Goal: Task Accomplishment & Management: Use online tool/utility

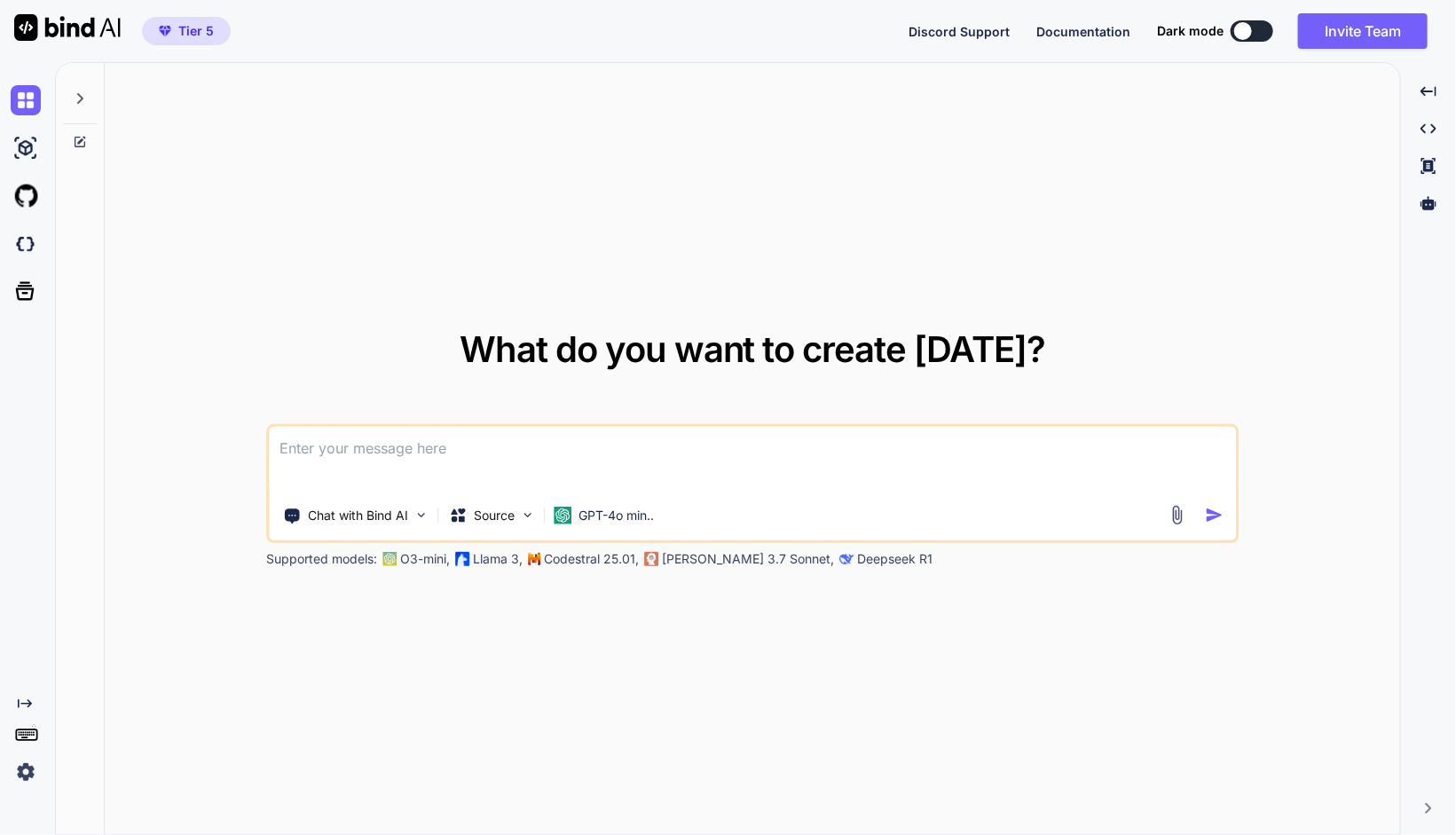
type textarea "x"
click at [33, 240] on img at bounding box center [25, 244] width 30 height 30
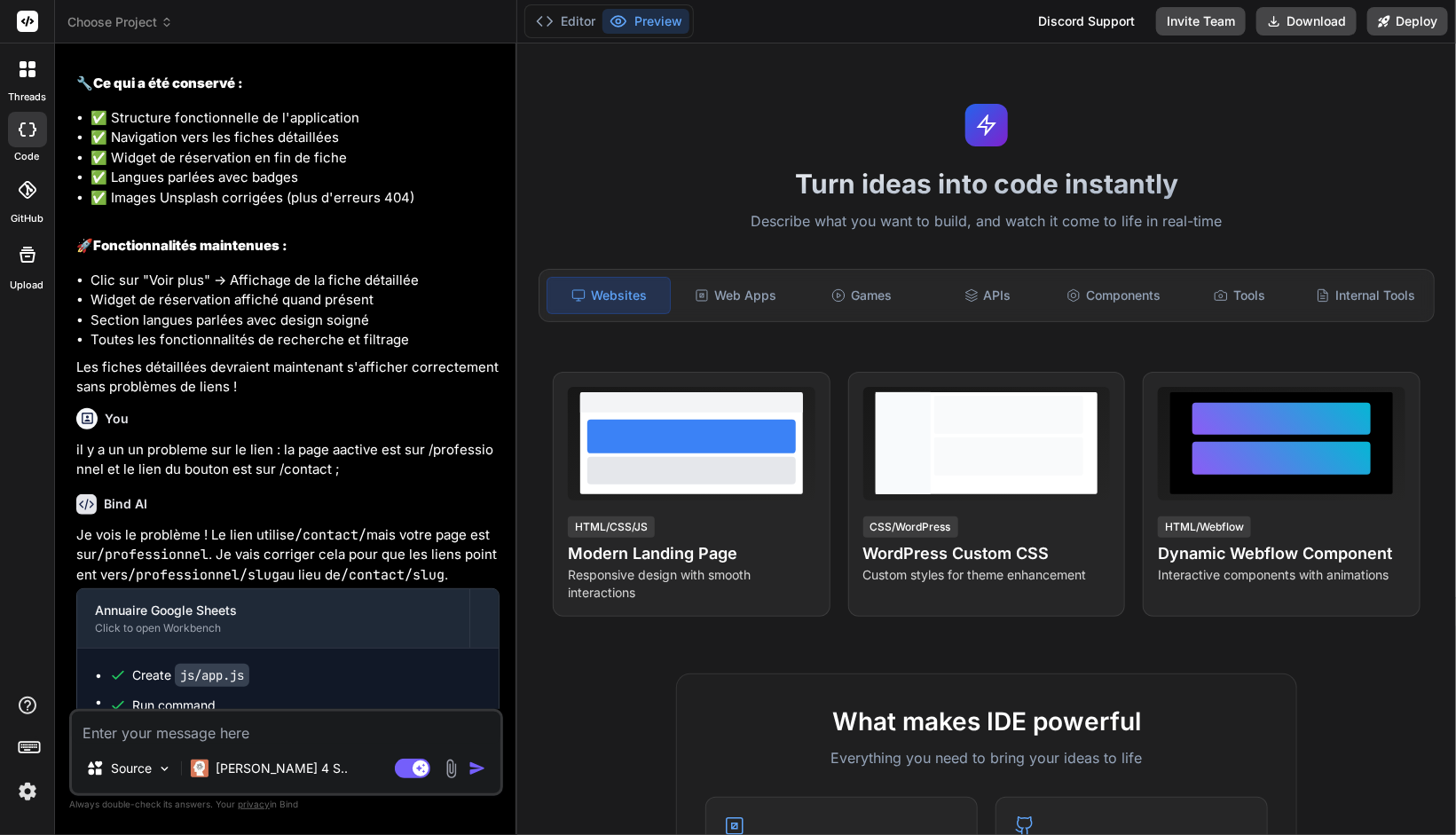
scroll to position [3019, 0]
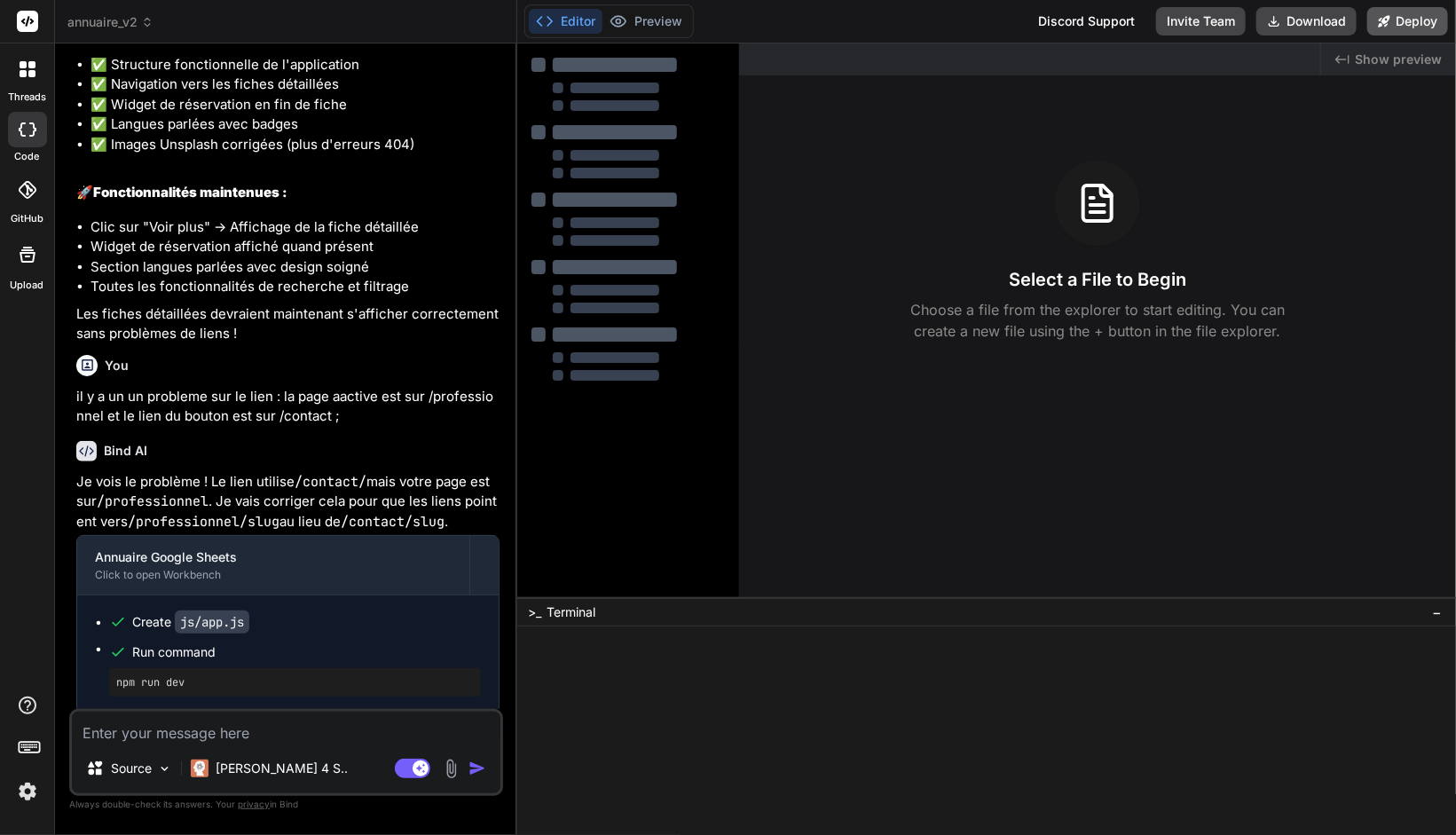
click at [1437, 25] on button "Deploy" at bounding box center [1407, 20] width 81 height 28
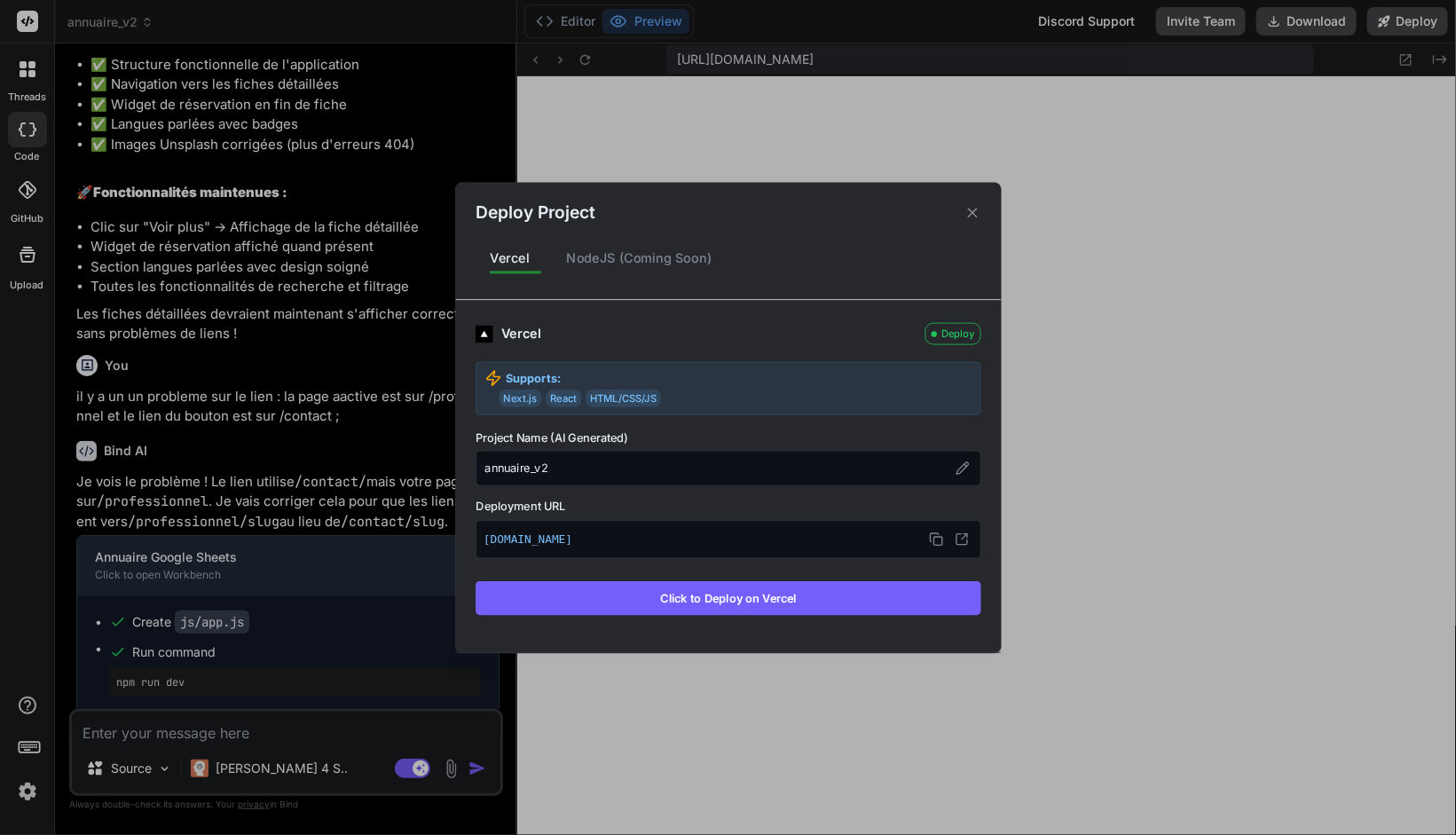
scroll to position [688, 0]
click at [970, 215] on icon at bounding box center [972, 213] width 10 height 10
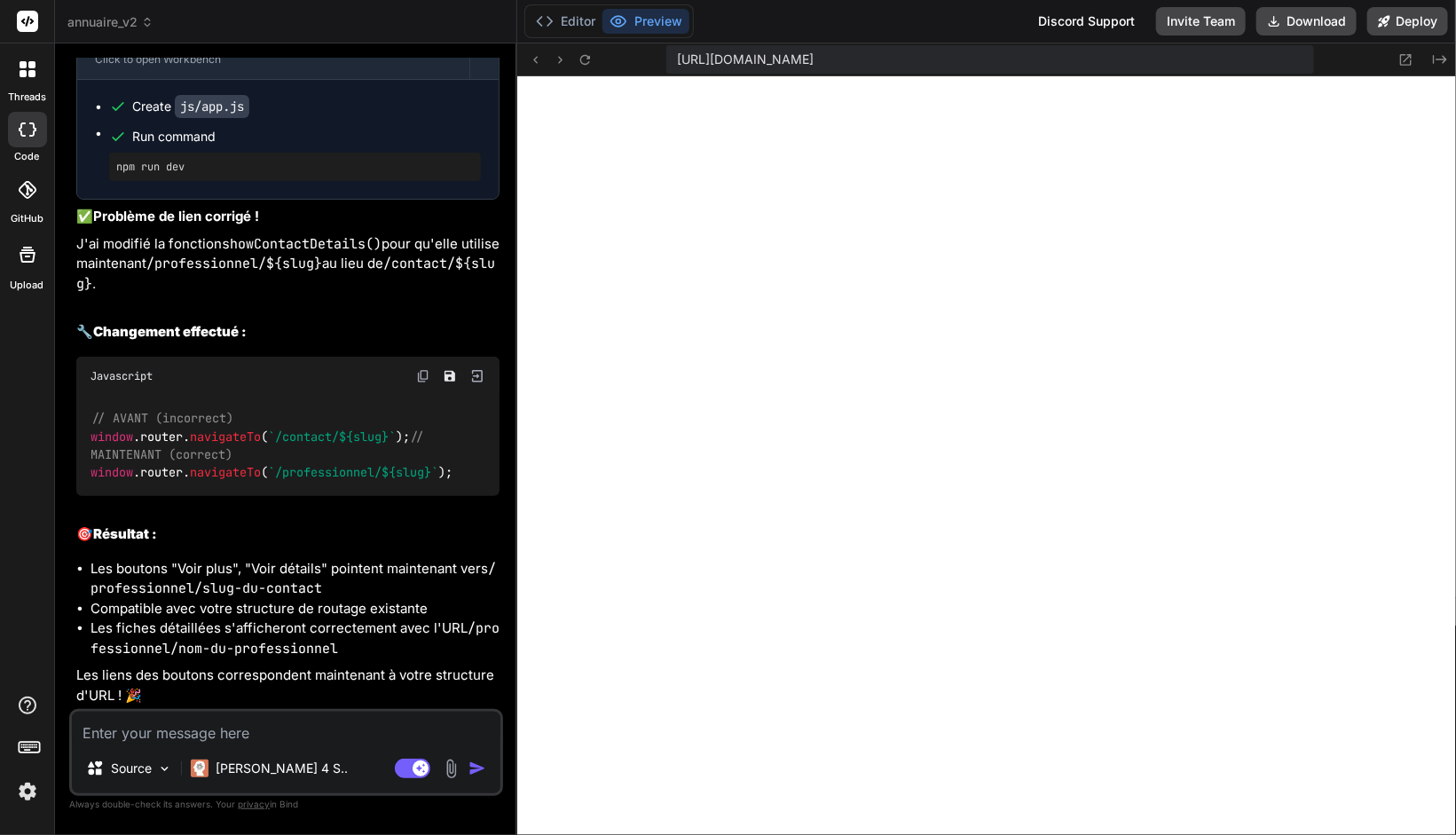
scroll to position [3631, 0]
click at [1394, 19] on button "Deploy" at bounding box center [1407, 20] width 81 height 28
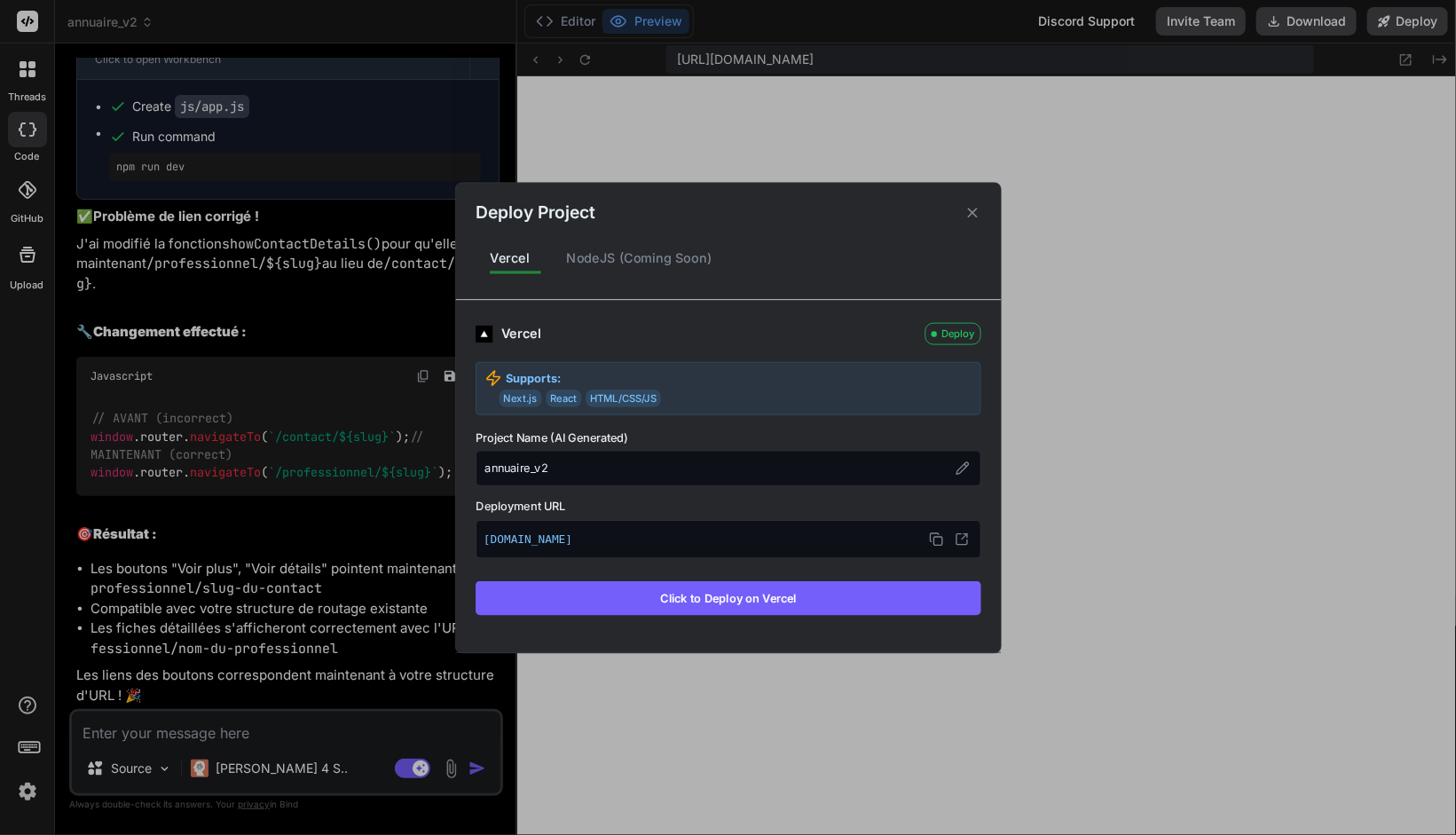
click at [674, 600] on button "Click to Deploy on Vercel" at bounding box center [728, 598] width 505 height 34
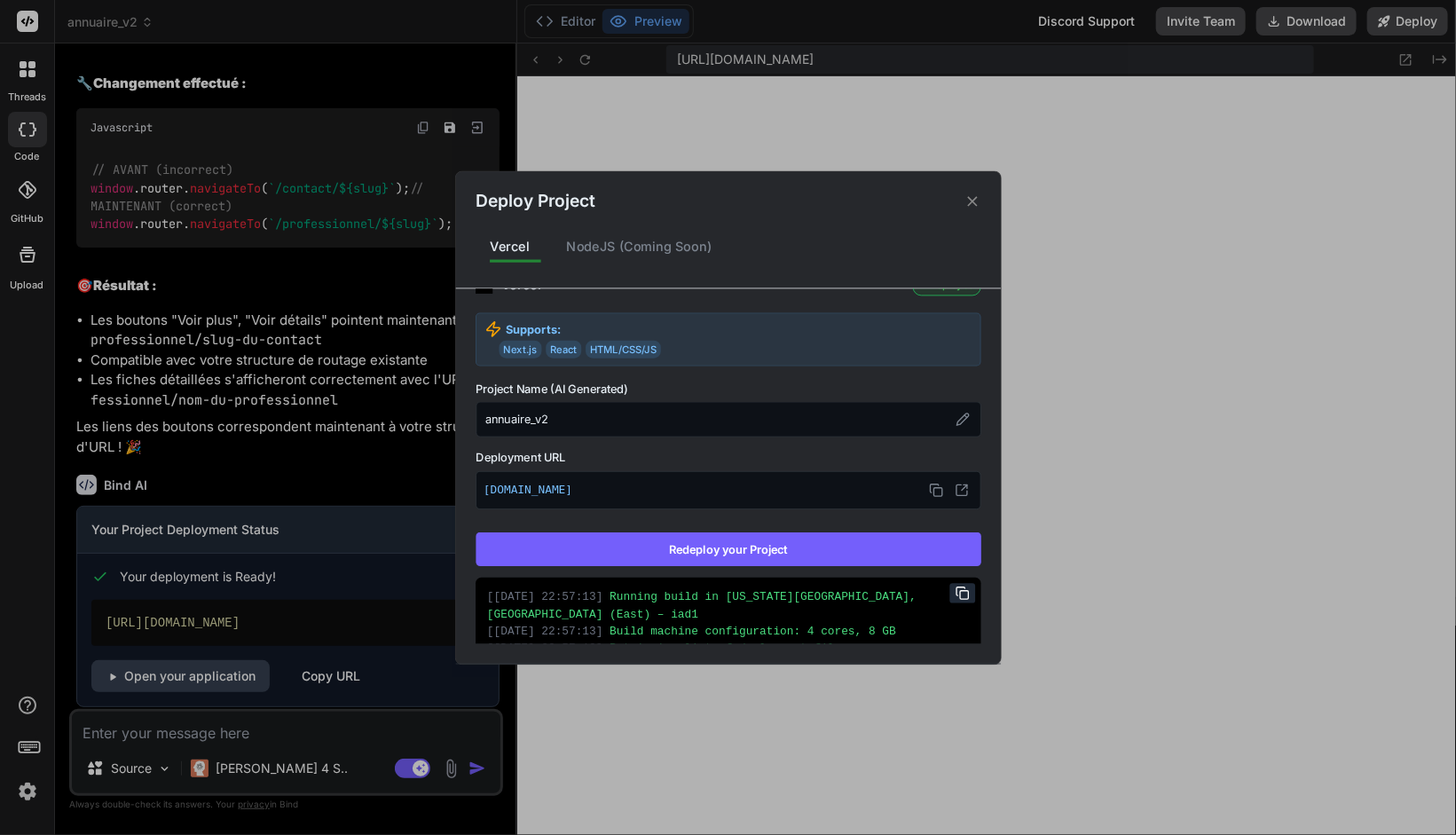
scroll to position [25, 0]
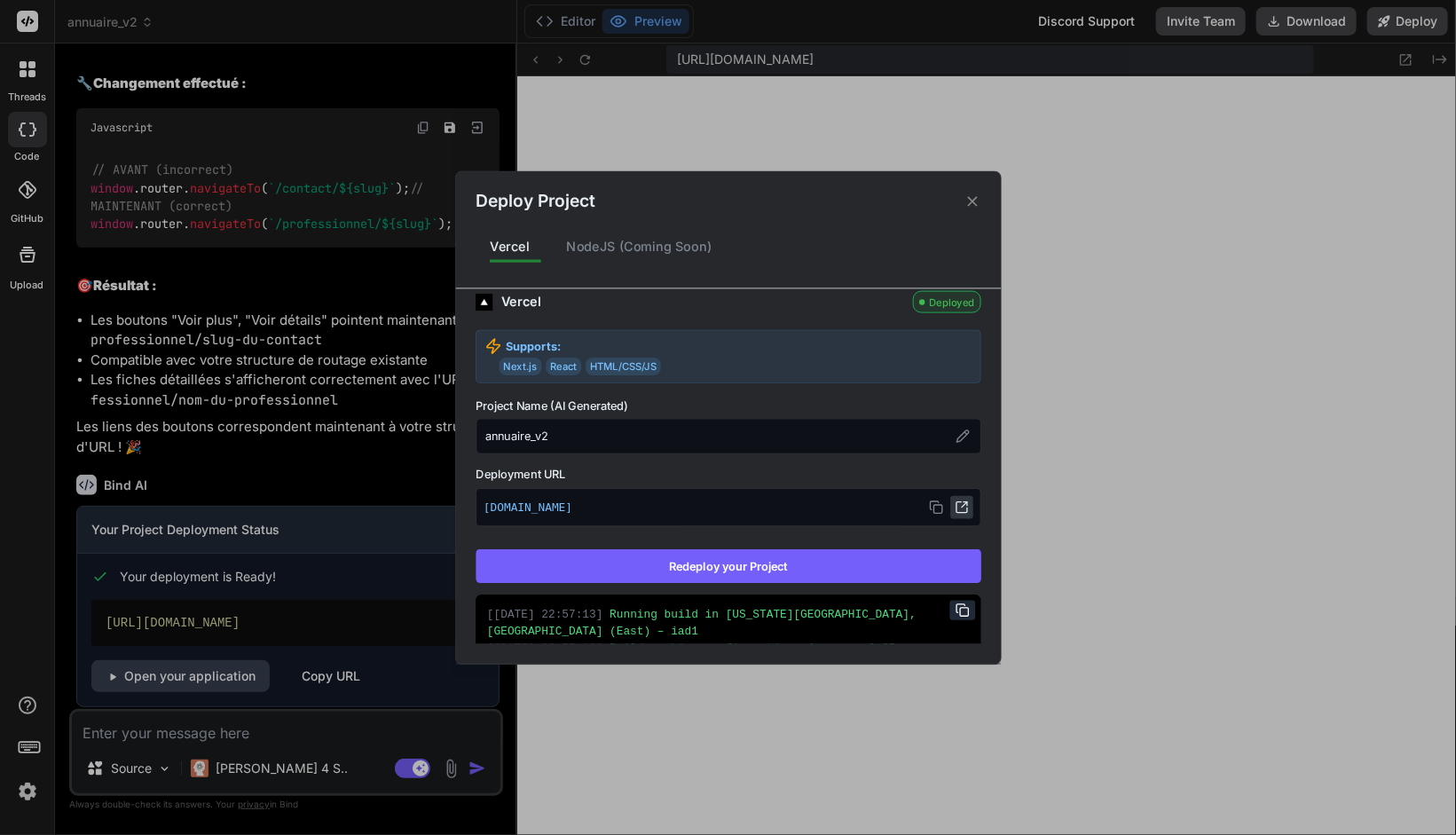
click at [962, 505] on icon at bounding box center [964, 504] width 5 height 5
click at [663, 505] on p "annuairev2-getbind.vercel.app" at bounding box center [729, 507] width 490 height 23
click at [631, 442] on div "annuaire_v2" at bounding box center [728, 435] width 505 height 36
click at [561, 433] on div "annuaire_v2" at bounding box center [728, 435] width 505 height 36
click at [539, 435] on div "annuaire_v2" at bounding box center [728, 435] width 505 height 36
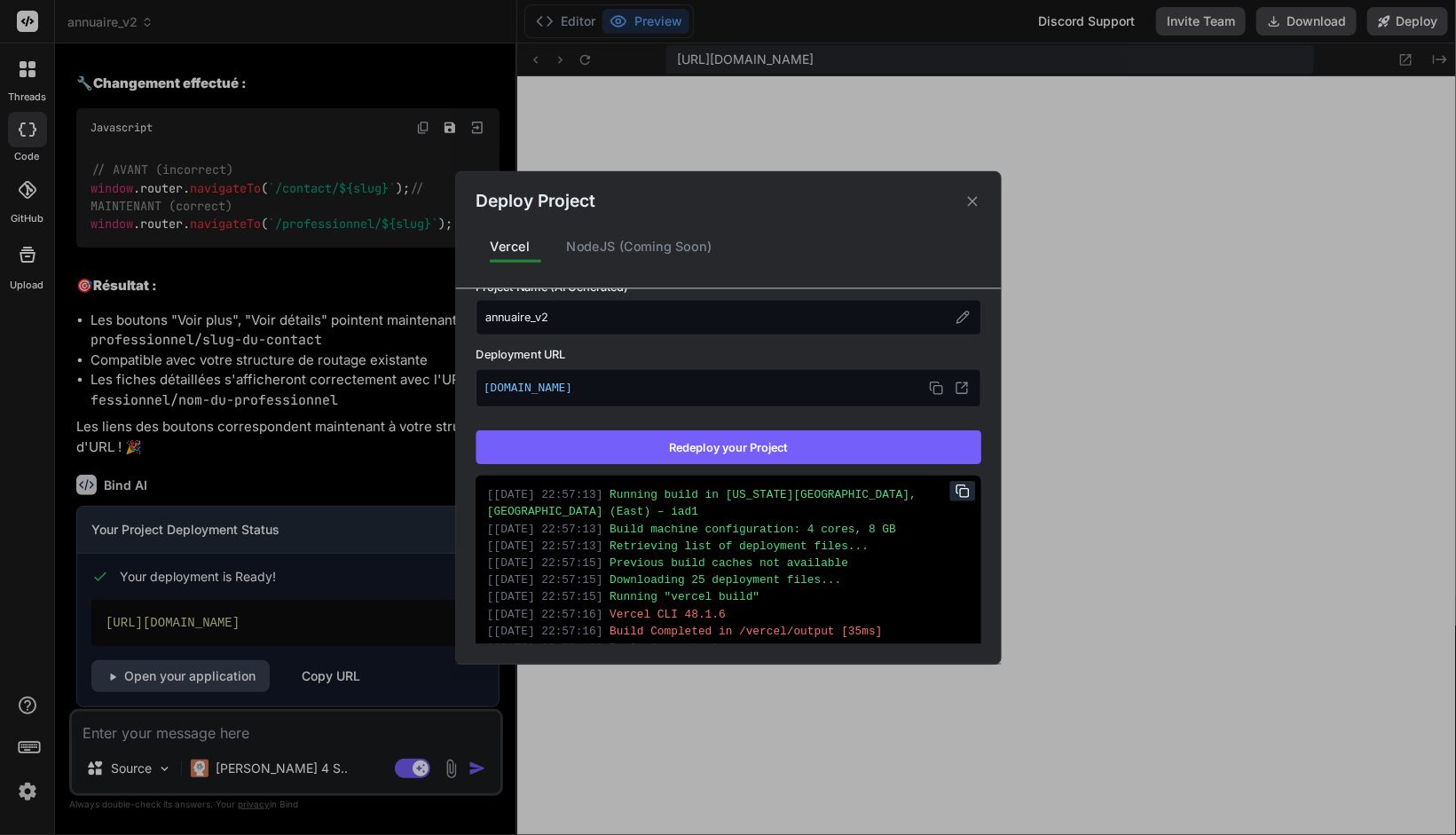
scroll to position [187, 0]
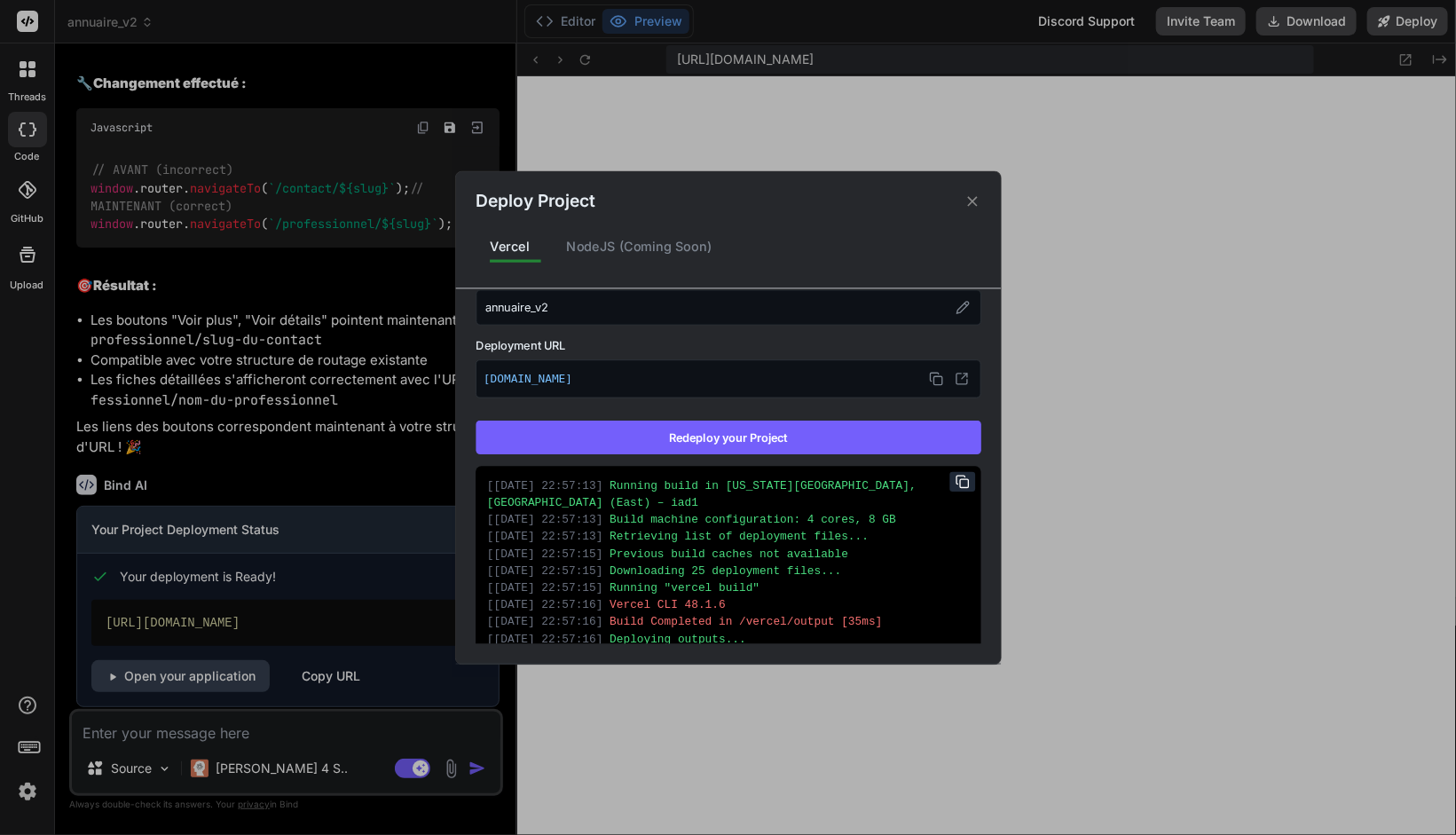
click at [196, 741] on div "Deploy Project Vercel NodeJS (Coming Soon) Vercel Deployed Supports: Next.js Re…" at bounding box center [728, 417] width 1456 height 835
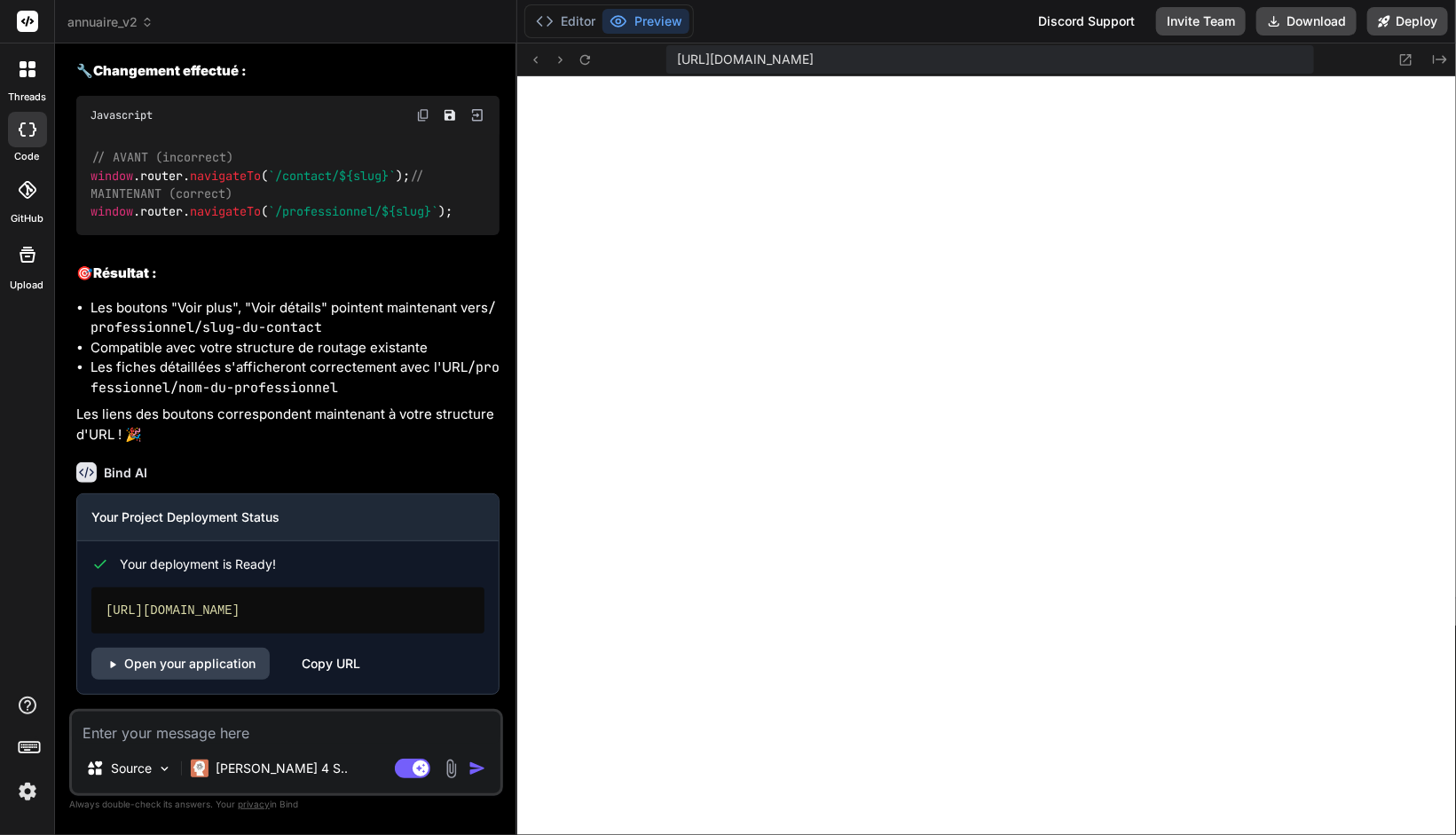
scroll to position [3890, 0]
click at [225, 735] on textarea at bounding box center [286, 727] width 429 height 32
type textarea "x"
type textarea "M"
type textarea "x"
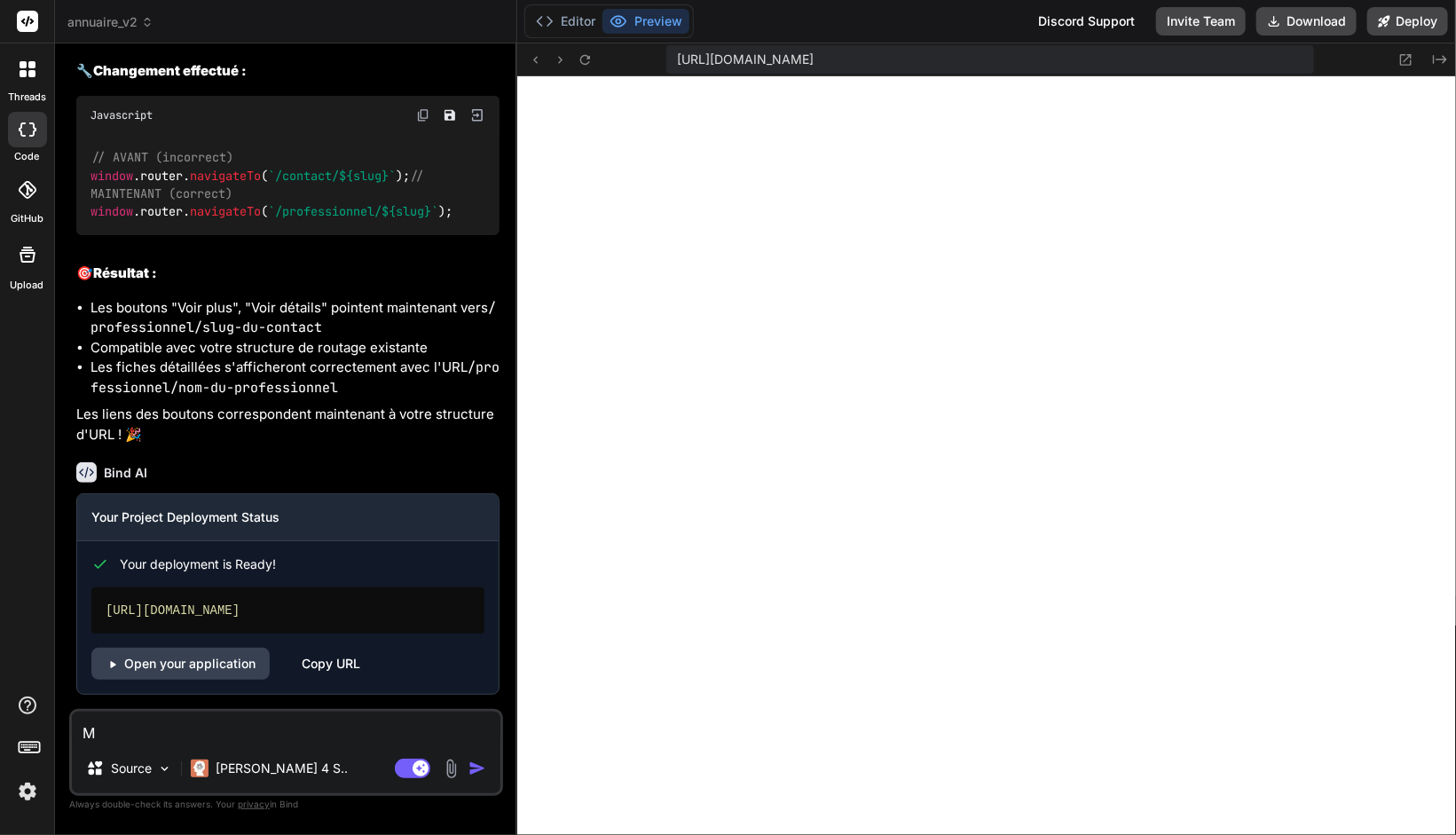
type textarea "Me"
type textarea "x"
type textarea "Mer"
type textarea "x"
type textarea "Merc"
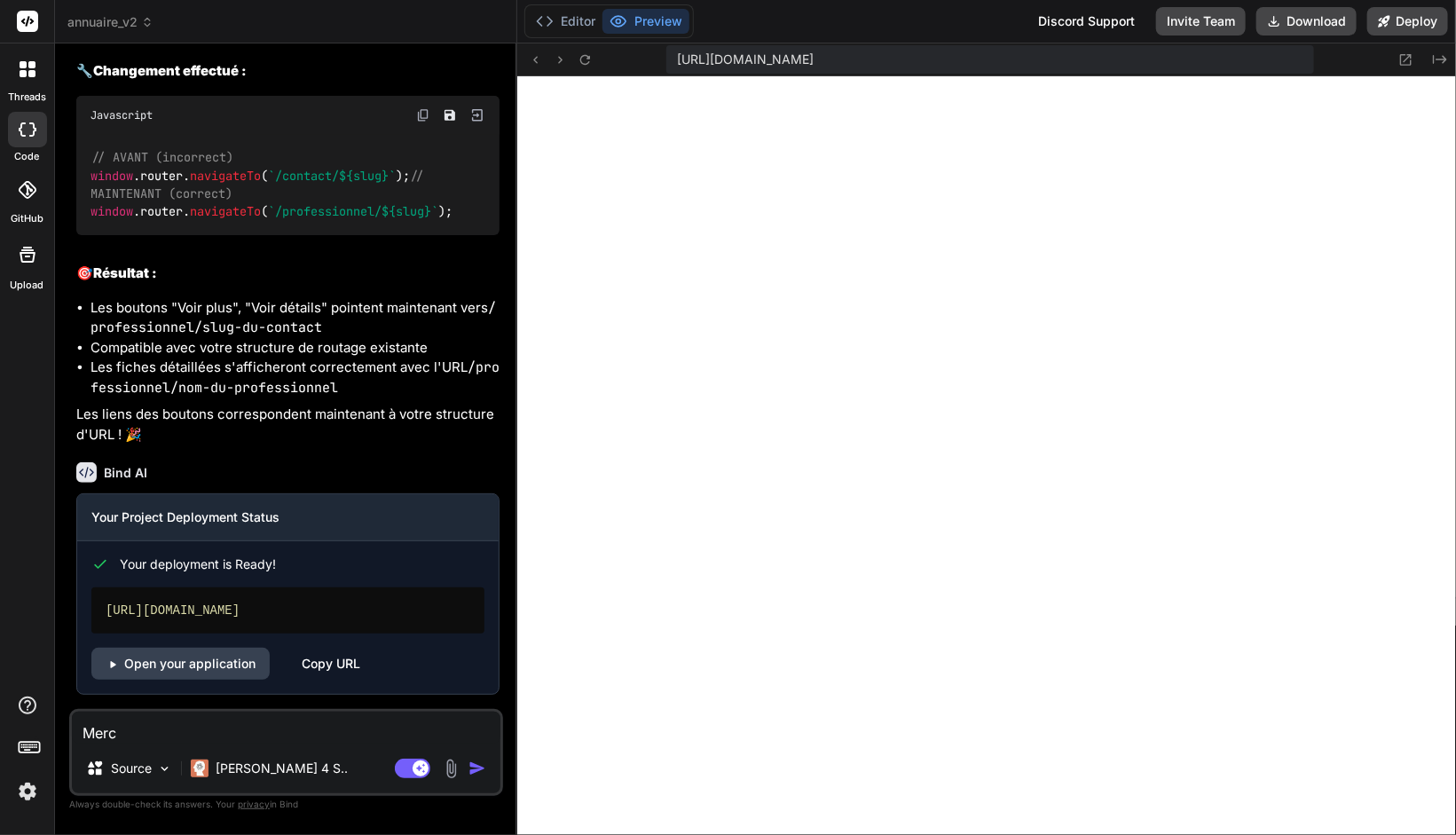
type textarea "x"
type textarea "Merci"
type textarea "x"
type textarea "Merci"
type textarea "x"
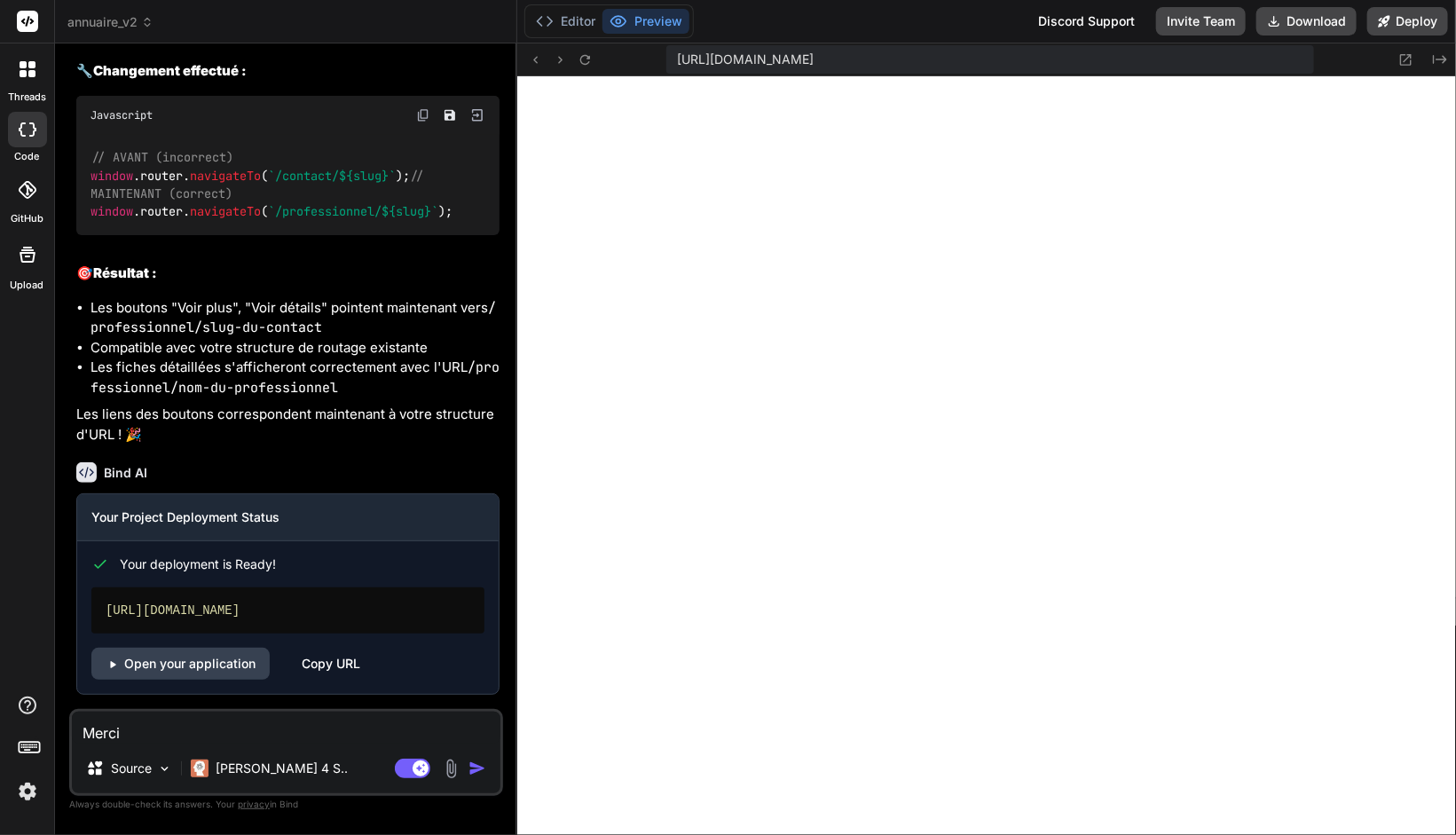
type textarea "Merci d"
type textarea "x"
type textarea "Merci de"
type textarea "x"
type textarea "Merci de"
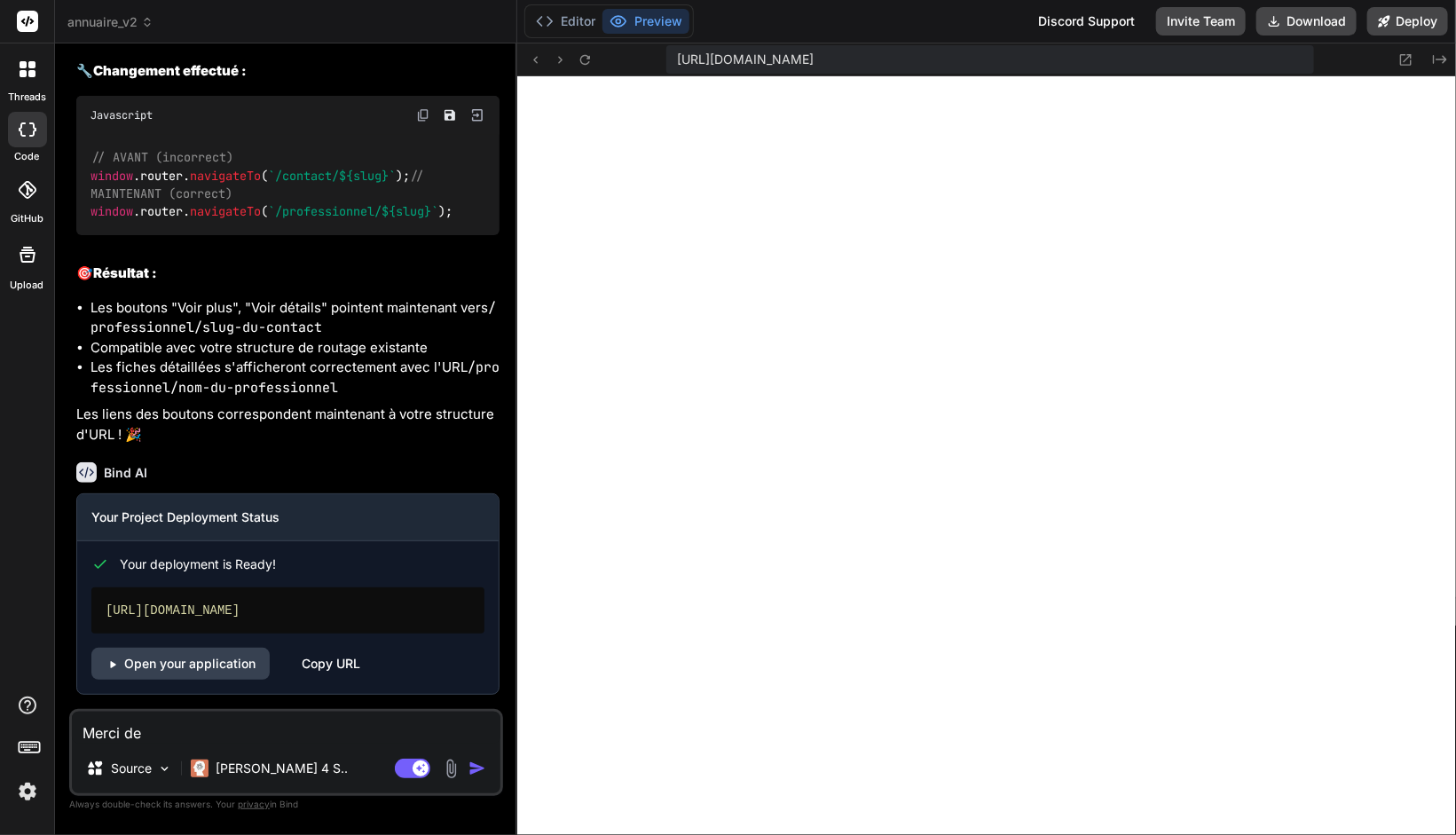
type textarea "x"
type textarea "Merci de v"
type textarea "x"
type textarea "Merci de vé"
type textarea "x"
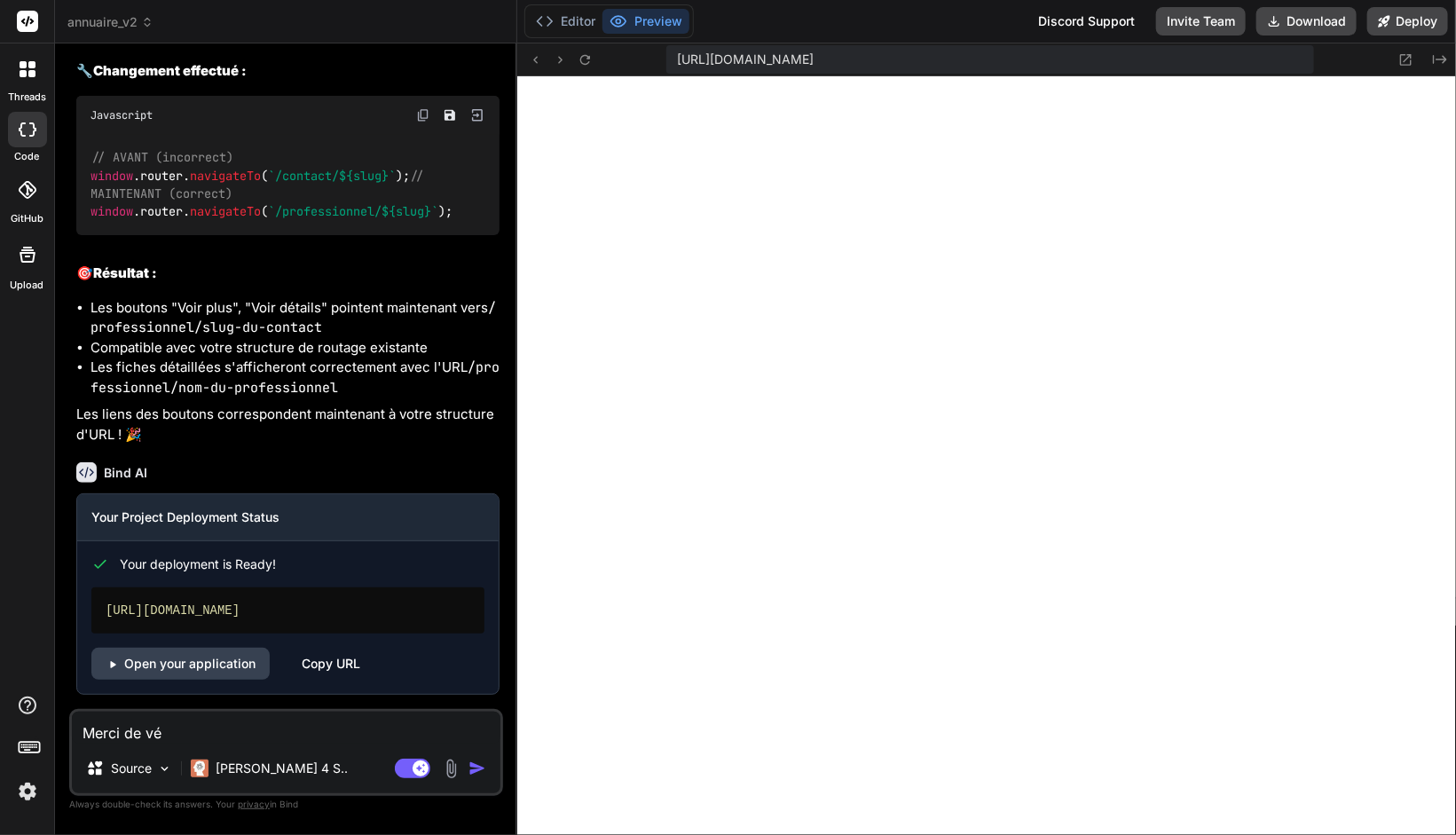
type textarea "Merci de vér"
type textarea "x"
type textarea "Merci de véri"
type textarea "x"
type textarea "Merci de vérif"
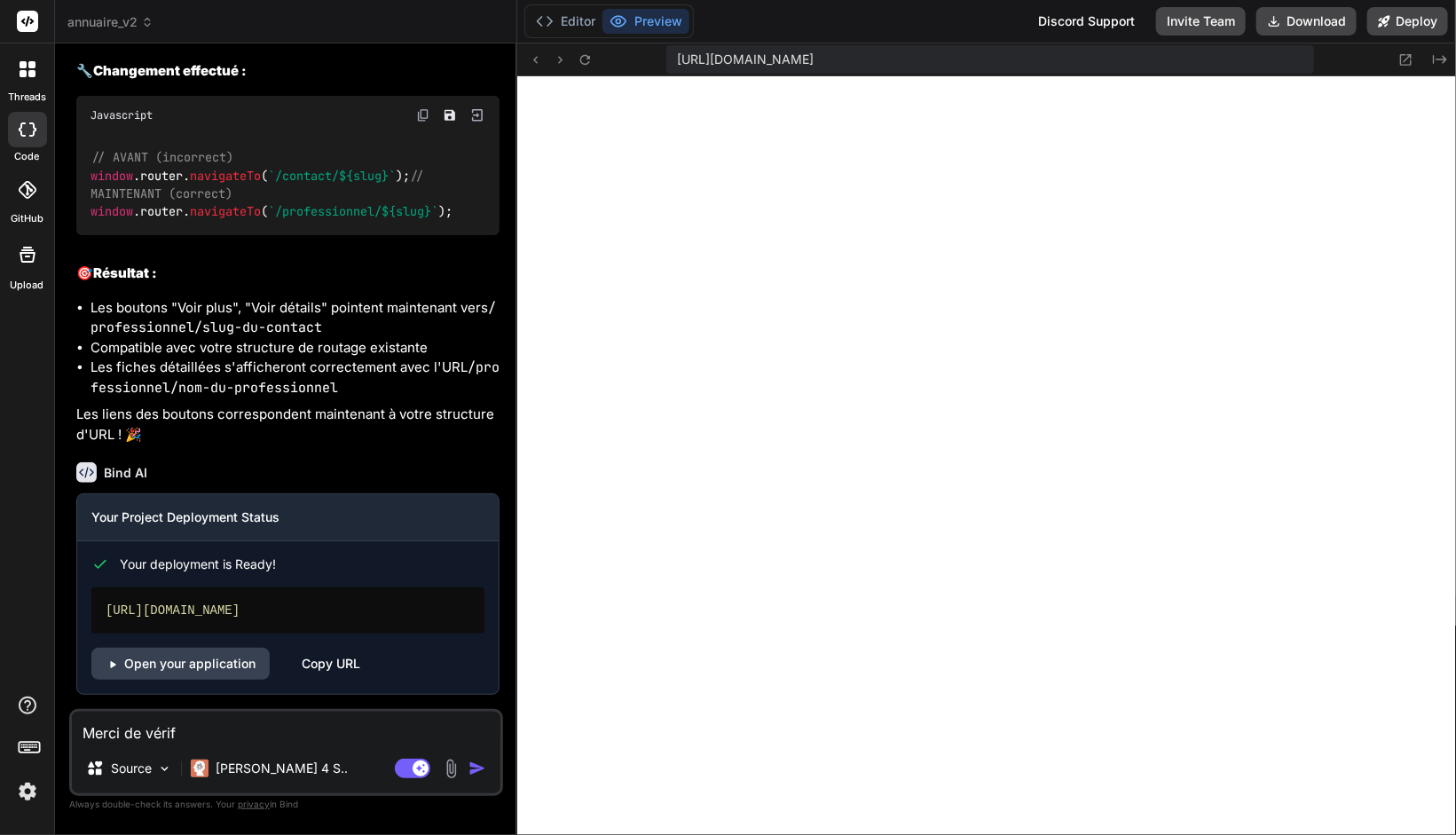
type textarea "x"
type textarea "Merci de vérifi"
type textarea "x"
type textarea "Merci de vérifie"
type textarea "x"
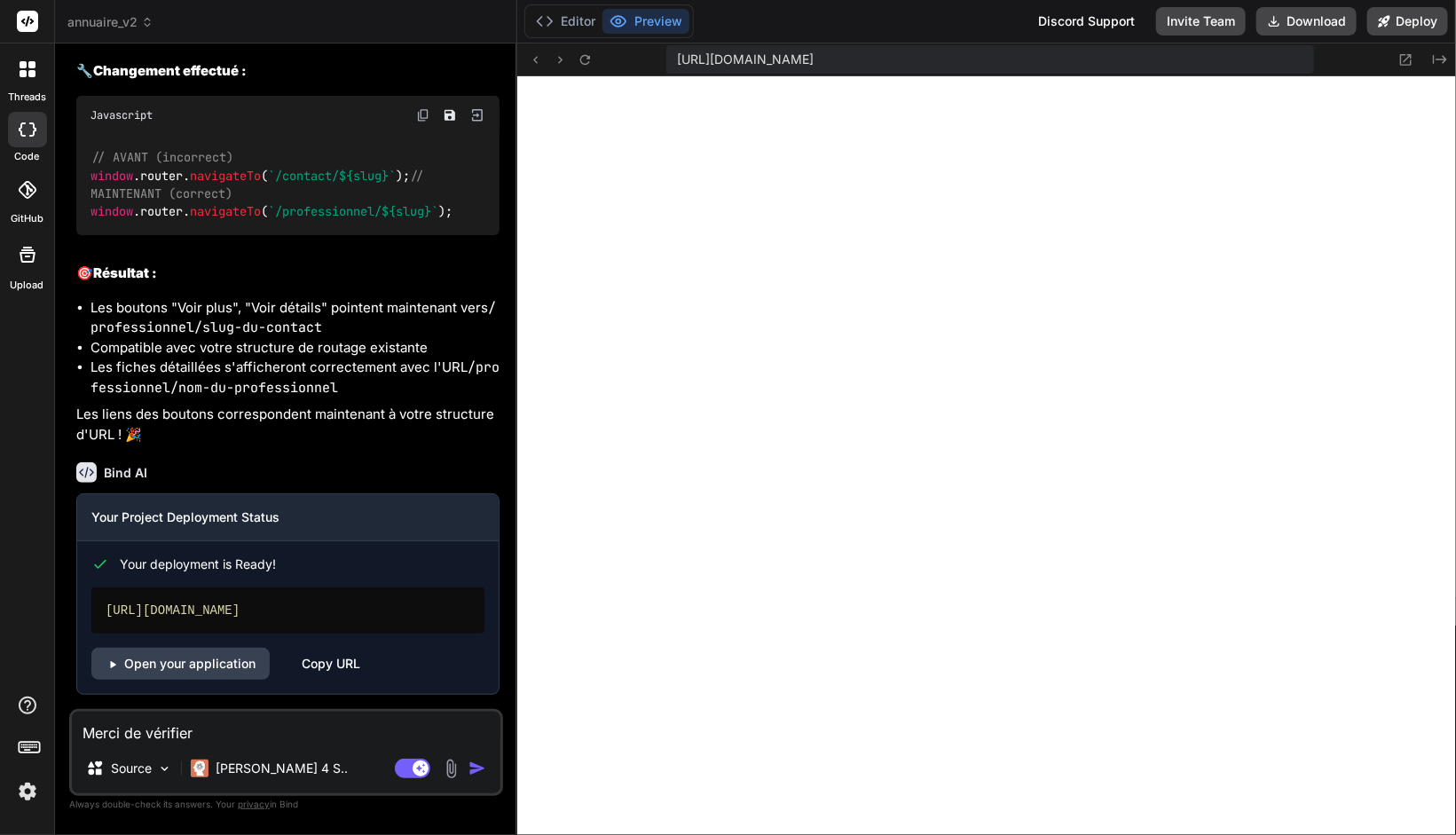
type textarea "Merci de vérifier"
type textarea "x"
type textarea "Merci de vérifier a"
type textarea "x"
type textarea "Merci de vérifier"
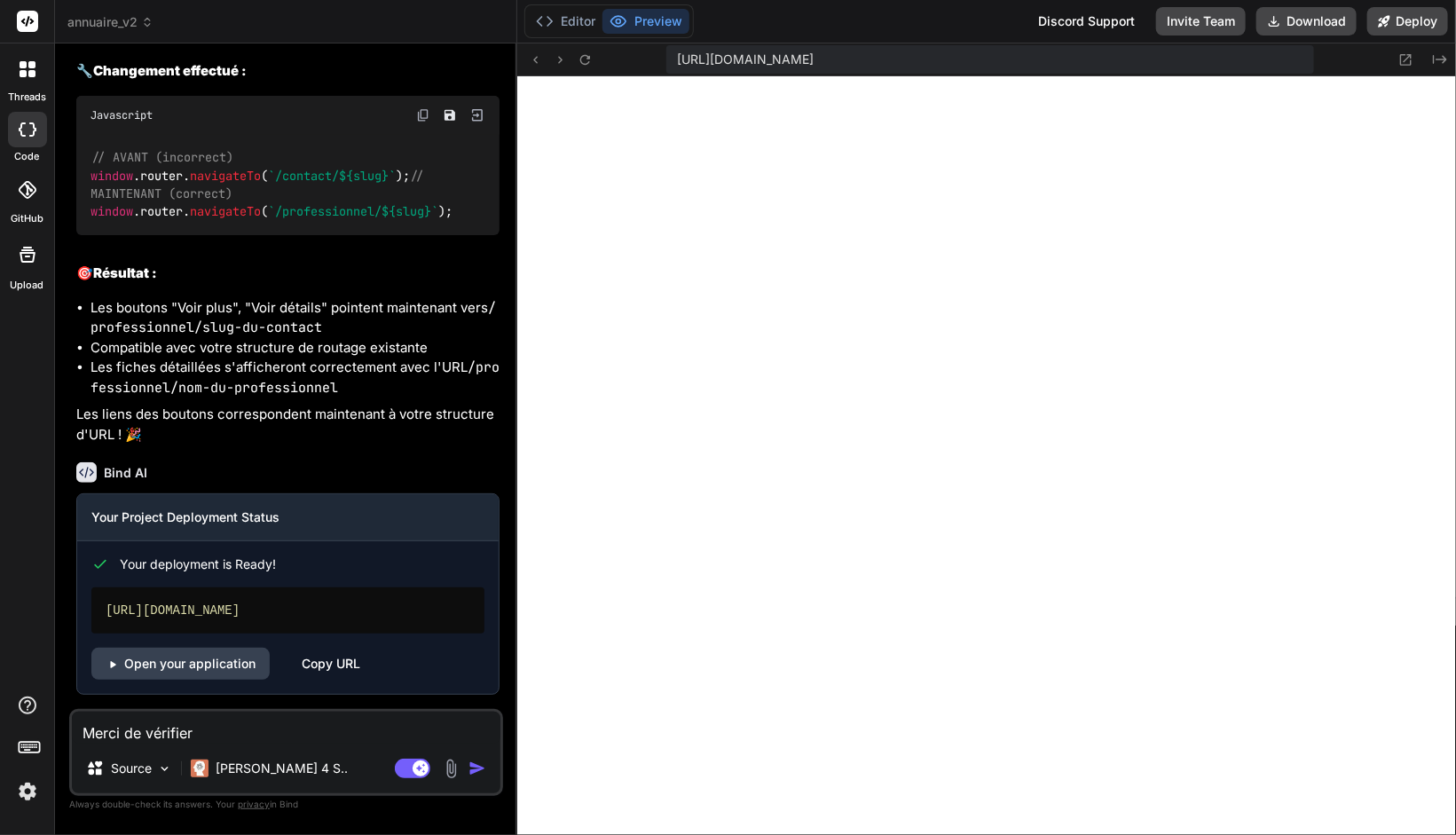
type textarea "x"
type textarea "Merci de vérifier la"
type textarea "x"
type textarea "Merci de vérifier la"
type textarea "x"
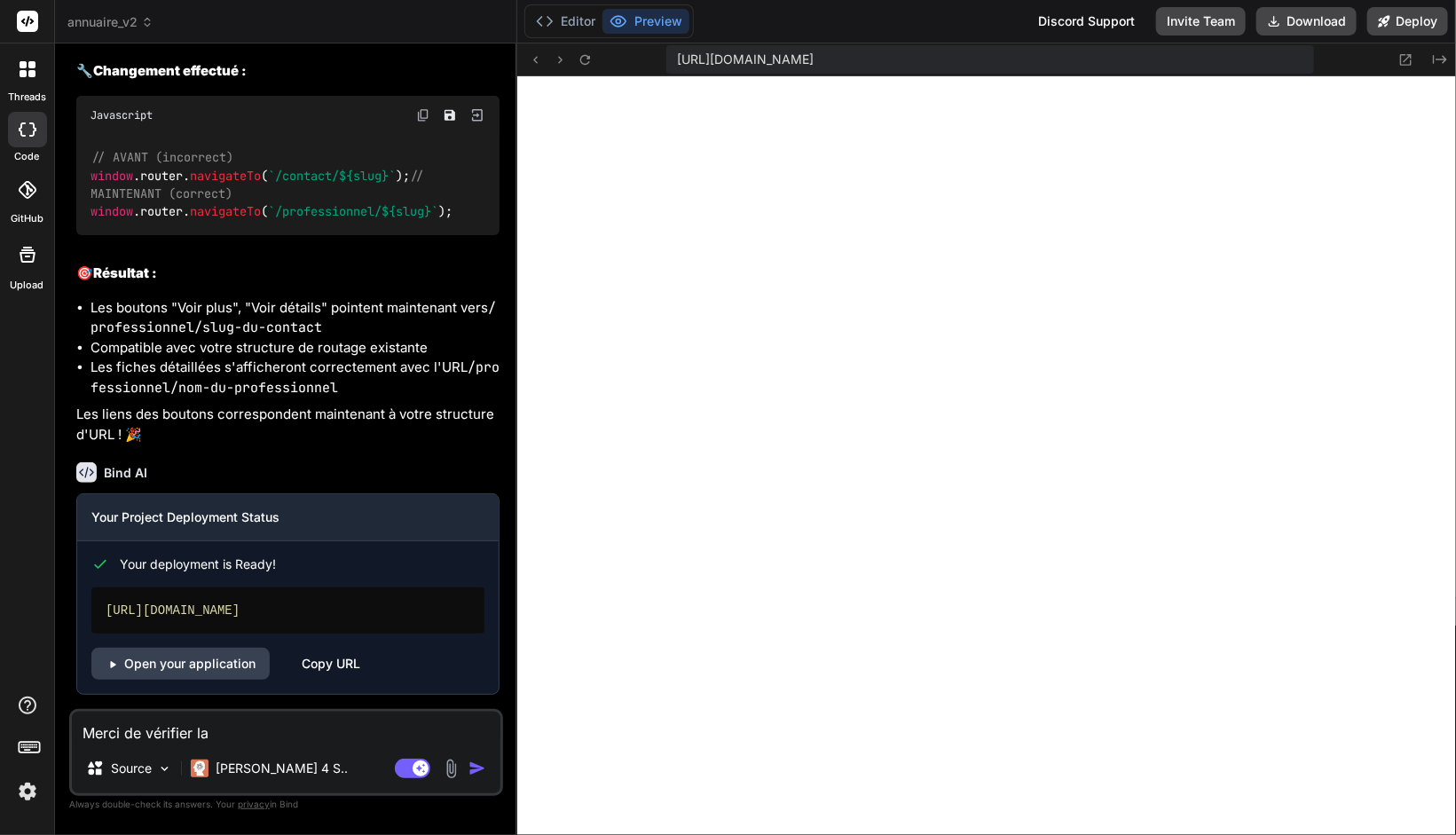
type textarea "Merci de vérifier la c"
type textarea "x"
type textarea "Merci de vérifier la co"
type textarea "x"
type textarea "Merci de vérifier la con"
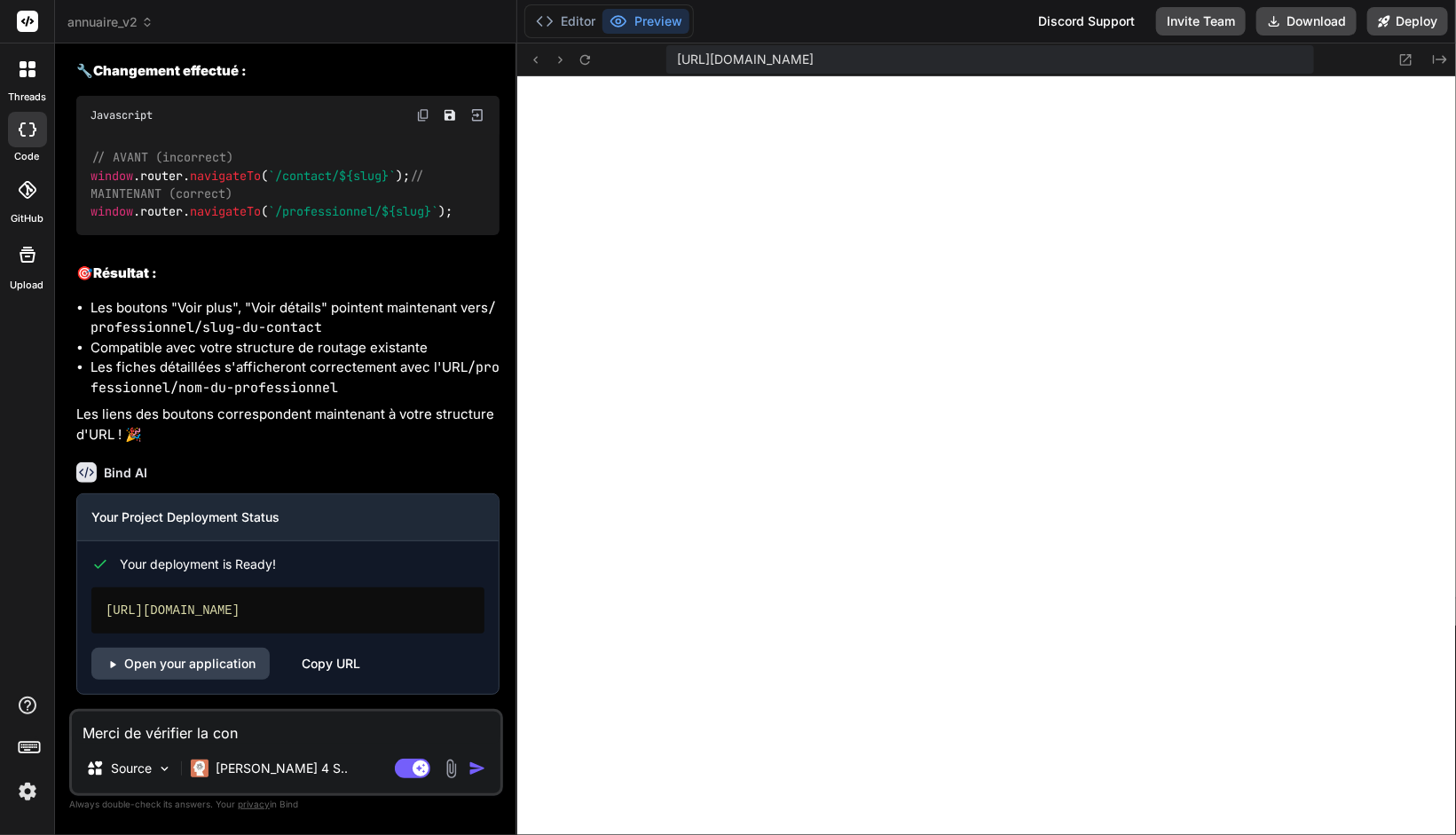
type textarea "x"
type textarea "Merci de vérifier la conc"
type textarea "x"
type textarea "Merci de vérifier la conco"
type textarea "x"
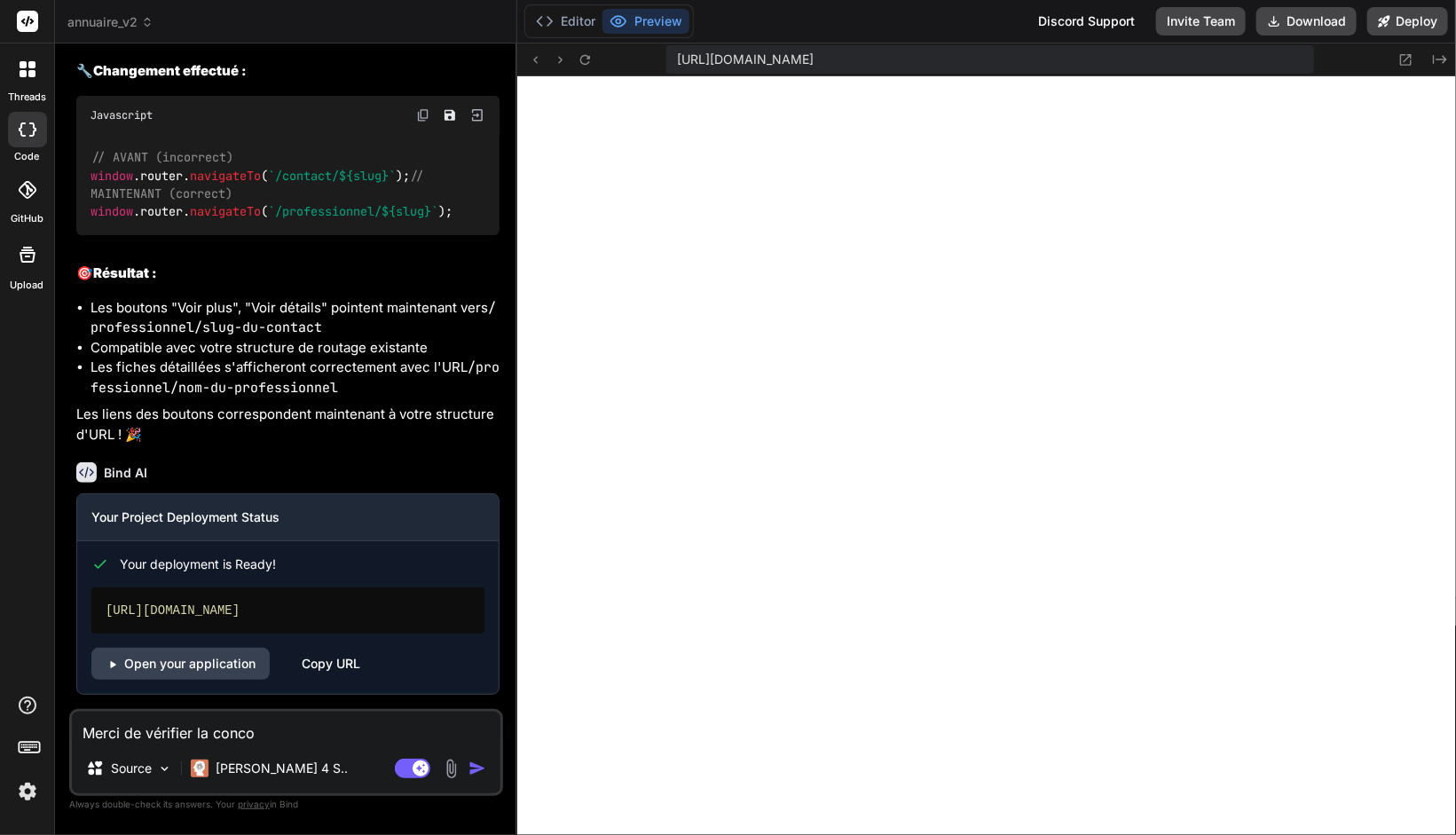
type textarea "Merci de vérifier la concor"
type textarea "x"
type textarea "Merci de vérifier la concord"
type textarea "x"
type textarea "Merci de vérifier la concorda"
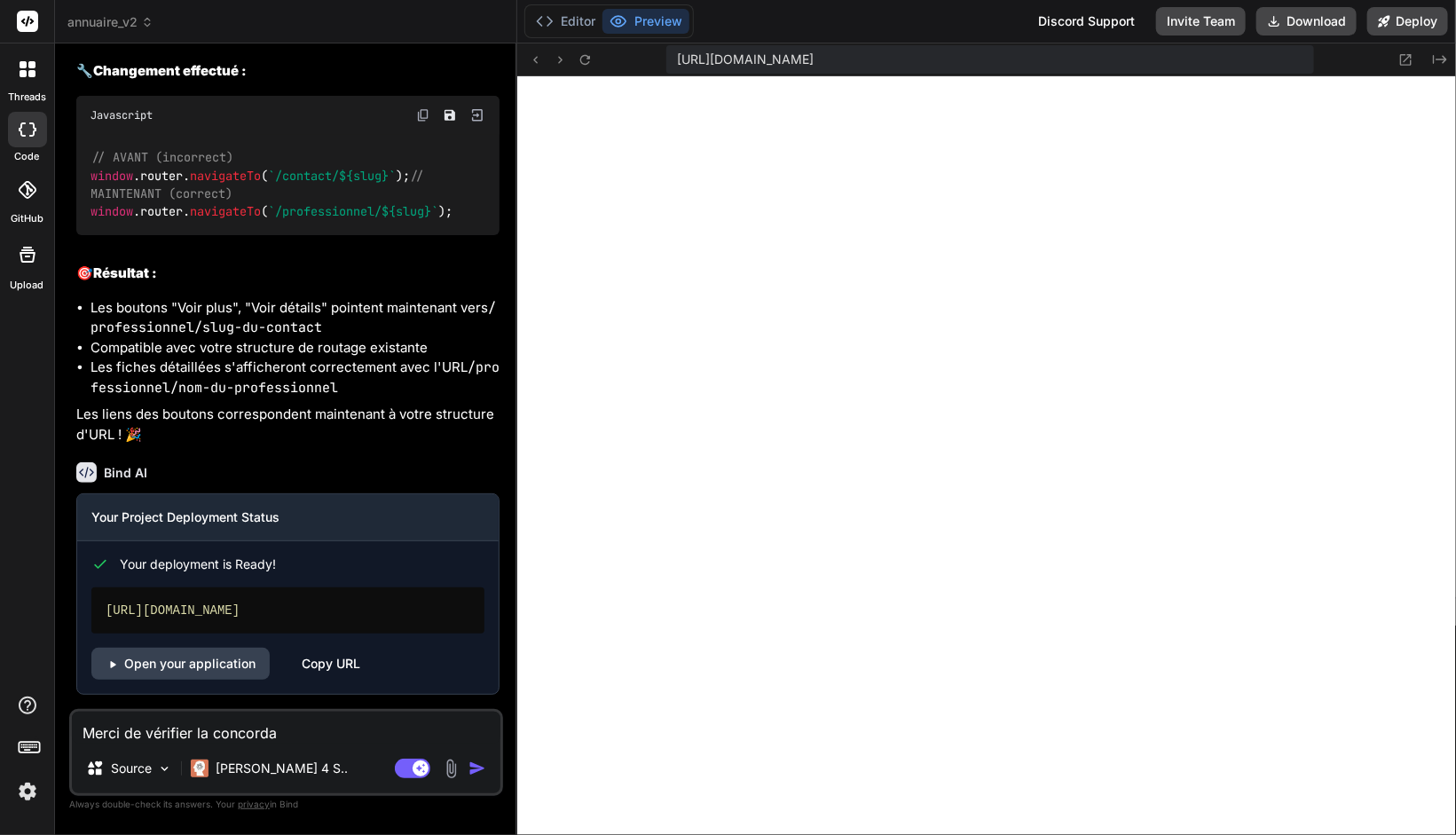
type textarea "x"
type textarea "Merci de vérifier la concordan"
type textarea "x"
type textarea "Merci de vérifier la concordanc"
type textarea "x"
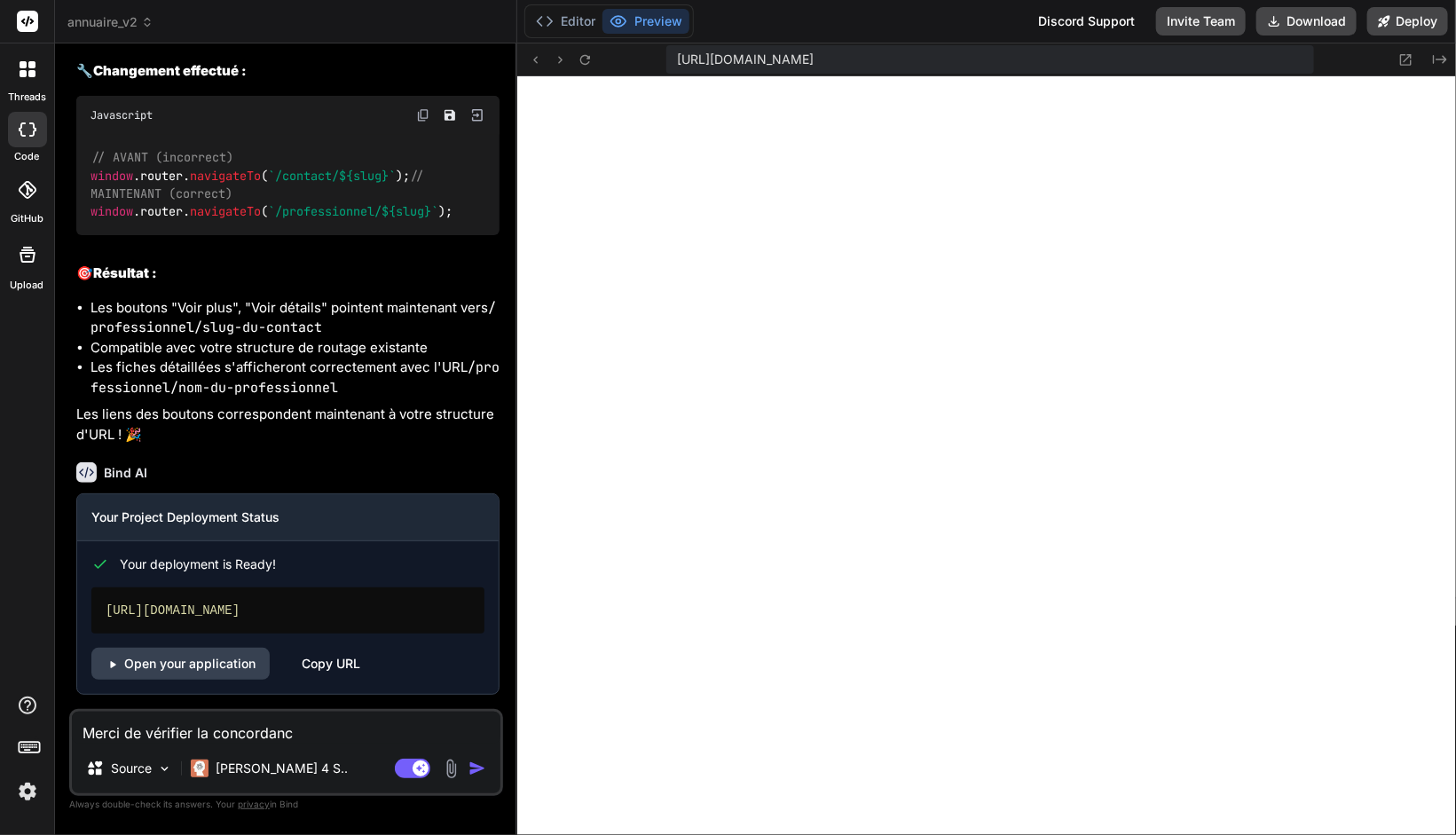
type textarea "Merci de vérifier la concordance"
type textarea "x"
type textarea "Merci de vérifier la concordance d"
type textarea "x"
type textarea "Merci de vérifier la concordance des"
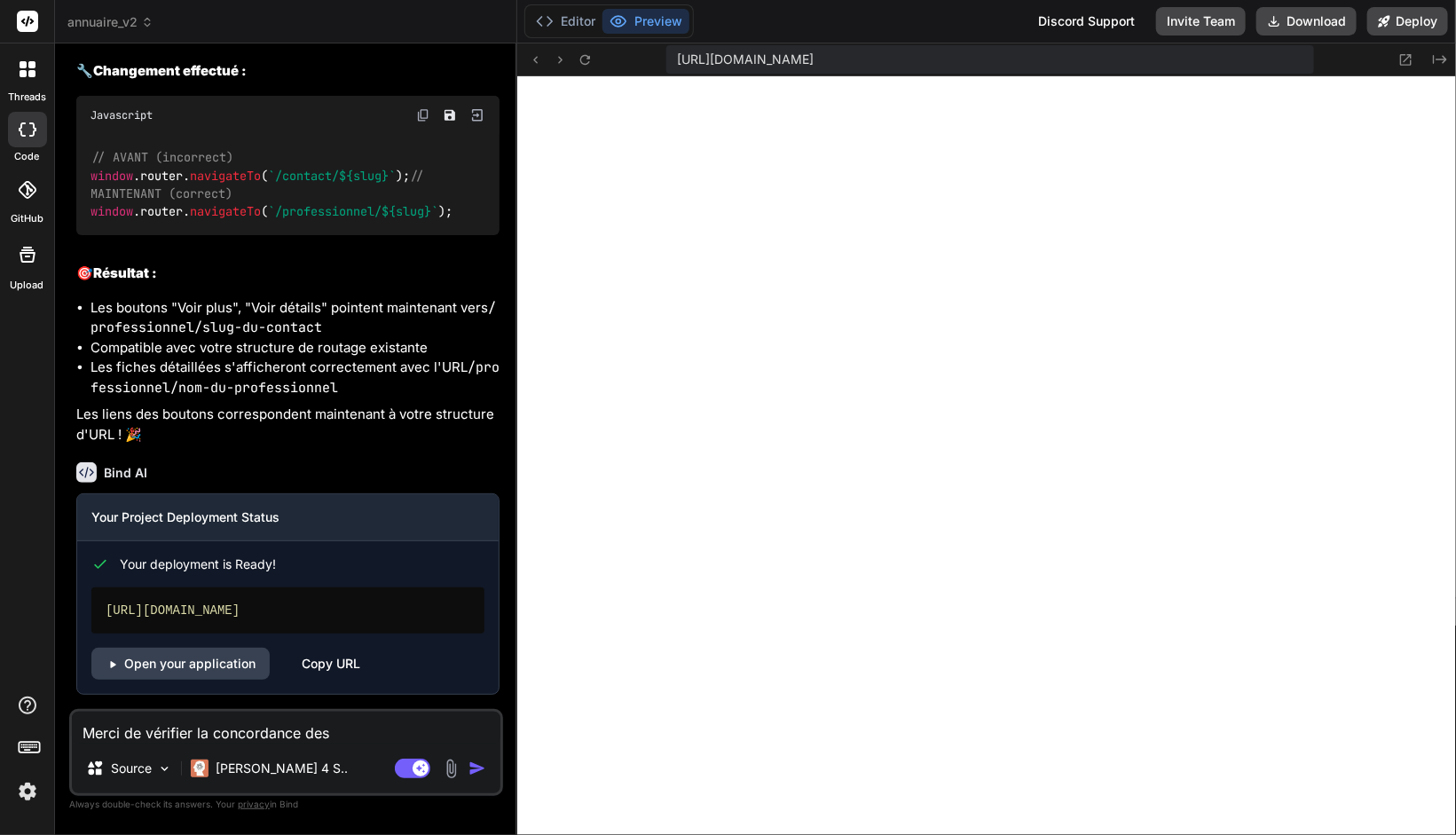
type textarea "x"
type textarea "Merci de vérifier la concordance des"
type textarea "x"
type textarea "Merci de vérifier la concordance des l"
type textarea "x"
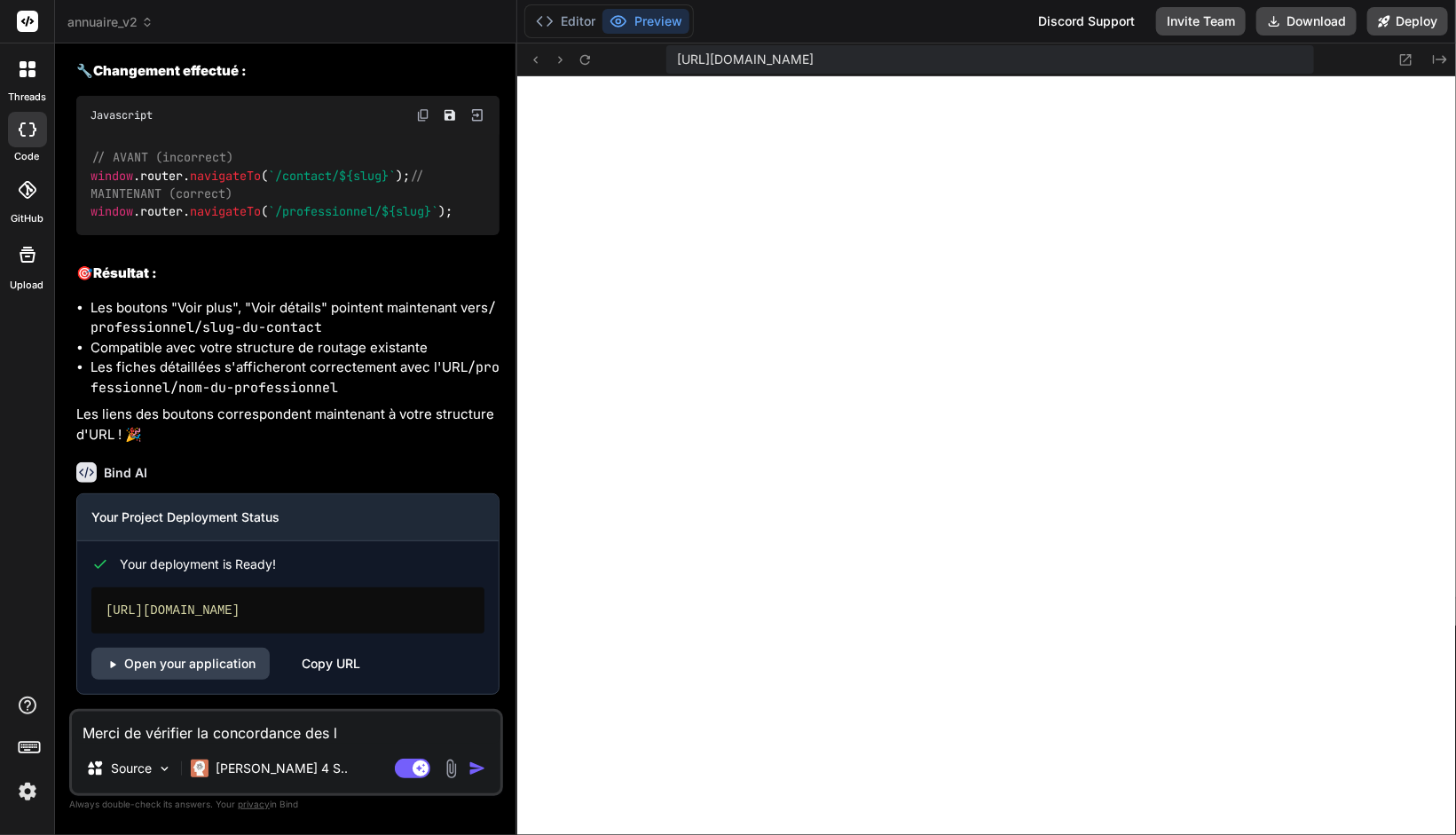
type textarea "Merci de vérifier la concordance des le"
type textarea "x"
type textarea "Merci de vérifier la concordance des l"
type textarea "x"
type textarea "Merci de vérifier la concordance des li"
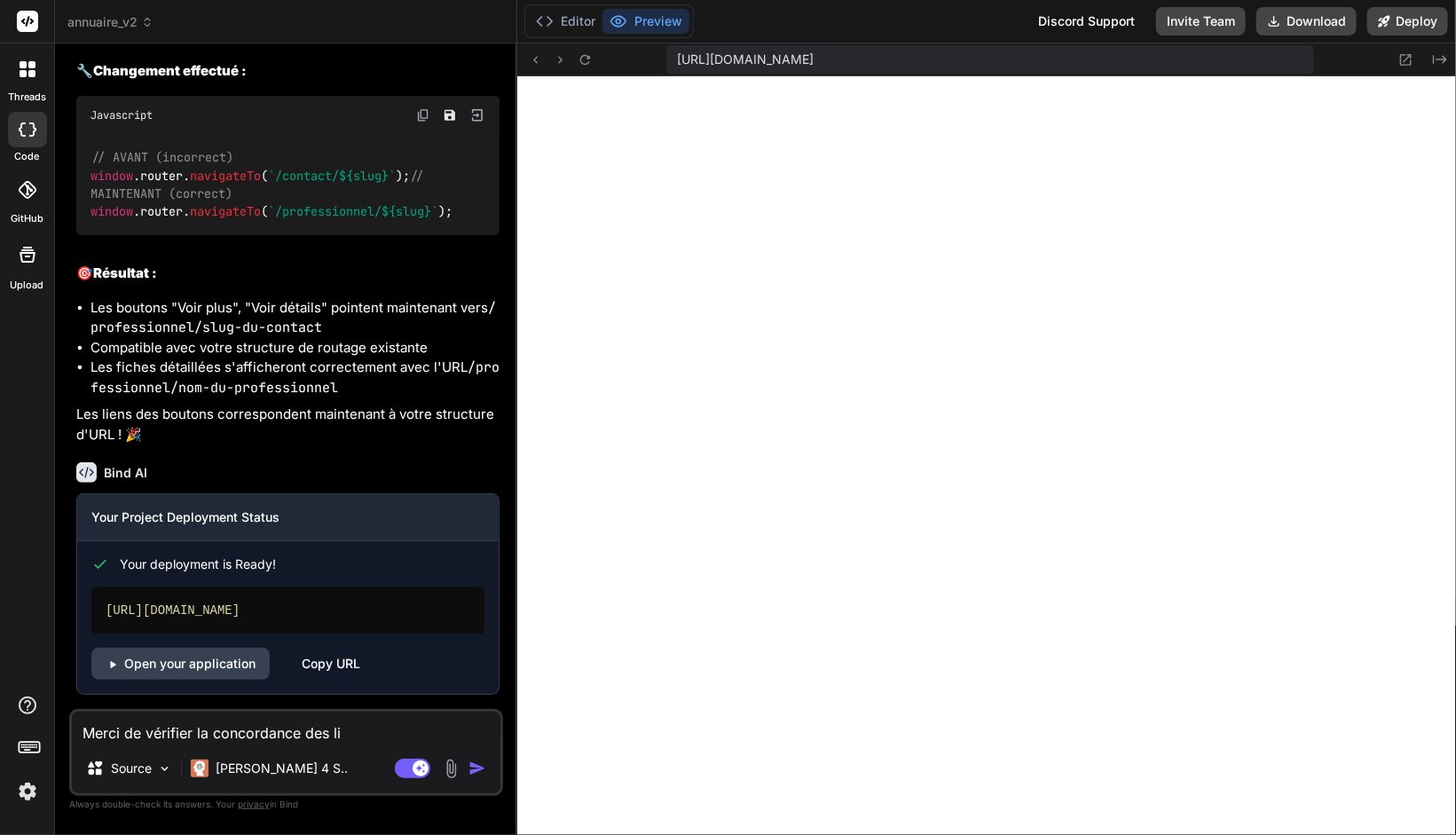
type textarea "x"
type textarea "Merci de vérifier la concordance des lie"
type textarea "x"
type textarea "Merci de vérifier la concordance des lien"
type textarea "x"
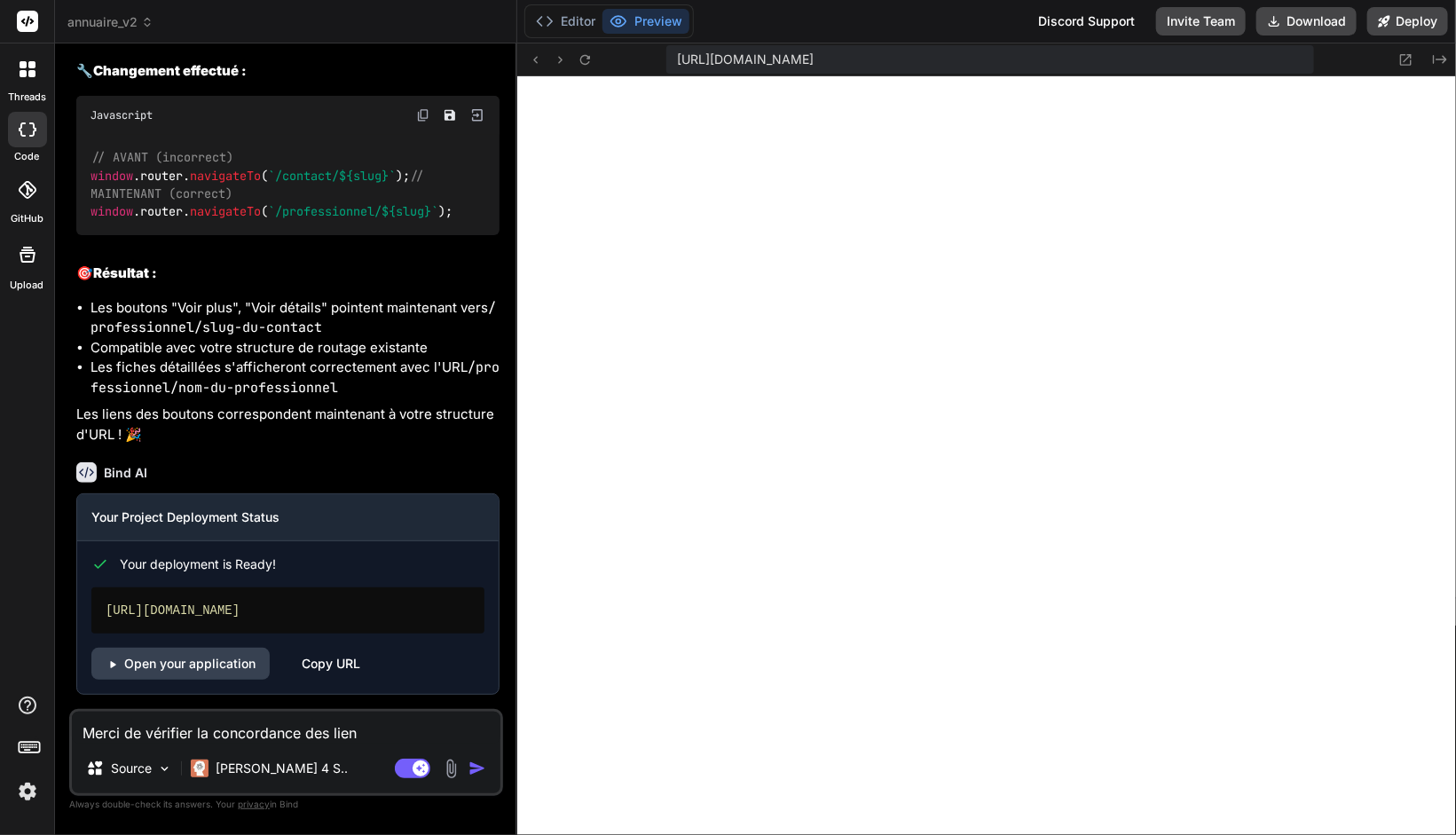
type textarea "Merci de vérifier la concordance des liens"
type textarea "x"
type textarea "Merci de vérifier la concordance des liens"
type textarea "x"
type textarea "Merci de vérifier la concordance des liens d"
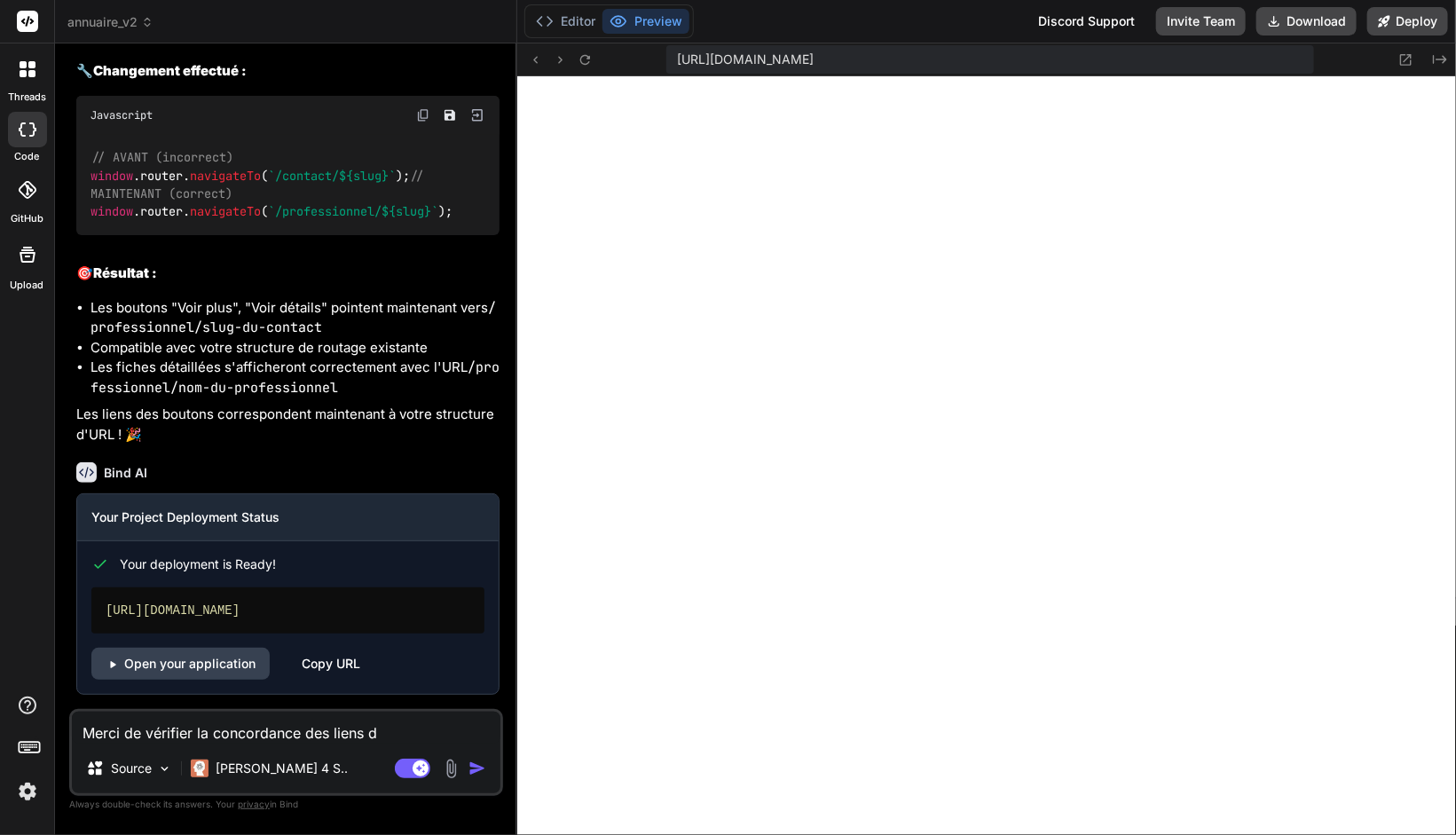
type textarea "x"
type textarea "Merci de vérifier la concordance des liens"
type textarea "x"
type textarea "Merci de vérifier la concordance des liens e"
type textarea "x"
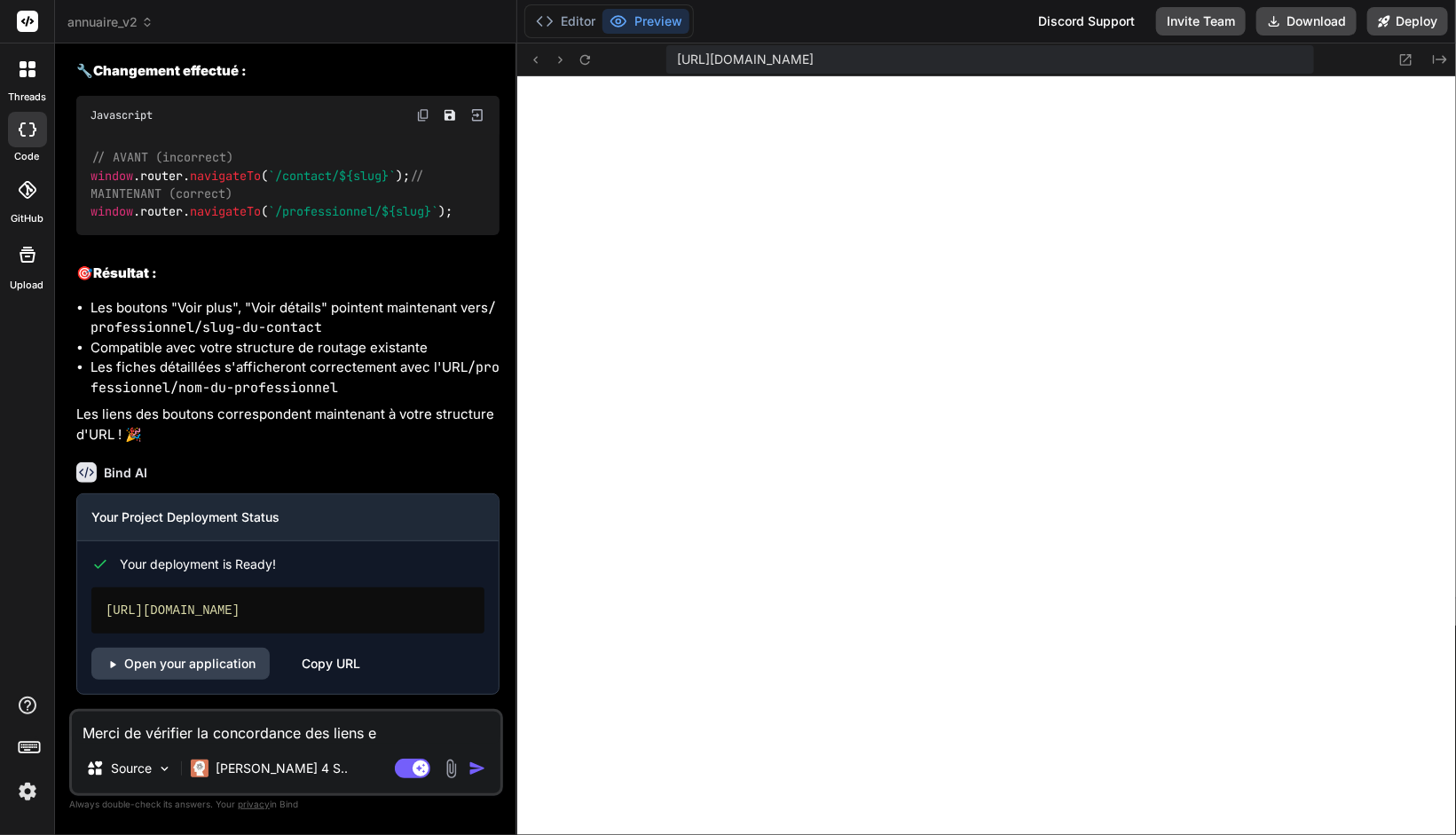
type textarea "Merci de vérifier la concordance des liens en"
type textarea "x"
type textarea "Merci de vérifier la concordance des liens ent"
type textarea "x"
type textarea "Merci de vérifier la concordance des liens entr"
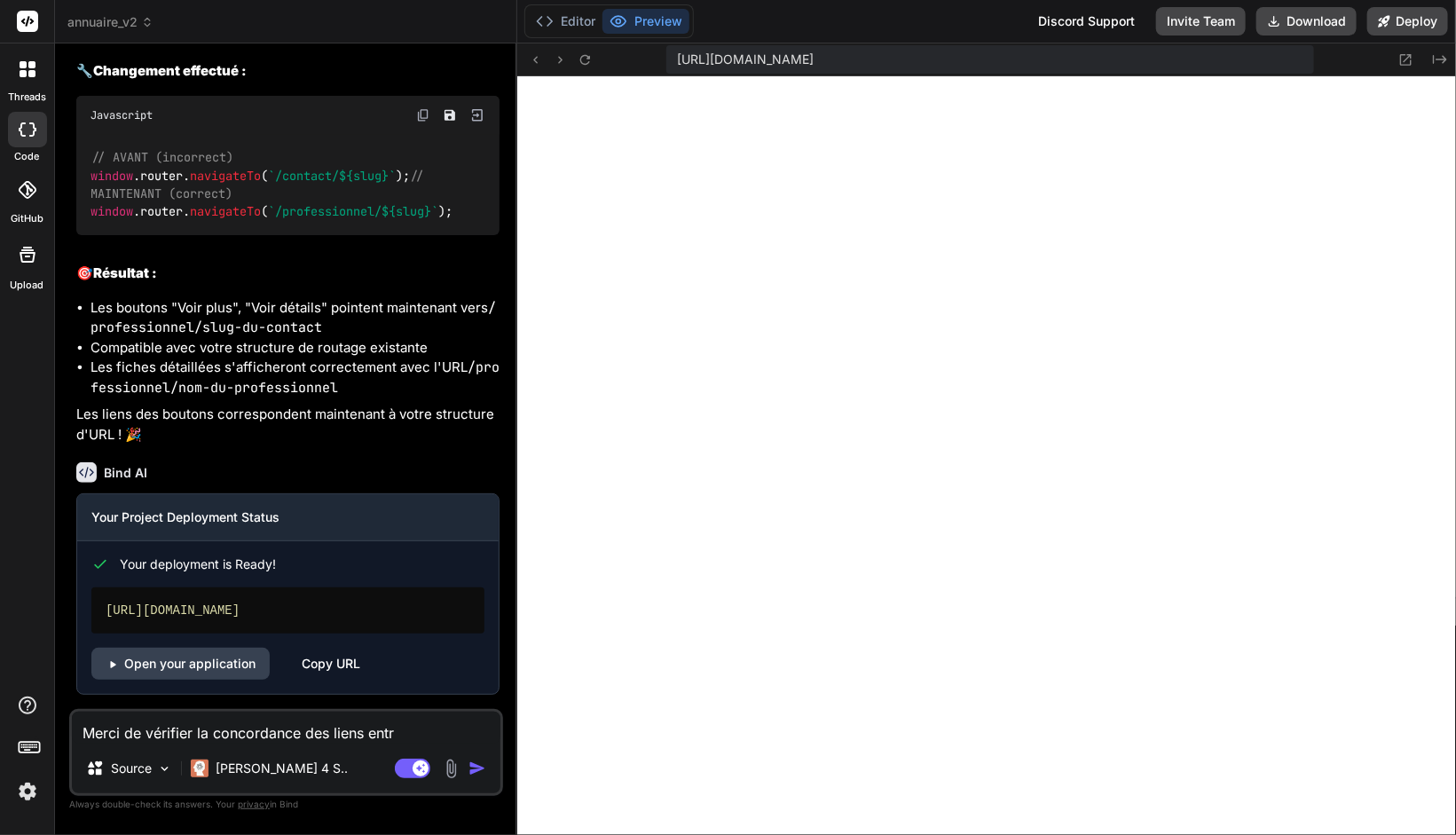
type textarea "x"
type textarea "Merci de vérifier la concordance des liens entre"
type textarea "x"
type textarea "Merci de vérifier la concordance des liens entre l"
type textarea "x"
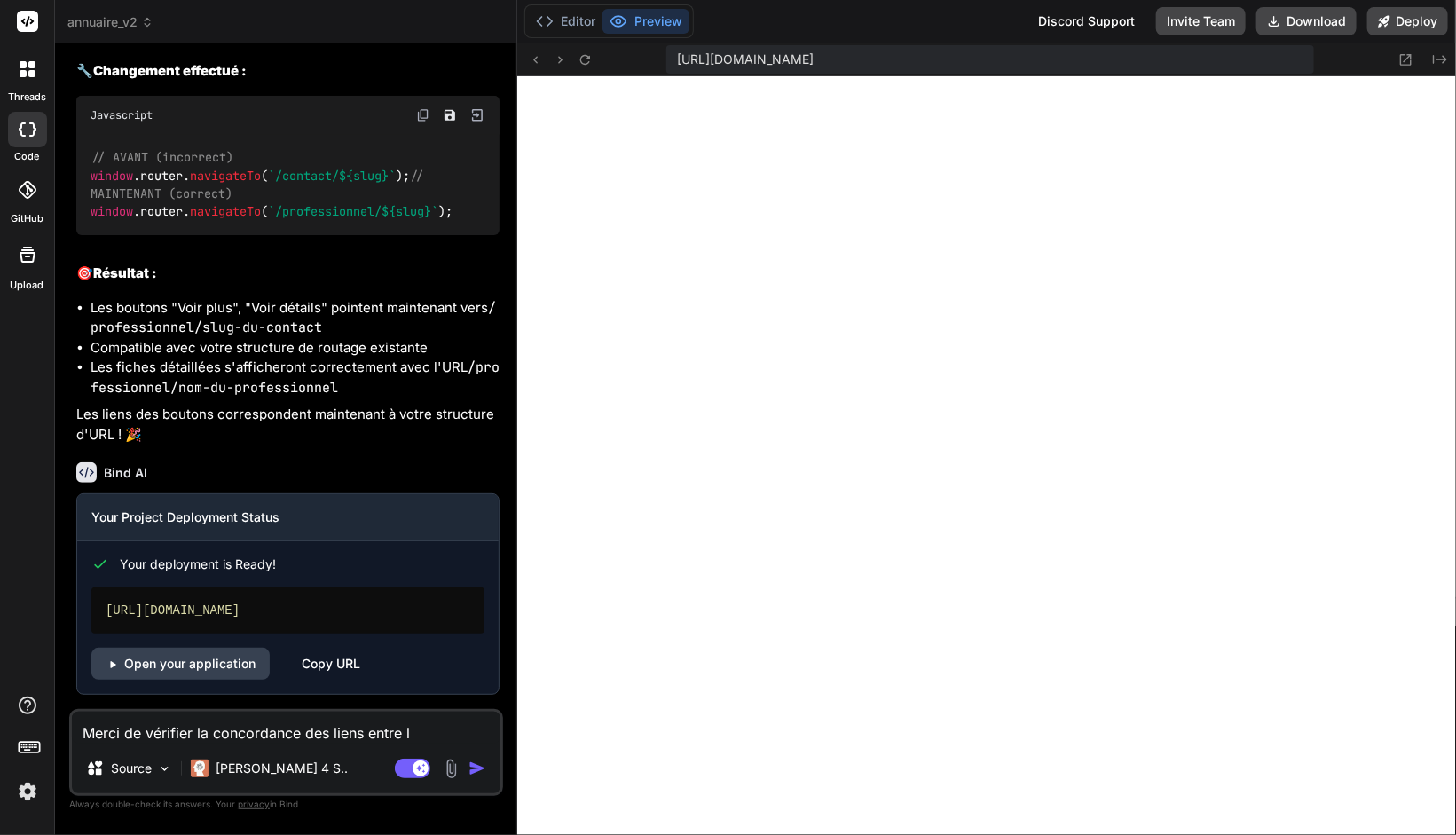
type textarea "Merci de vérifier la concordance des liens entre le"
type textarea "x"
type textarea "Merci de vérifier la concordance des liens entre les"
type textarea "x"
type textarea "Merci de vérifier la concordance des liens entre les"
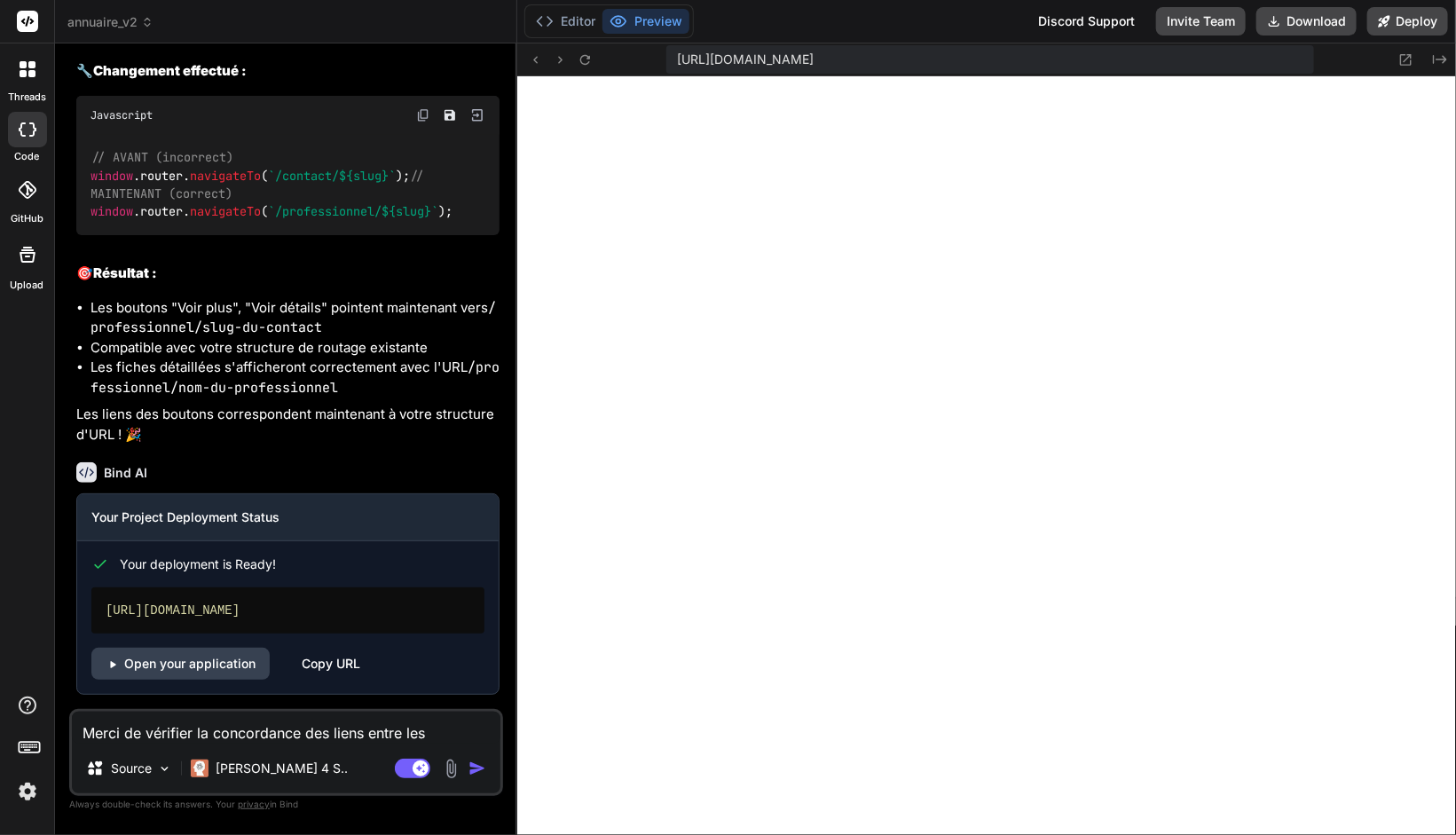
type textarea "x"
type textarea "Merci de vérifier la concordance des liens entre les v"
type textarea "x"
type textarea "Merci de vérifier la concordance des liens entre les vi"
type textarea "x"
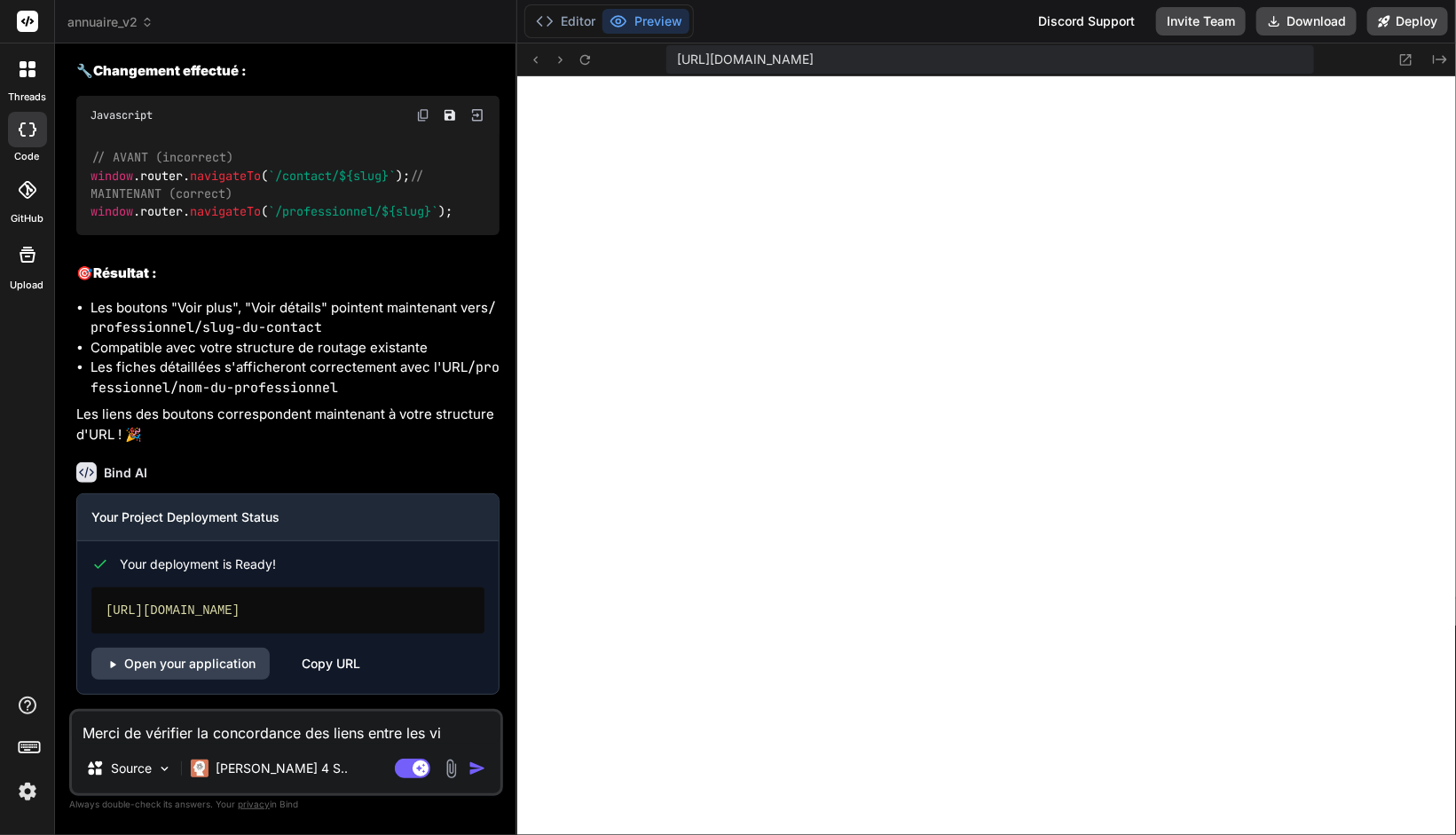
type textarea "Merci de vérifier la concordance des liens entre les vig"
type textarea "x"
type textarea "Merci de vérifier la concordance des liens entre les vign"
type textarea "x"
type textarea "Merci de vérifier la concordance des liens entre les vigne"
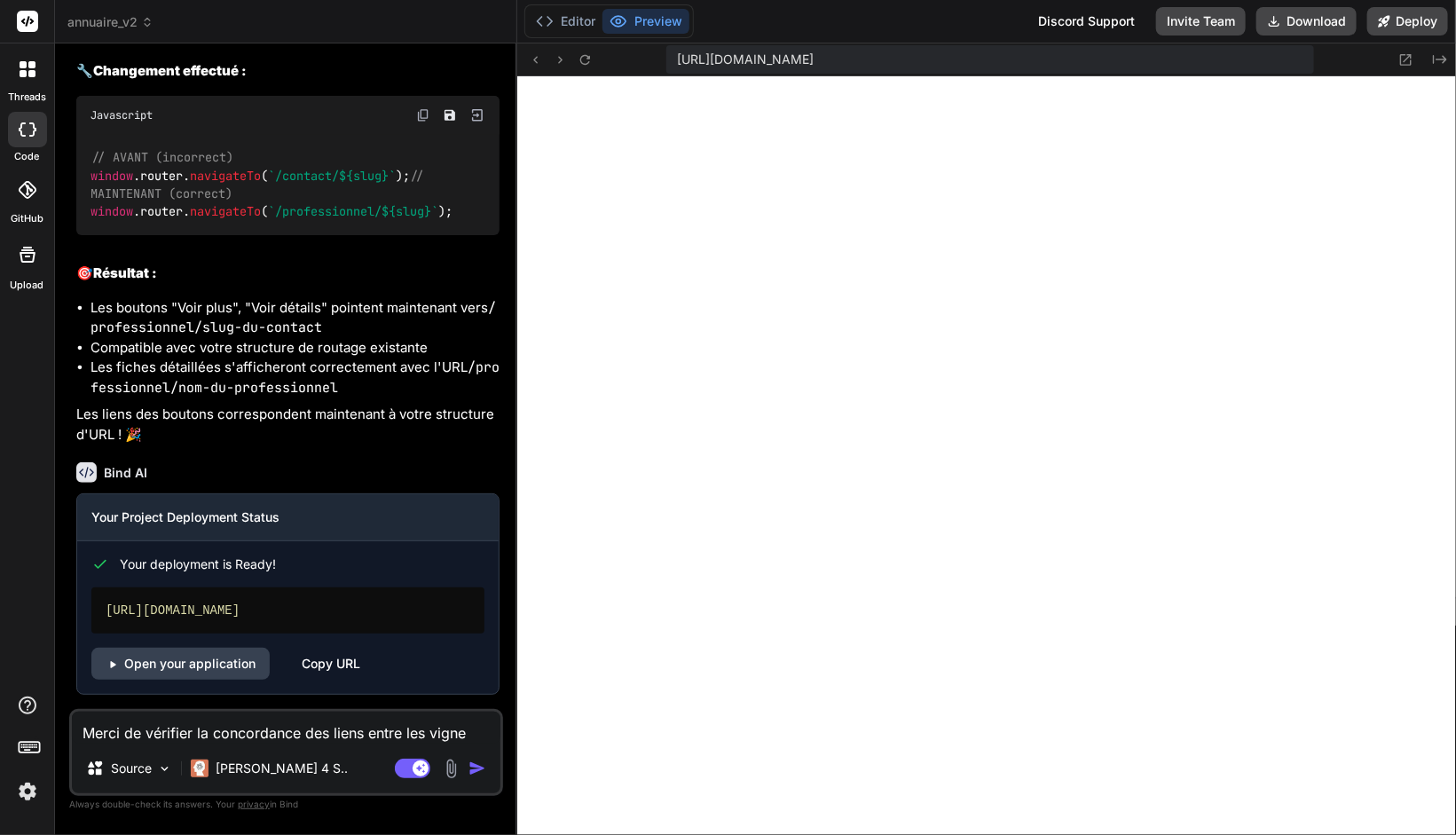
type textarea "x"
type textarea "Merci de vérifier la concordance des liens entre les vignett"
type textarea "x"
type textarea "Merci de vérifier la concordance des liens entre les vignette"
type textarea "x"
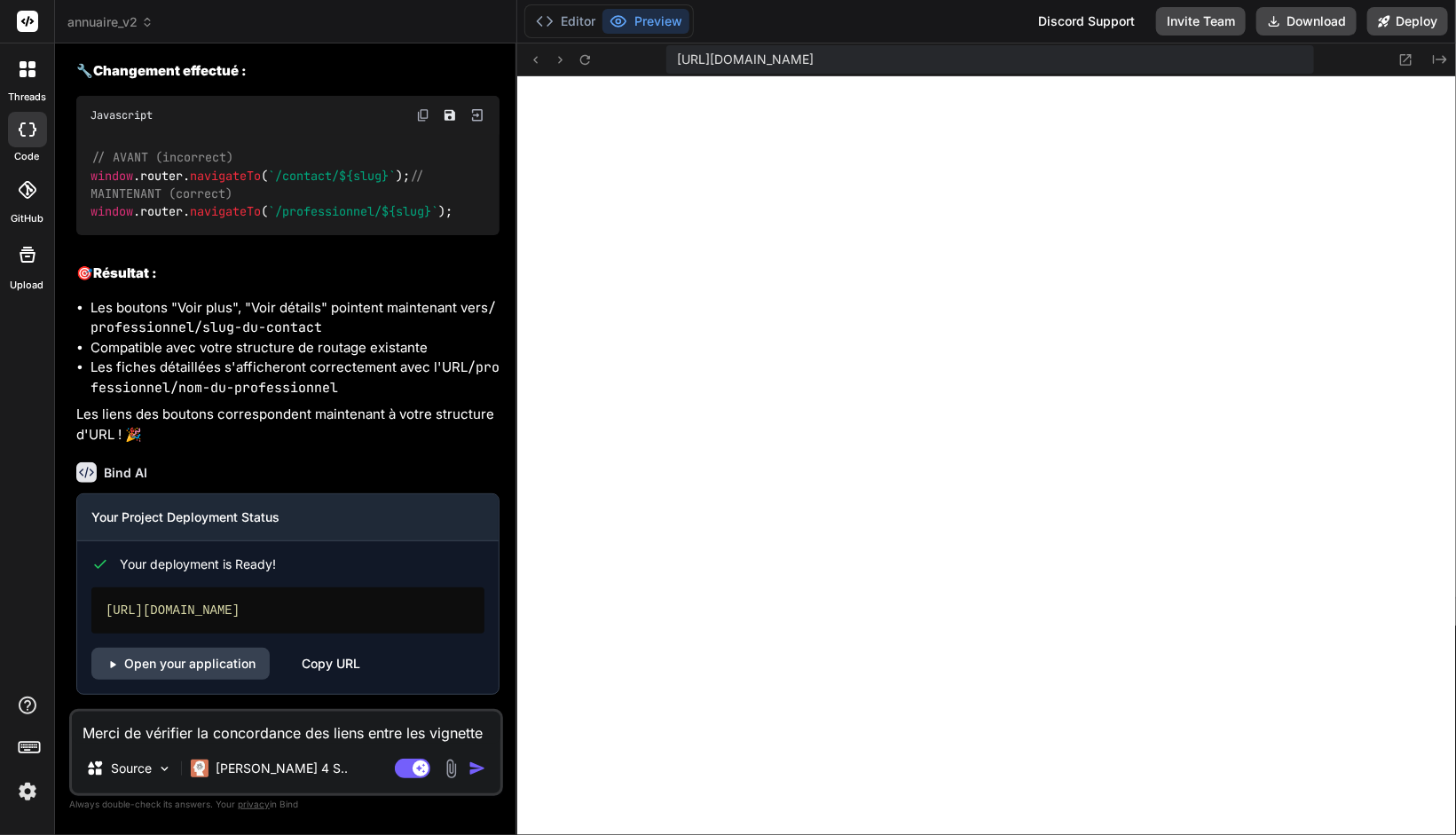
type textarea "Merci de vérifier la concordance des liens entre les vignettes"
type textarea "x"
type textarea "Merci de vérifier la concordance des liens entre les vignettes"
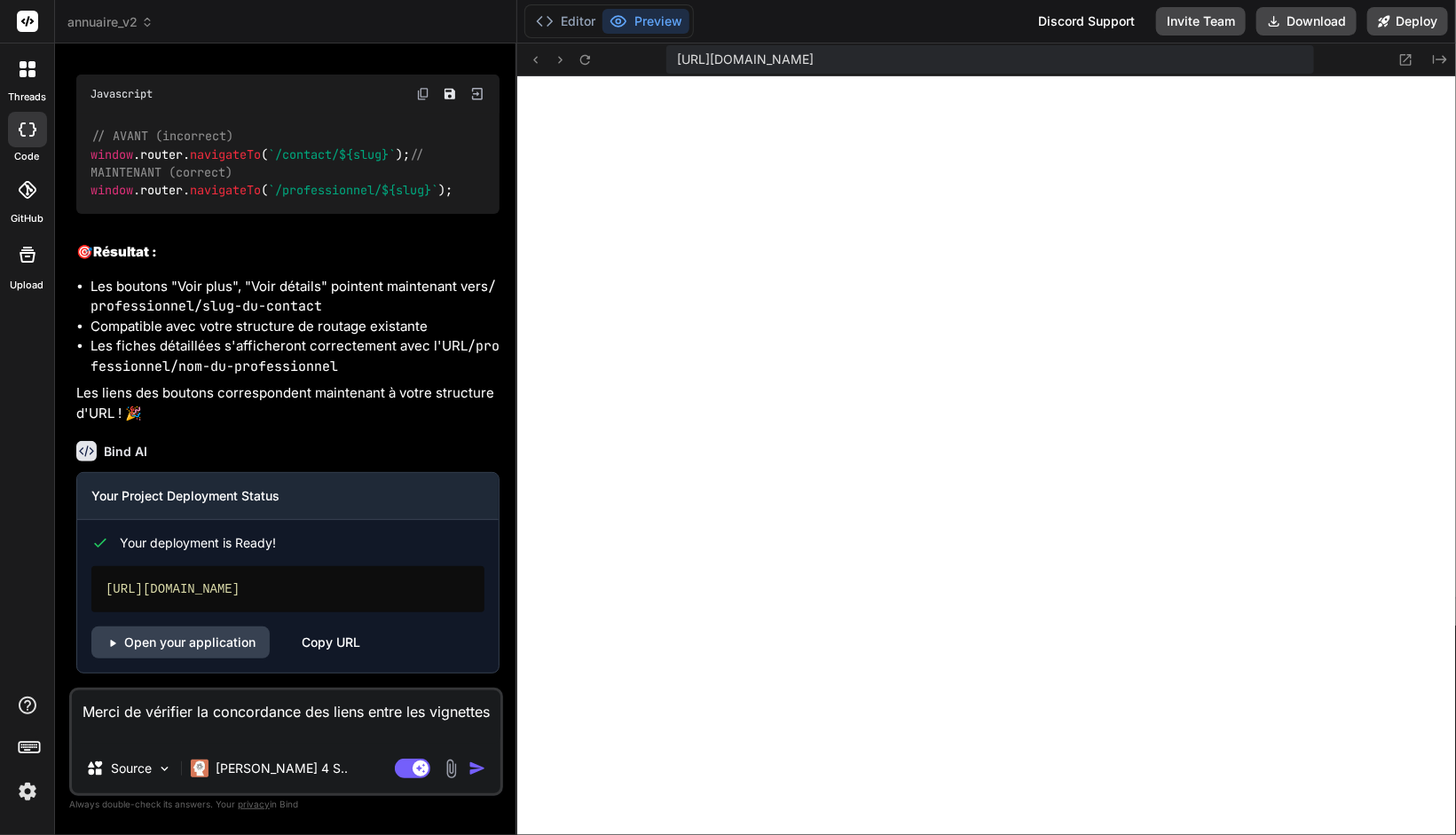
type textarea "x"
type textarea "Merci de vérifier la concordance des liens entre les vignettes ("
type textarea "x"
type textarea "Merci de vérifier la concordance des liens entre les vignettes (b"
type textarea "x"
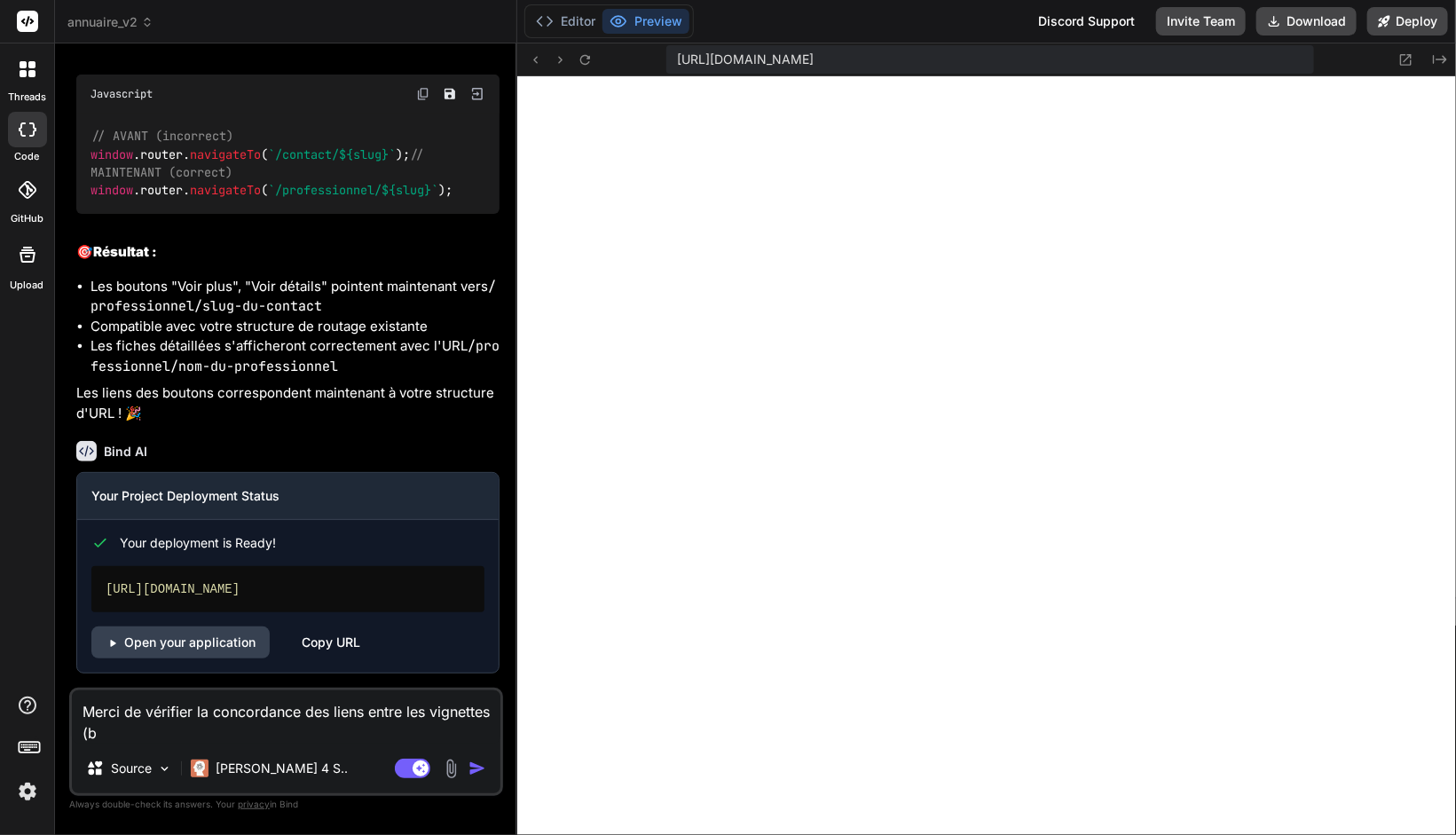
type textarea "Merci de vérifier la concordance des liens entre les vignettes (bo"
type textarea "x"
type textarea "Merci de vérifier la concordance des liens entre les vignettes (bou"
type textarea "x"
type textarea "Merci de vérifier la concordance des liens entre les vignettes (bout"
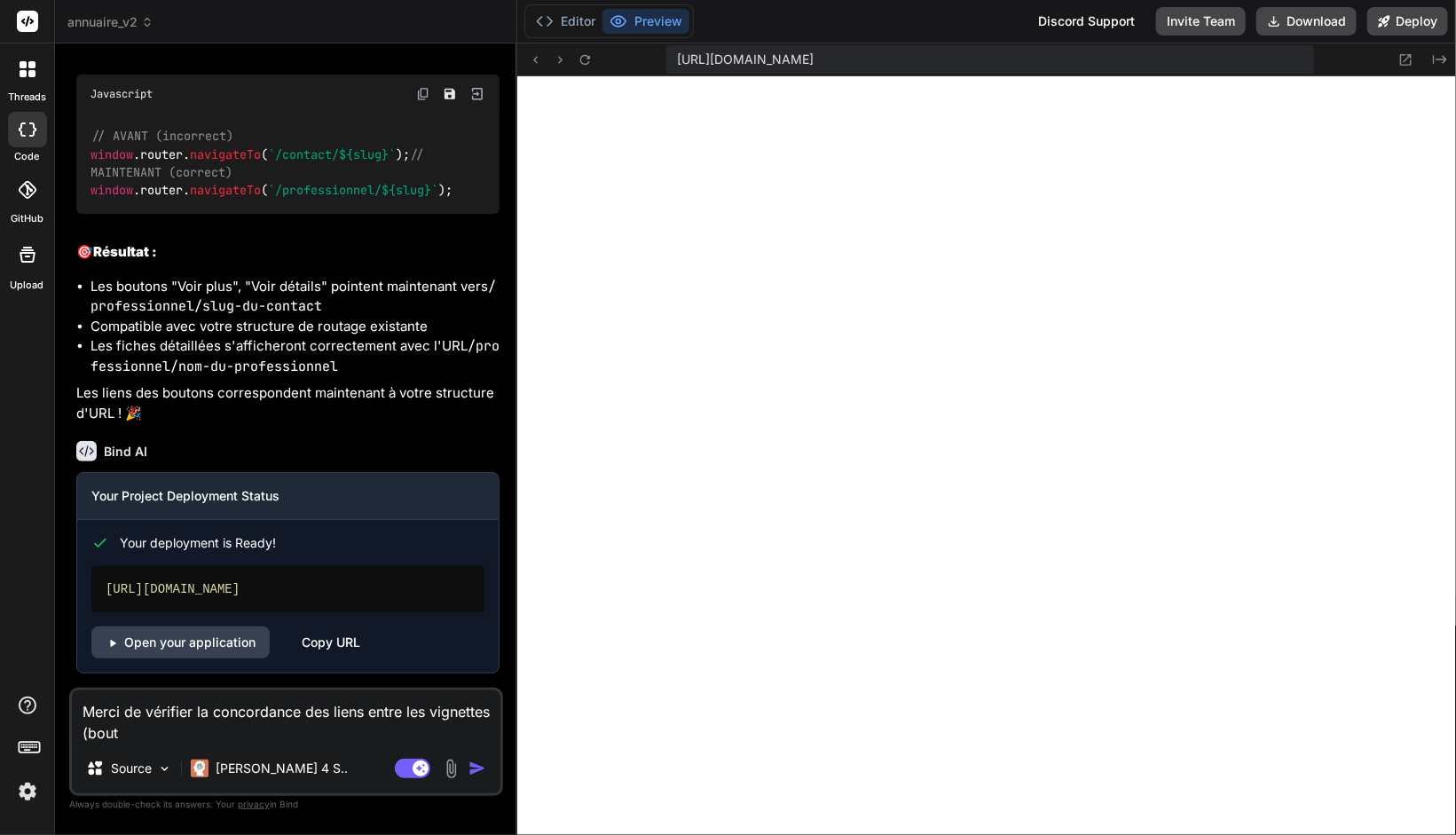
type textarea "x"
type textarea "Merci de vérifier la concordance des liens entre les vignettes (bouto"
type textarea "x"
type textarea "Merci de vérifier la concordance des liens entre les vignettes (bouton"
type textarea "x"
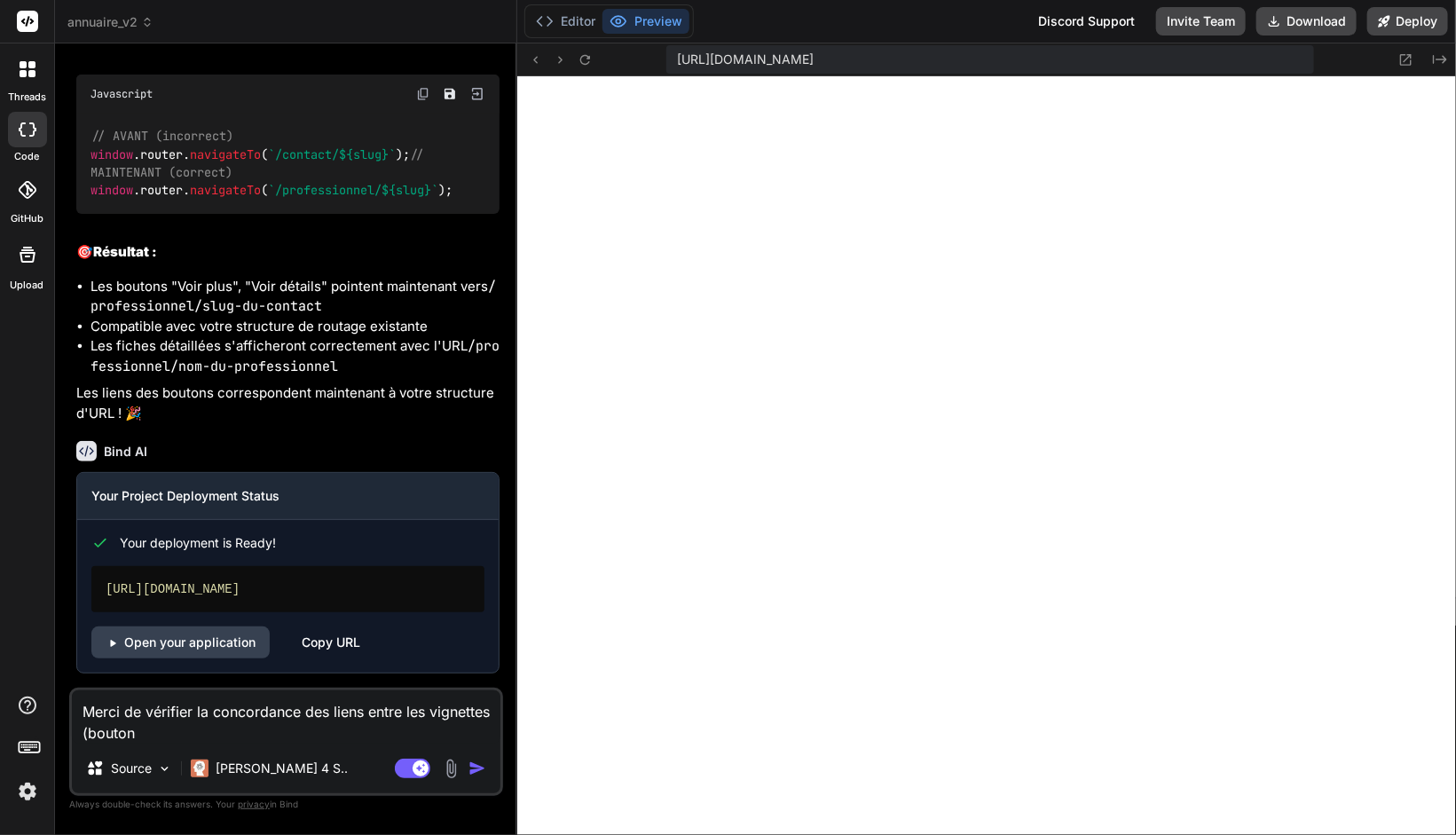
type textarea "Merci de vérifier la concordance des liens entre les vignettes (boutonà"
type textarea "x"
type textarea "Merci de vérifier la concordance des liens entre les vignettes (bouton"
type textarea "x"
type textarea "Merci de vérifier la concordance des liens entre les vignettes (bouton)"
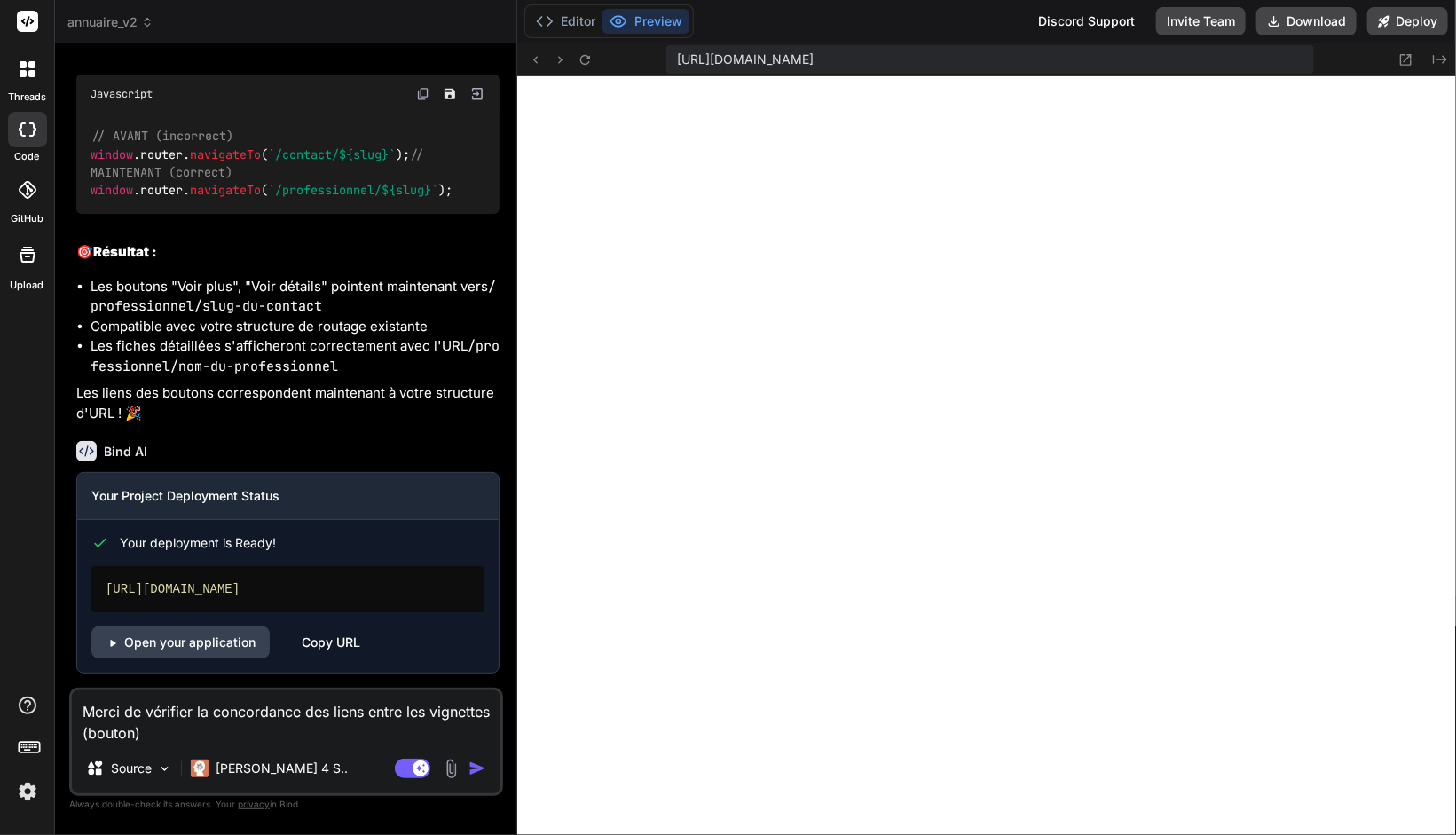
type textarea "x"
type textarea "Merci de vérifier la concordance des liens entre les vignettes (bouton)"
type textarea "x"
type textarea "Merci de vérifier la concordance des liens entre les vignettes (bouton)s"
type textarea "x"
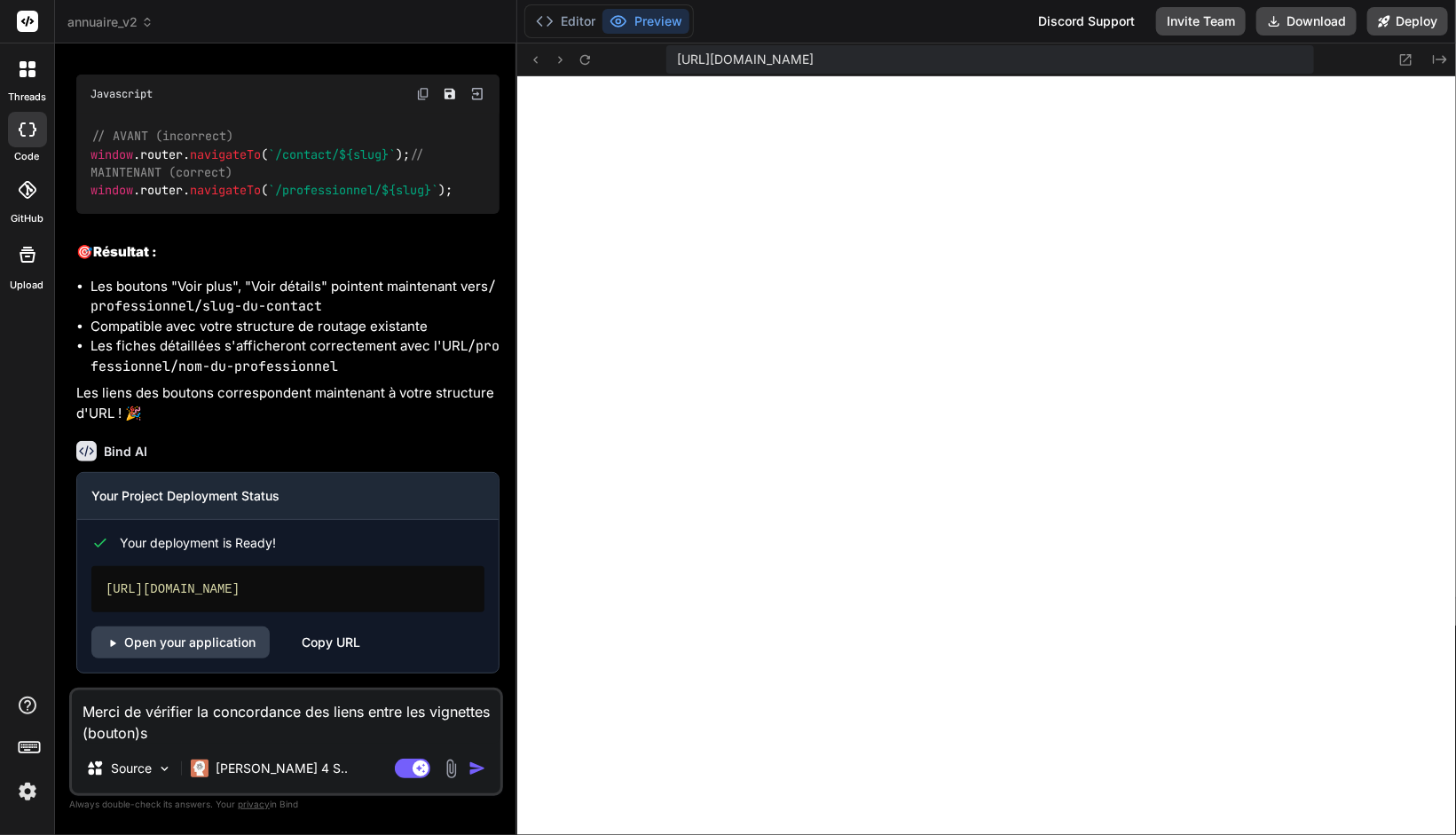
type textarea "Merci de vérifier la concordance des liens entre les vignettes (bouton)"
type textarea "x"
type textarea "Merci de vérifier la concordance des liens entre les vignettes (bouton)"
type textarea "x"
type textarea "Merci de vérifier la concordance des liens entre les vignettes (bouton)"
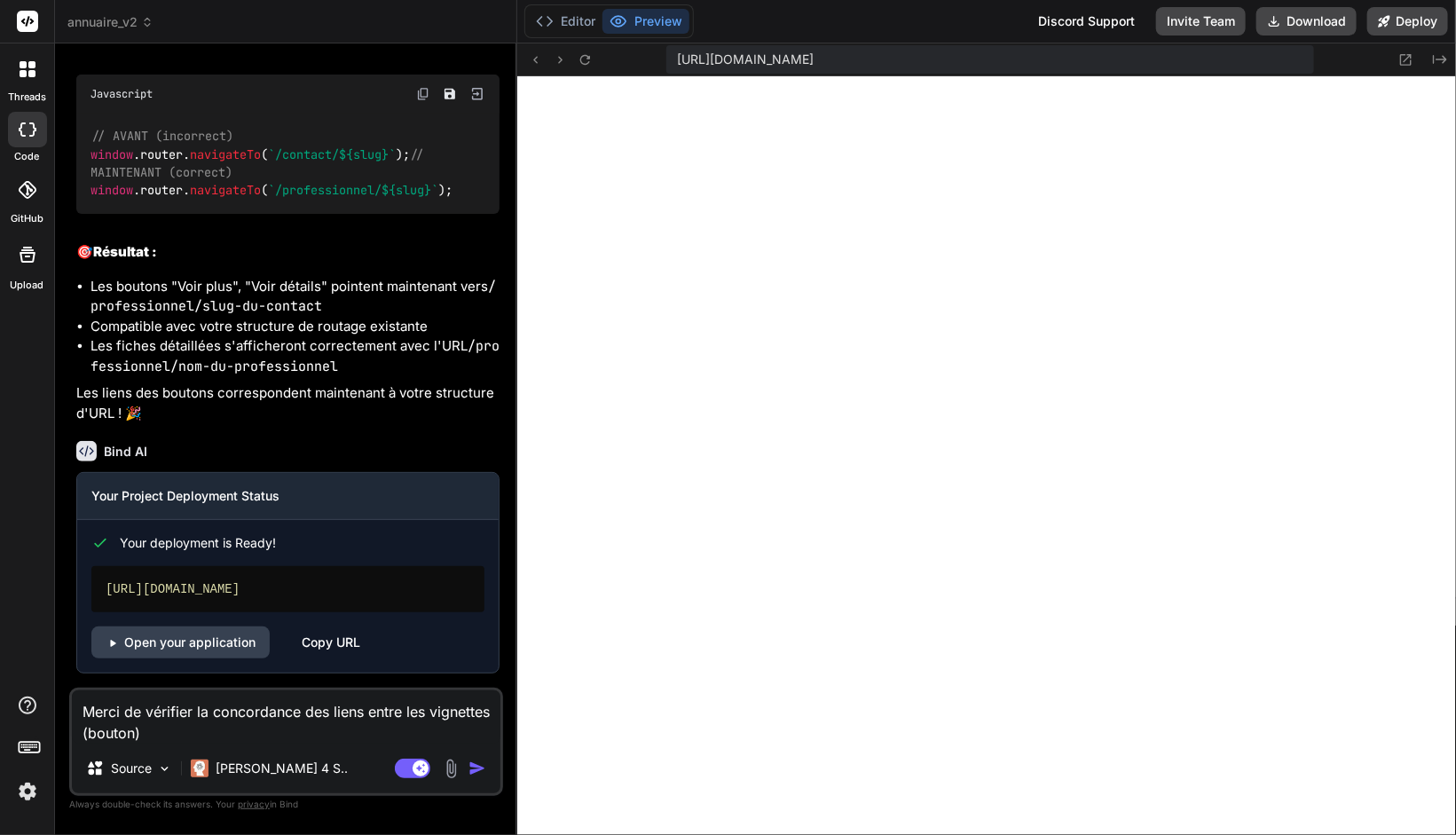
type textarea "x"
type textarea "Merci de vérifier la concordance des liens entre les vignettes (bouton"
type textarea "x"
type textarea "Merci de vérifier la concordance des liens entre les vignettes (boutons"
type textarea "x"
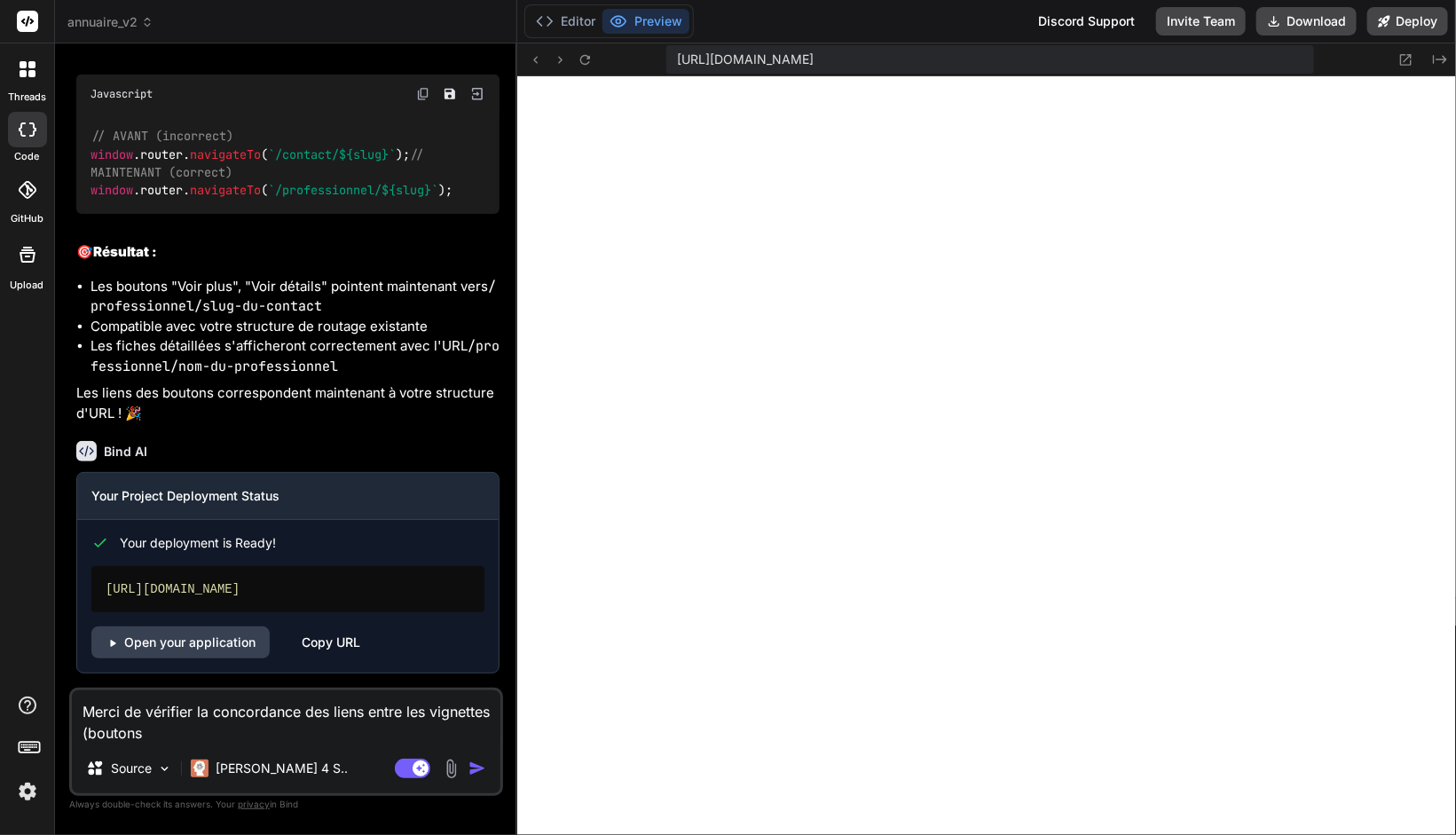
type textarea "Merci de vérifier la concordance des liens entre les vignettes (boutons)"
type textarea "x"
type textarea "Merci de vérifier la concordance des liens entre les vignettes (boutons)"
type textarea "x"
type textarea "Merci de vérifier la concordance des liens entre les vignettes (boutons) e"
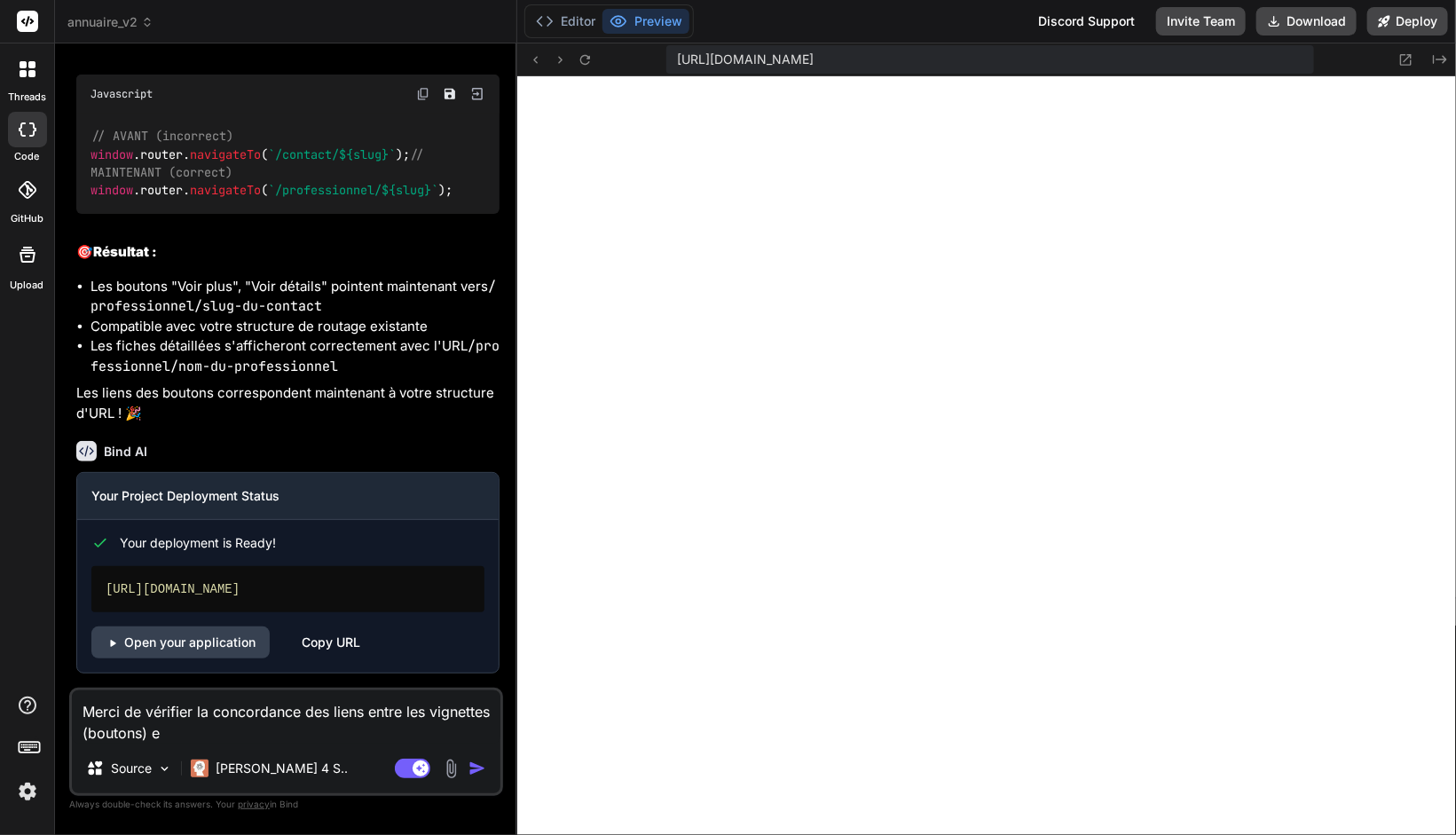
type textarea "x"
type textarea "Merci de vérifier la concordance des liens entre les vignettes (boutons) et"
type textarea "x"
type textarea "Merci de vérifier la concordance des liens entre les vignettes (boutons) et"
type textarea "x"
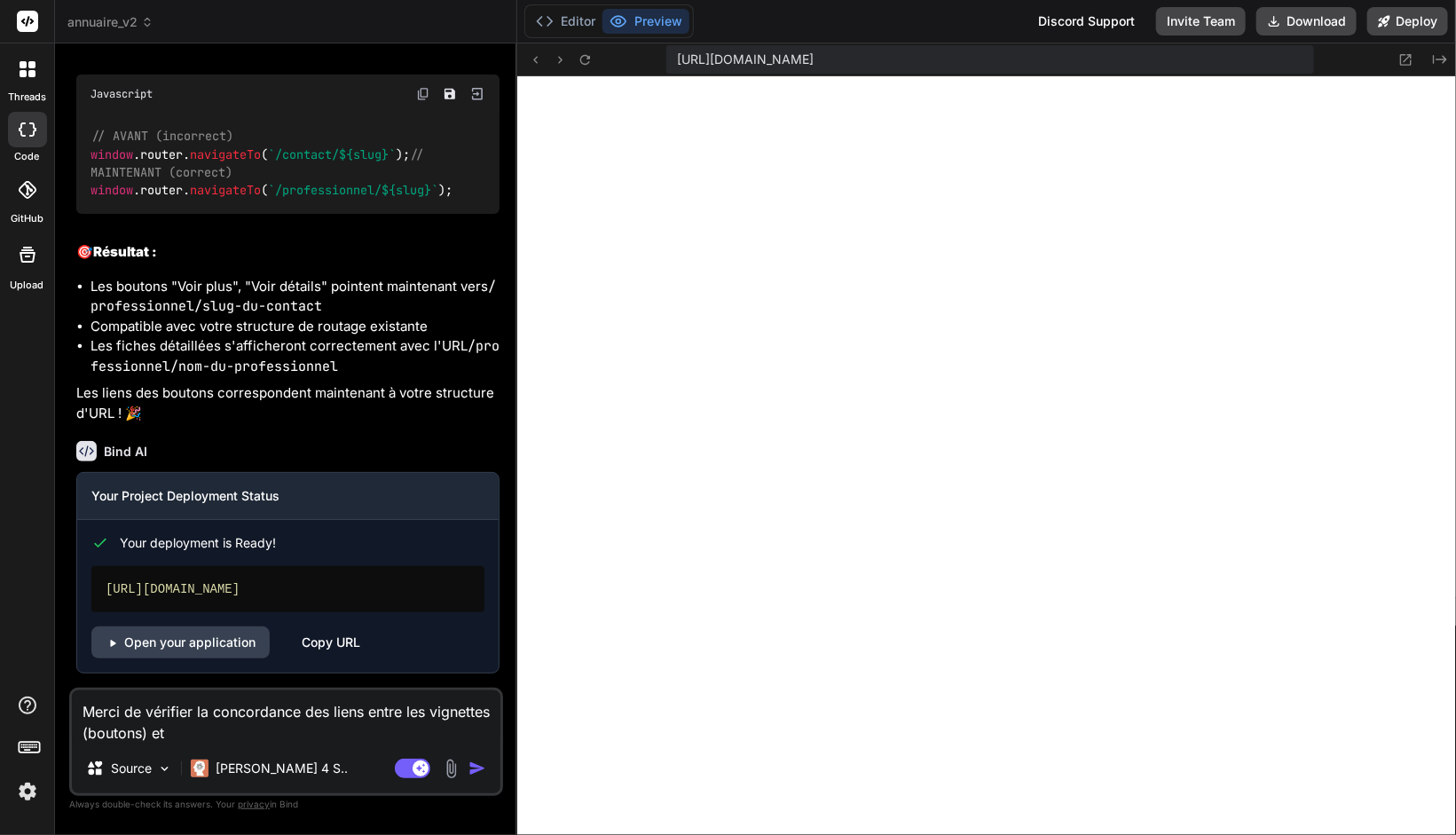
type textarea "Merci de vérifier la concordance des liens entre les vignettes (boutons) et l"
type textarea "x"
type textarea "Merci de vérifier la concordance des liens entre les vignettes (boutons) et le"
type textarea "x"
type textarea "Merci de vérifier la concordance des liens entre les vignettes (boutons) et le"
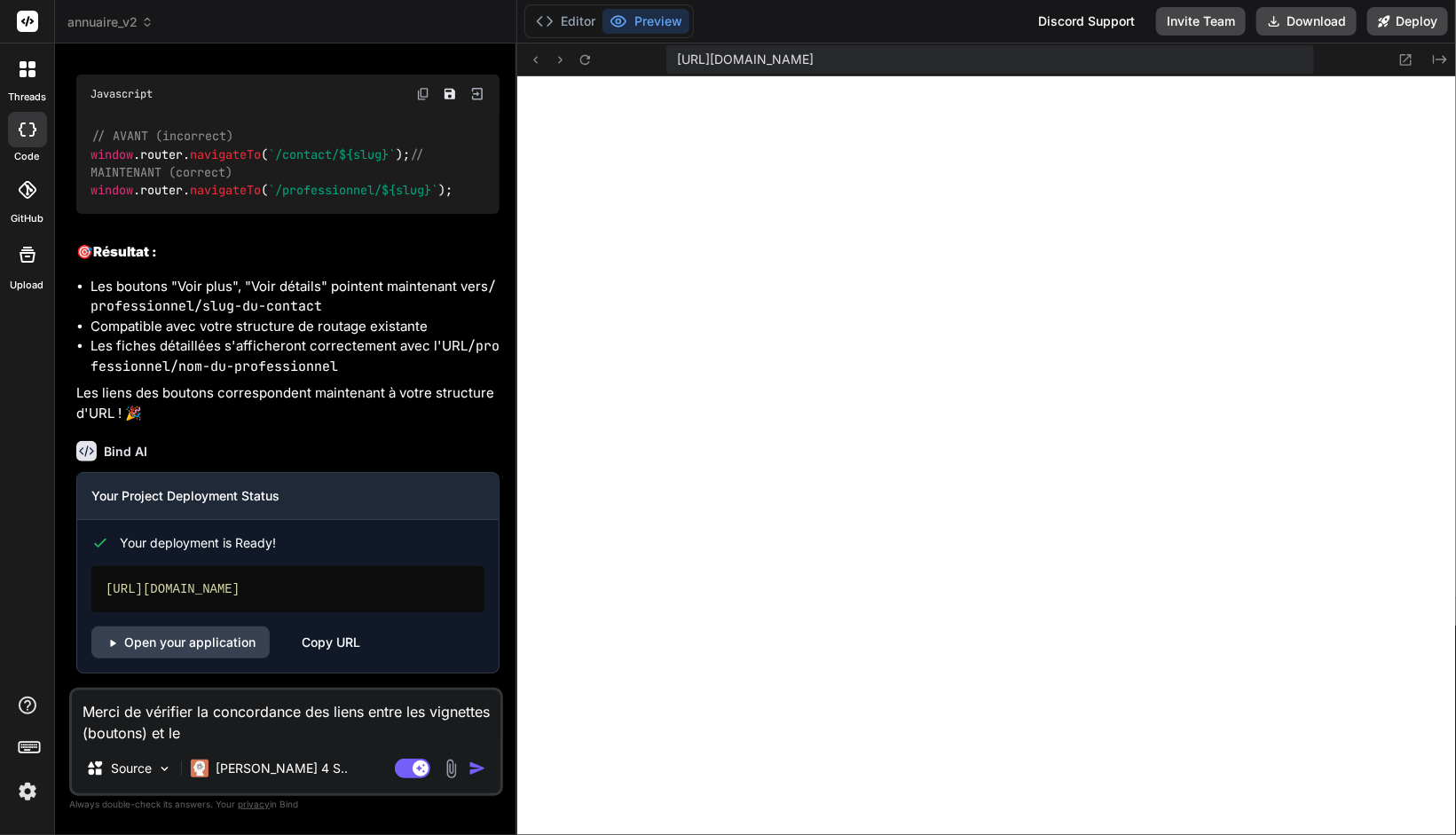
type textarea "x"
type textarea "Merci de vérifier la concordance des liens entre les vignettes (boutons) et le"
type textarea "x"
type textarea "Merci de vérifier la concordance des liens entre les vignettes (boutons) et l"
type textarea "x"
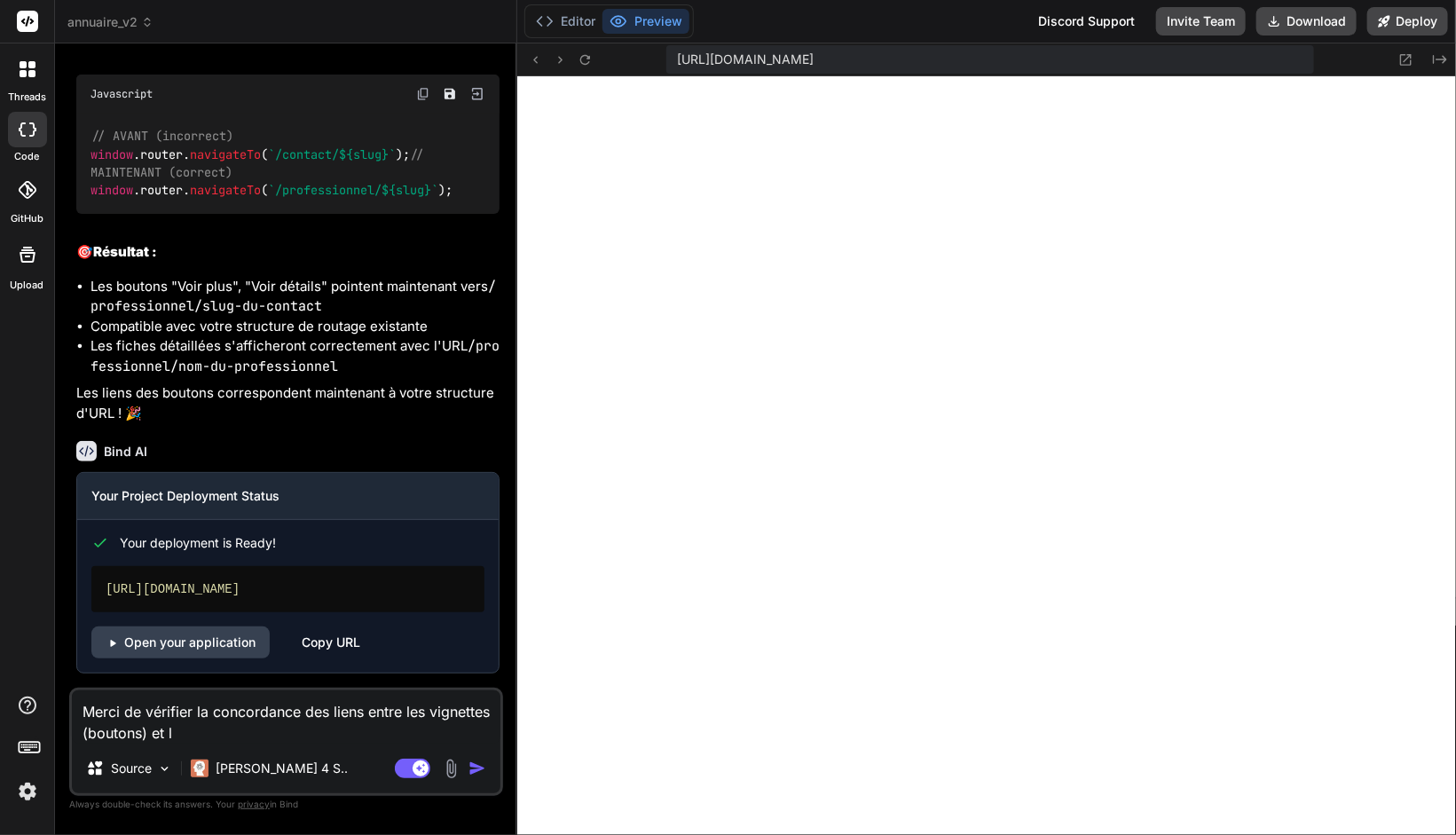
type textarea "Merci de vérifier la concordance des liens entre les vignettes (boutons) et"
type textarea "x"
type textarea "Merci de vérifier la concordance des liens entre les vignettes (boutons) et l"
type textarea "x"
type textarea "Merci de vérifier la concordance des liens entre les vignettes (boutons) et l'"
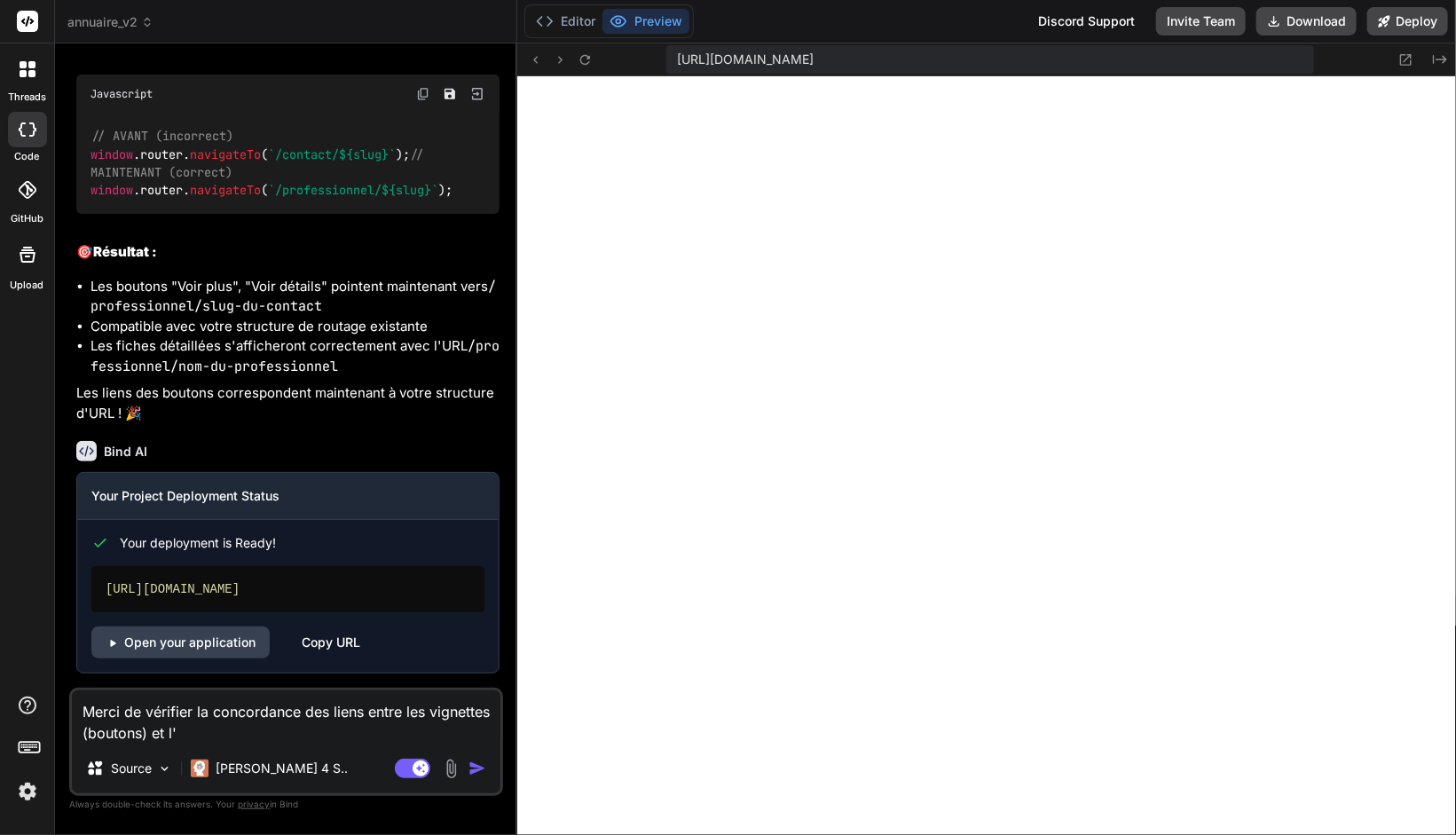
type textarea "x"
type textarea "Merci de vérifier la concordance des liens entre les vignettes (boutons) et l'u"
type textarea "x"
type textarea "Merci de vérifier la concordance des liens entre les vignettes (boutons) et l'ut"
type textarea "x"
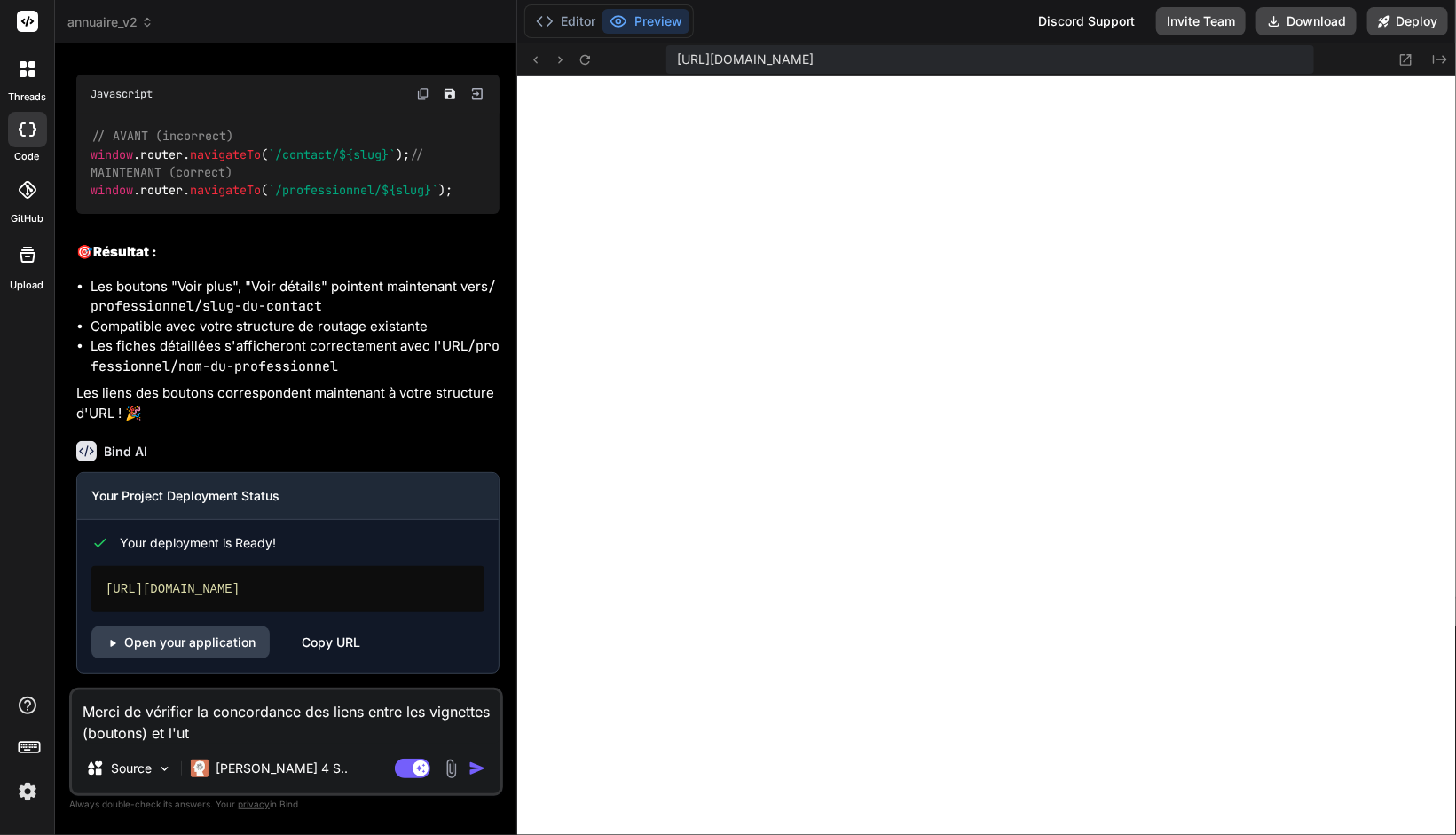
type textarea "Merci de vérifier la concordance des liens entre les vignettes (boutons) et l'u"
type textarea "x"
type textarea "Merci de vérifier la concordance des liens entre les vignettes (boutons) et l'ur"
type textarea "x"
type textarea "Merci de vérifier la concordance des liens entre les vignettes (boutons) et l'u…"
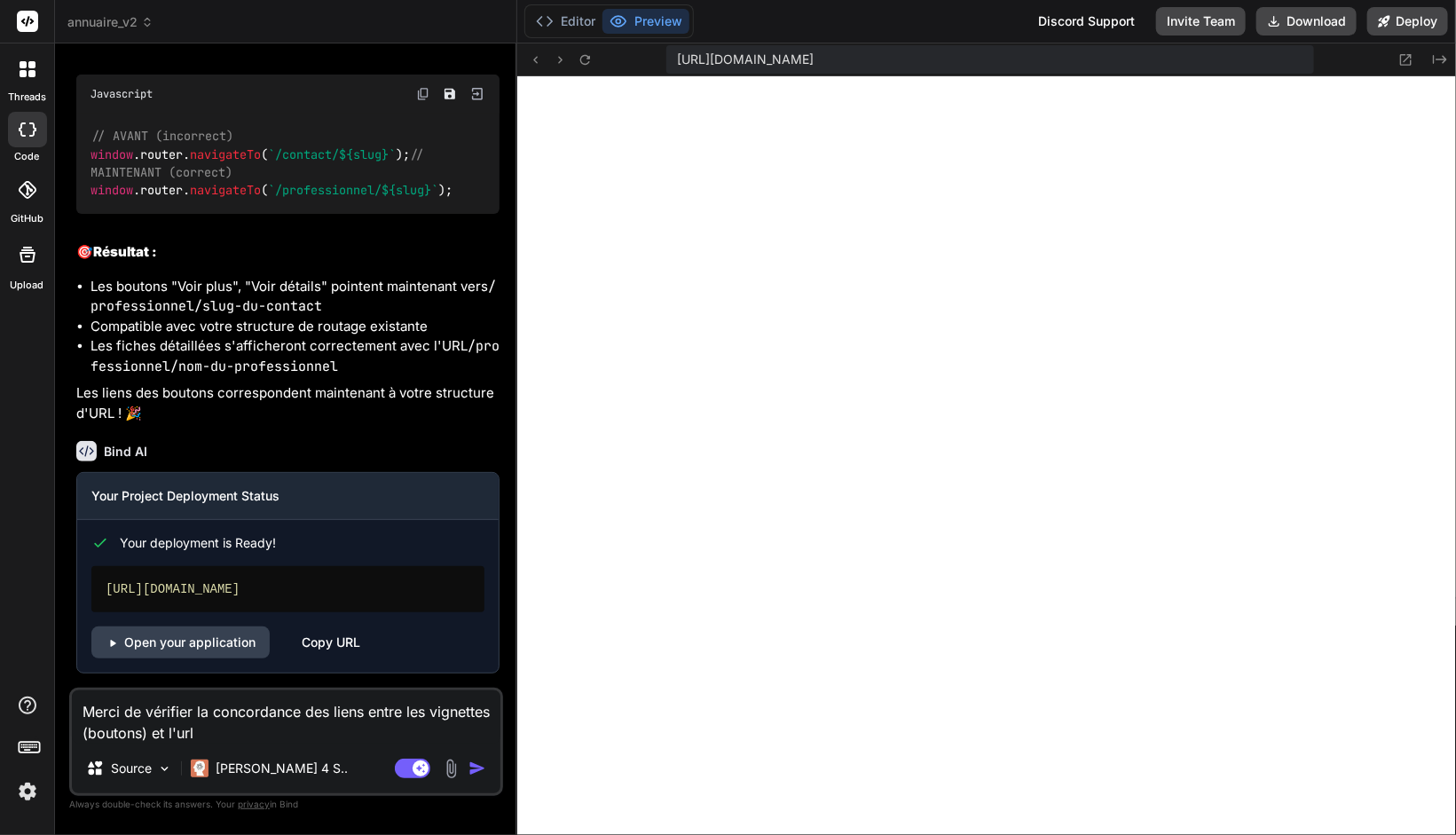
type textarea "x"
type textarea "Merci de vérifier la concordance des liens entre les vignettes (boutons) et l'u…"
type textarea "x"
type textarea "Merci de vérifier la concordance des liens entre les vignettes (boutons) et l'u…"
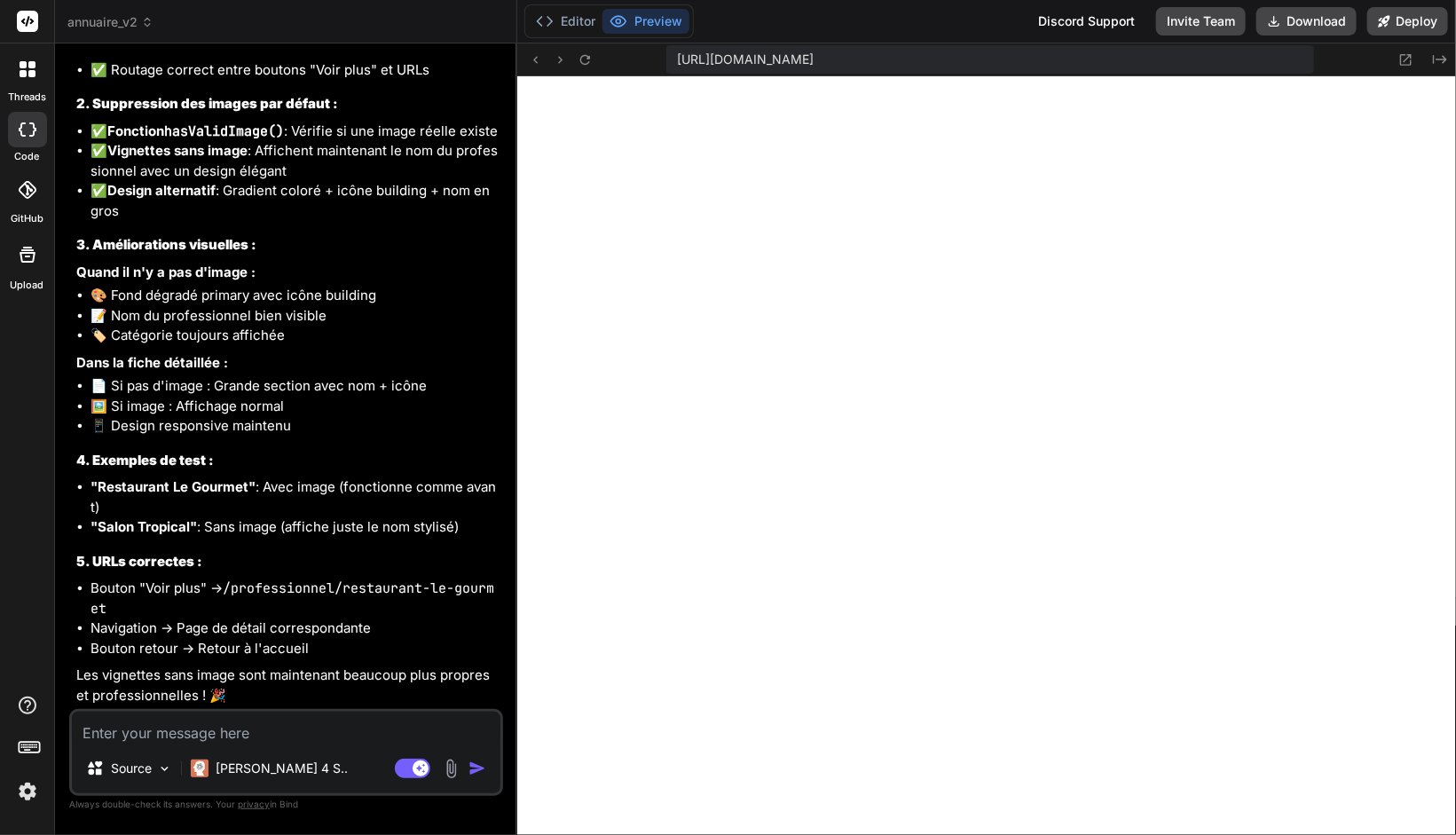
scroll to position [5170, 0]
click at [179, 726] on textarea at bounding box center [286, 727] width 429 height 32
click at [1410, 23] on button "Deploy" at bounding box center [1407, 20] width 81 height 28
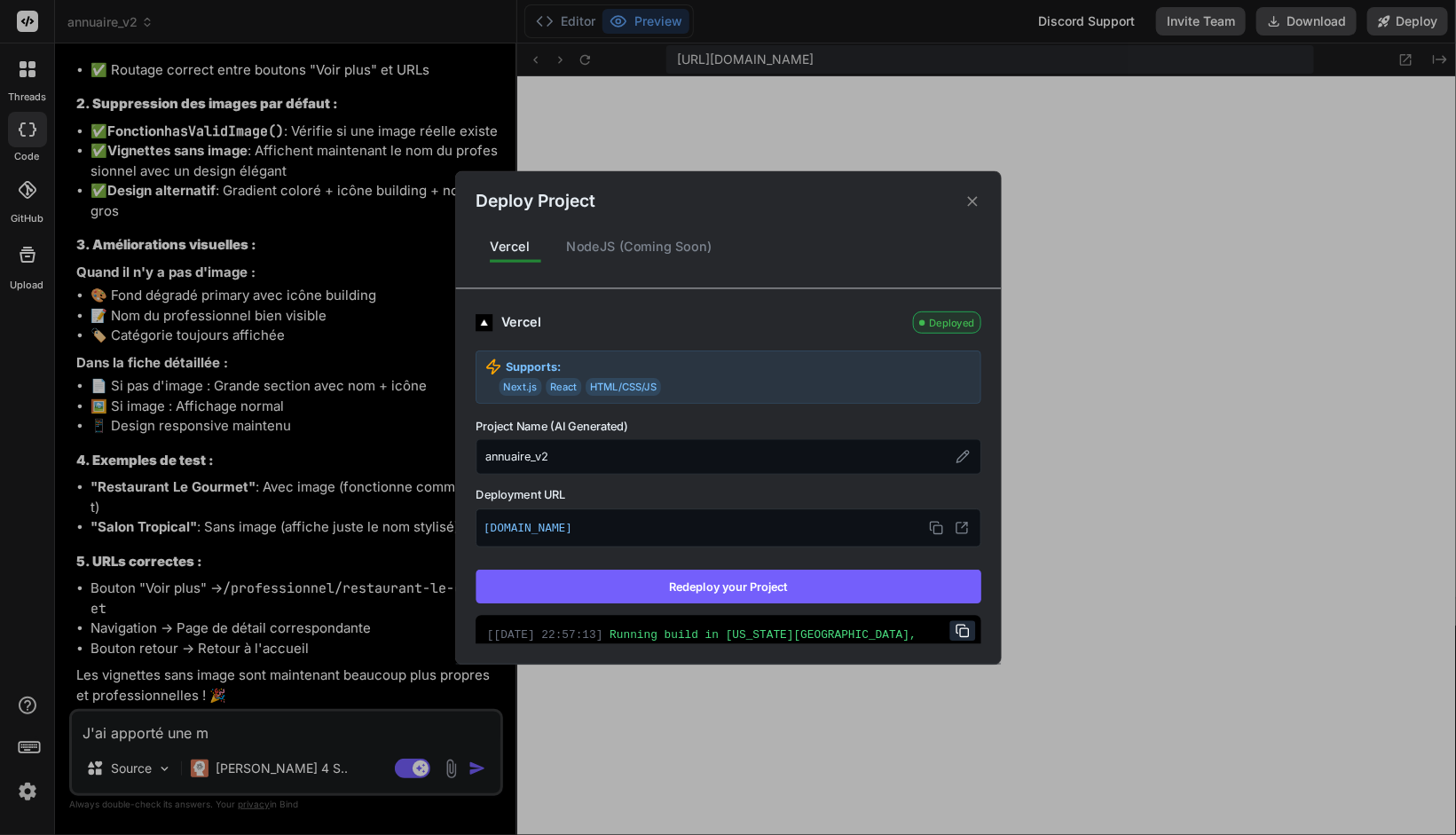
click at [696, 581] on button "Redeploy your Project" at bounding box center [728, 586] width 505 height 34
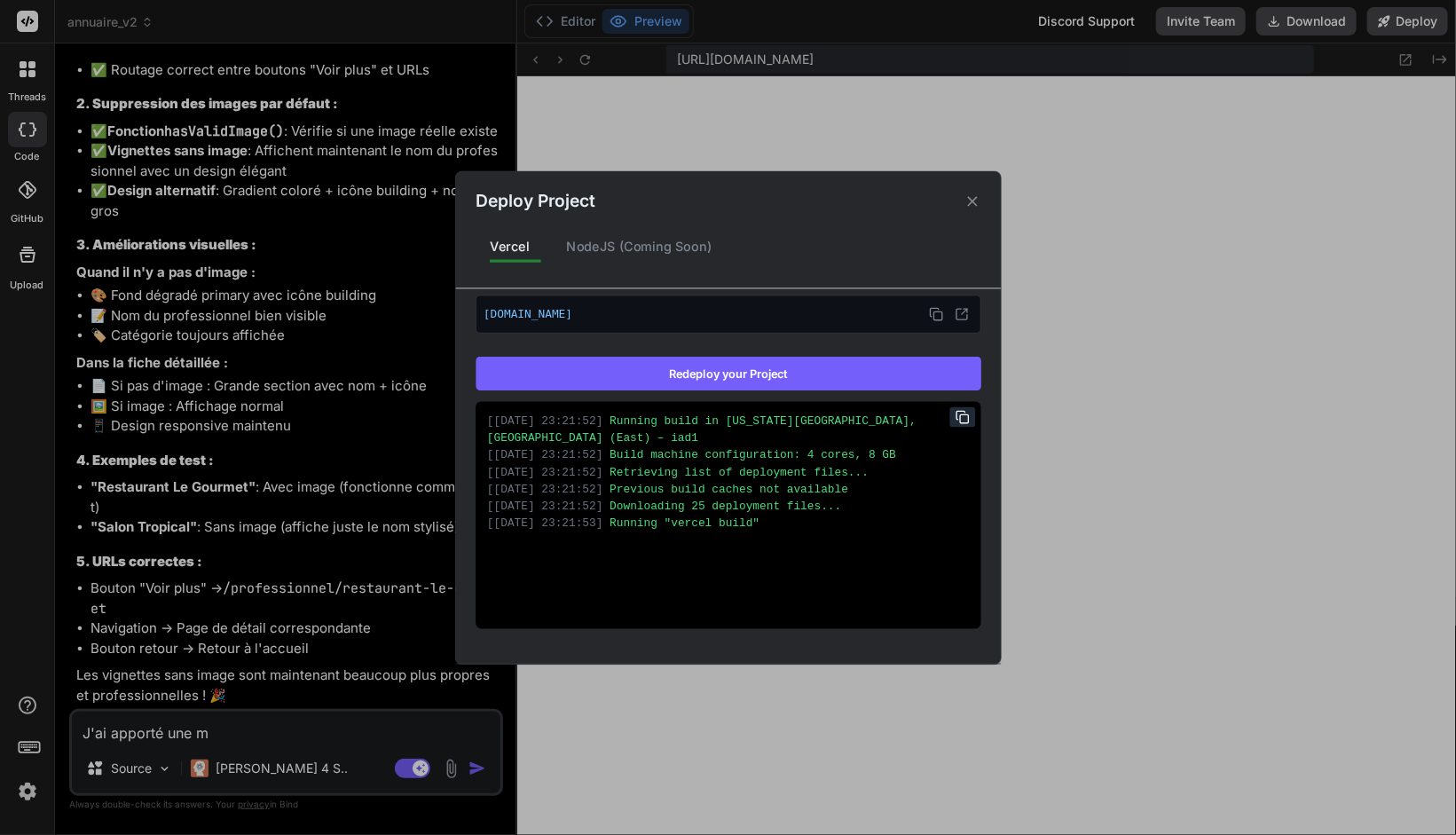
scroll to position [187, 0]
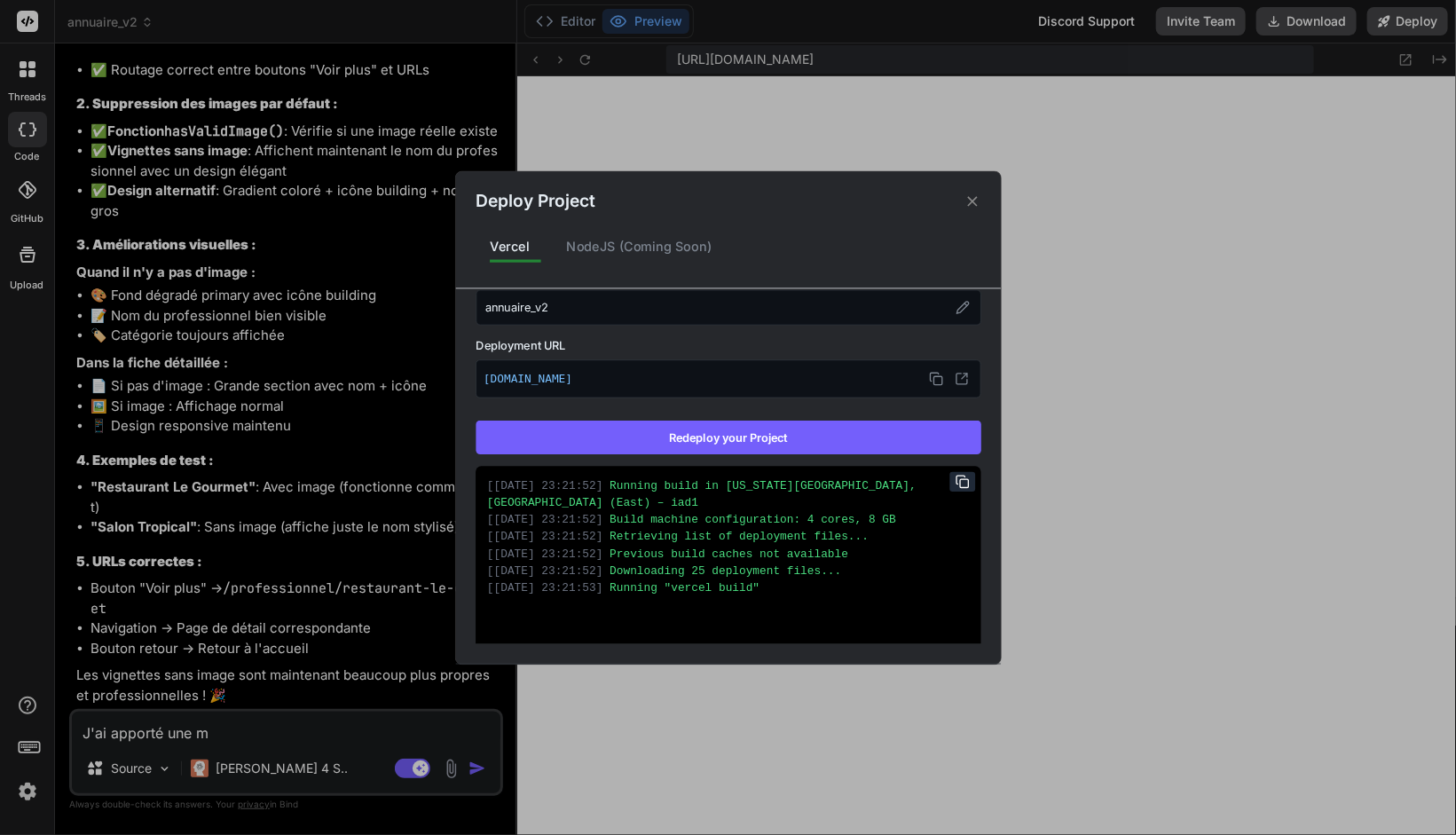
click at [760, 433] on button "Redeploy your Project" at bounding box center [728, 437] width 505 height 34
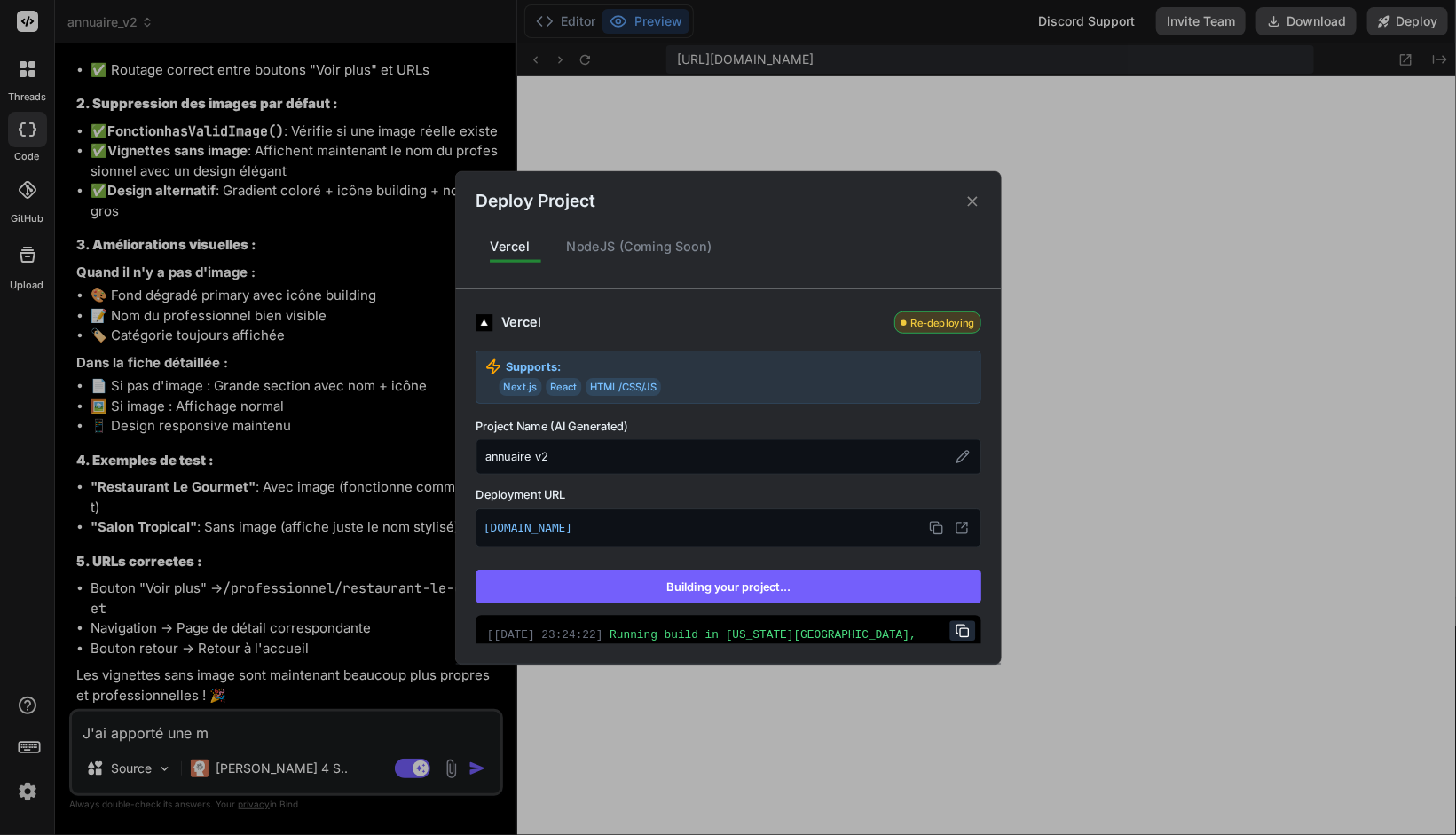
scroll to position [5170, 0]
click at [967, 200] on icon at bounding box center [972, 200] width 17 height 17
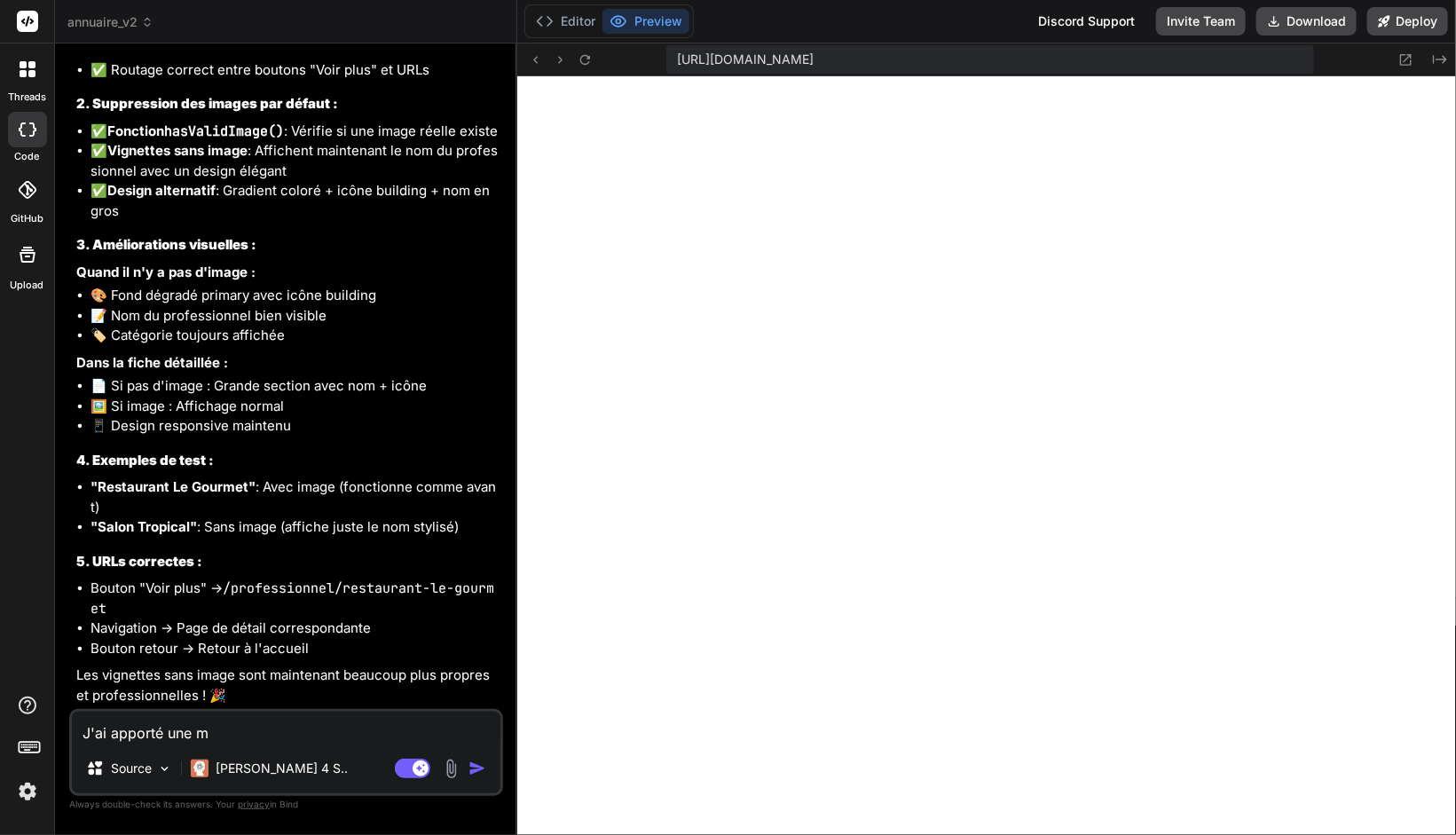
click at [124, 20] on span "annuaire_v2" at bounding box center [110, 22] width 87 height 17
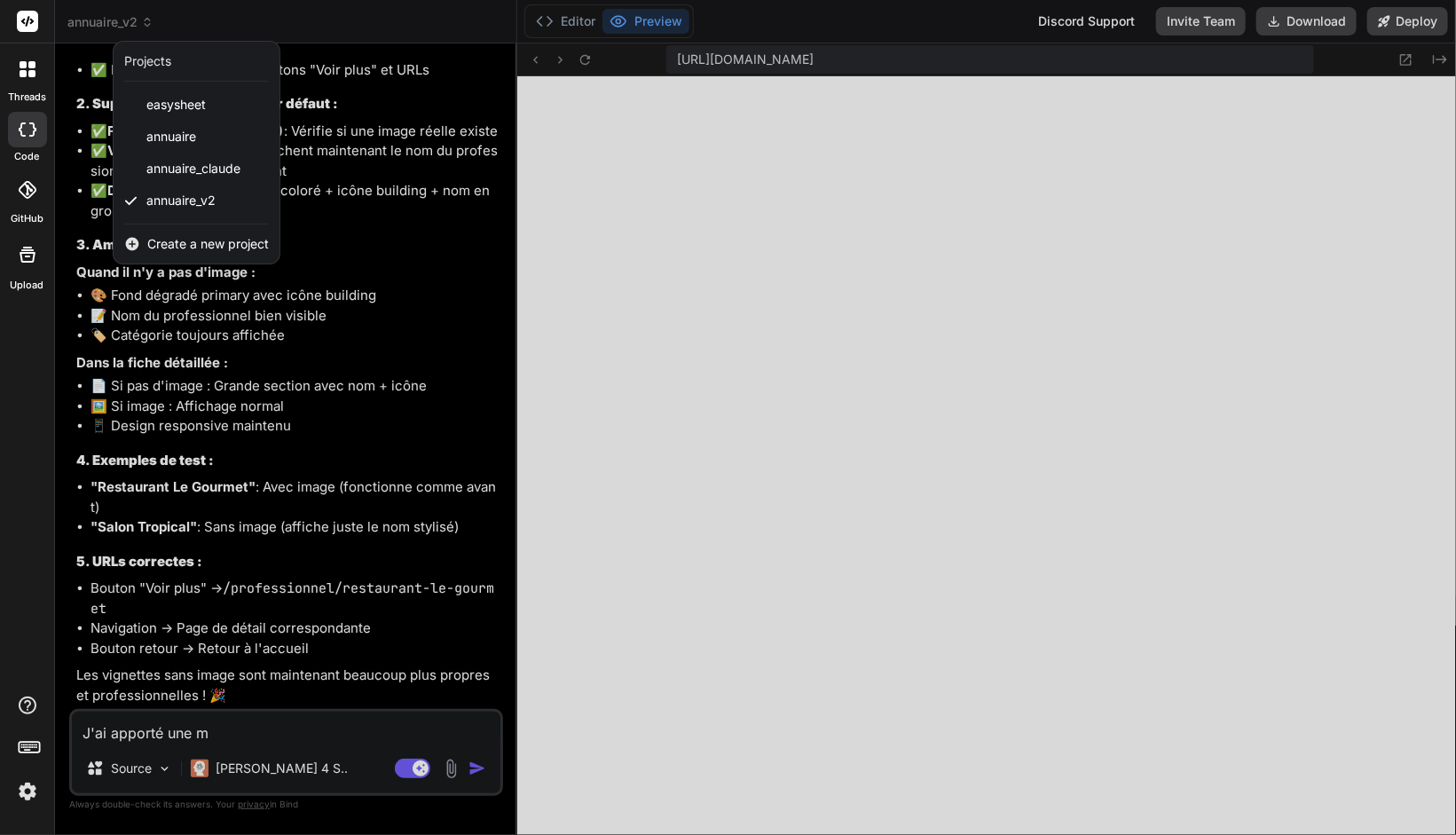
click at [170, 246] on span "Create a new project" at bounding box center [208, 244] width 121 height 17
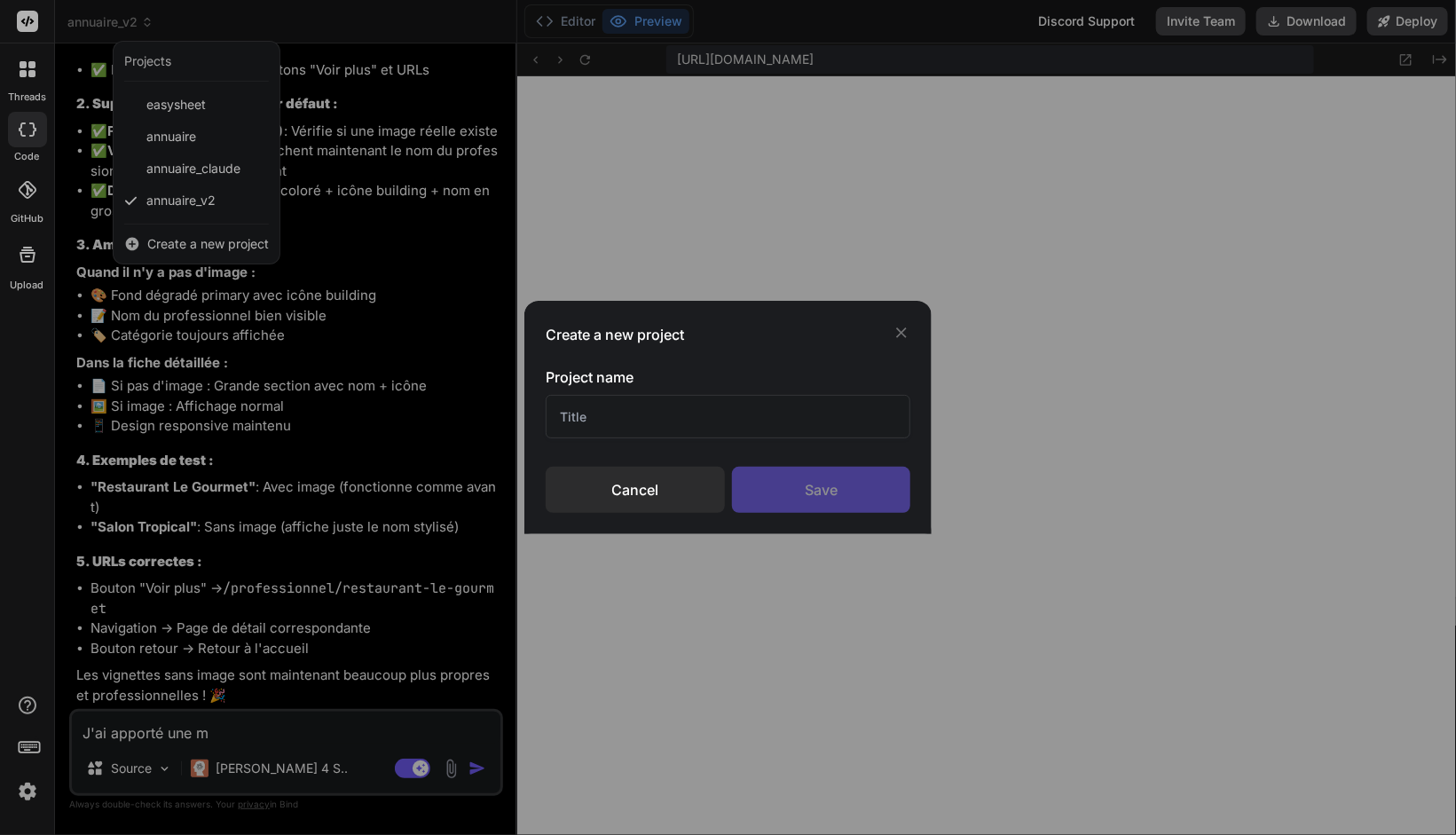
click at [598, 426] on input "text" at bounding box center [728, 416] width 364 height 44
click at [832, 475] on div "Save" at bounding box center [821, 489] width 179 height 46
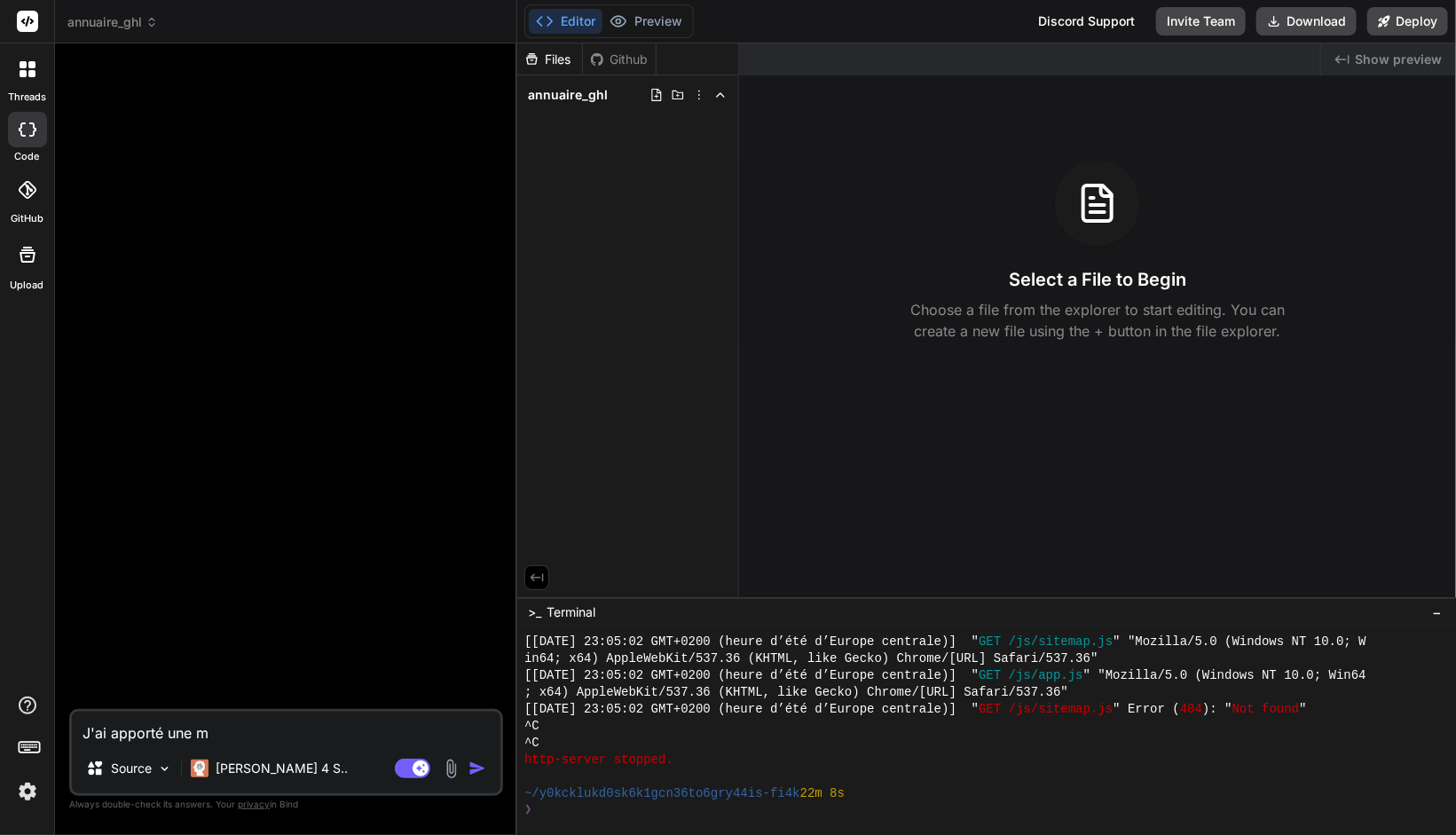
click at [171, 734] on textarea "J'ai apporté une m" at bounding box center [286, 727] width 429 height 32
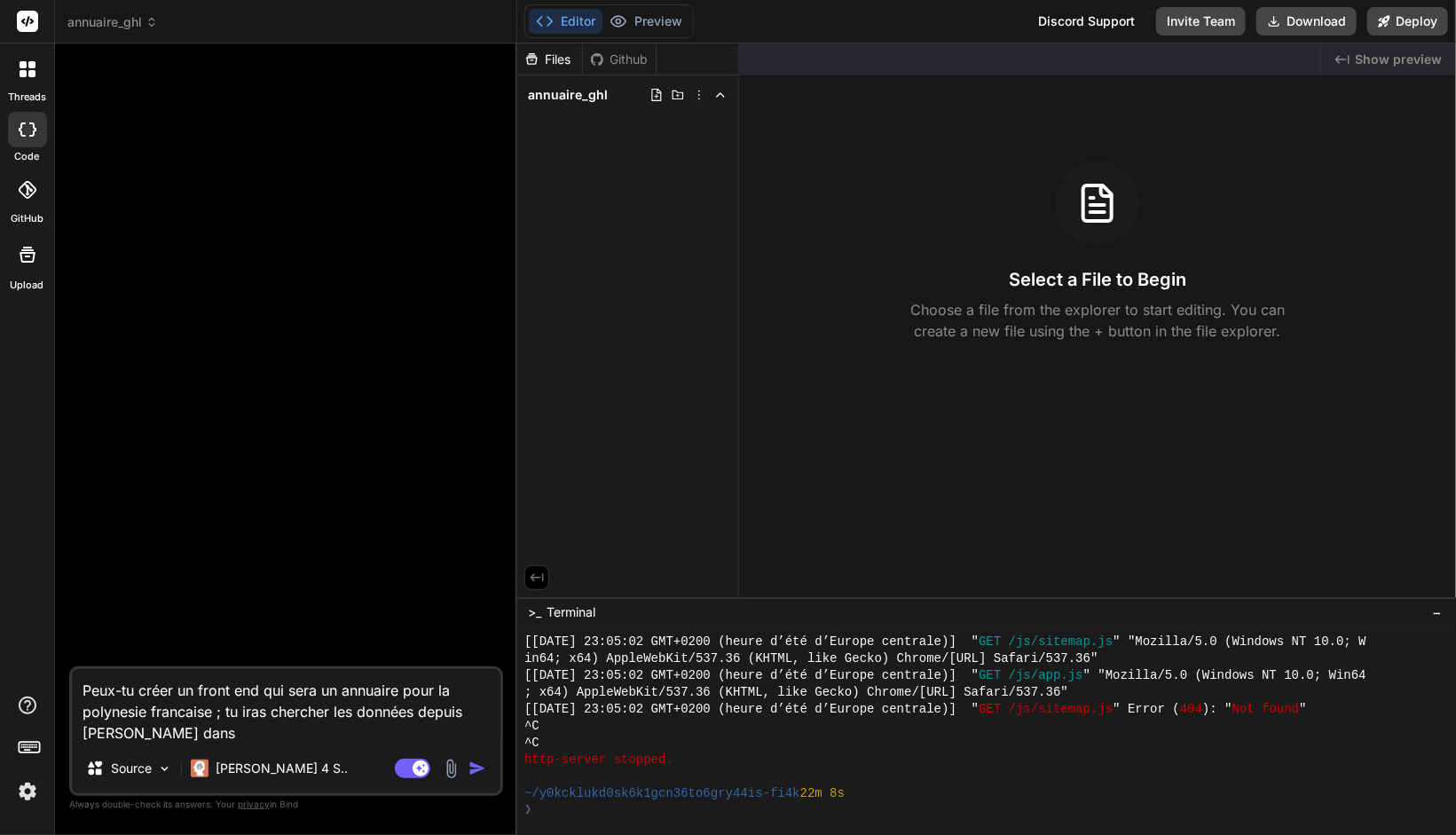
drag, startPoint x: 607, startPoint y: 146, endPoint x: 595, endPoint y: 151, distance: 13.0
drag, startPoint x: 595, startPoint y: 151, endPoint x: 563, endPoint y: 219, distance: 75.2
click at [563, 219] on div "Files Github annuaire_ghl" at bounding box center [628, 321] width 222 height 554
click at [700, 97] on icon at bounding box center [699, 94] width 15 height 15
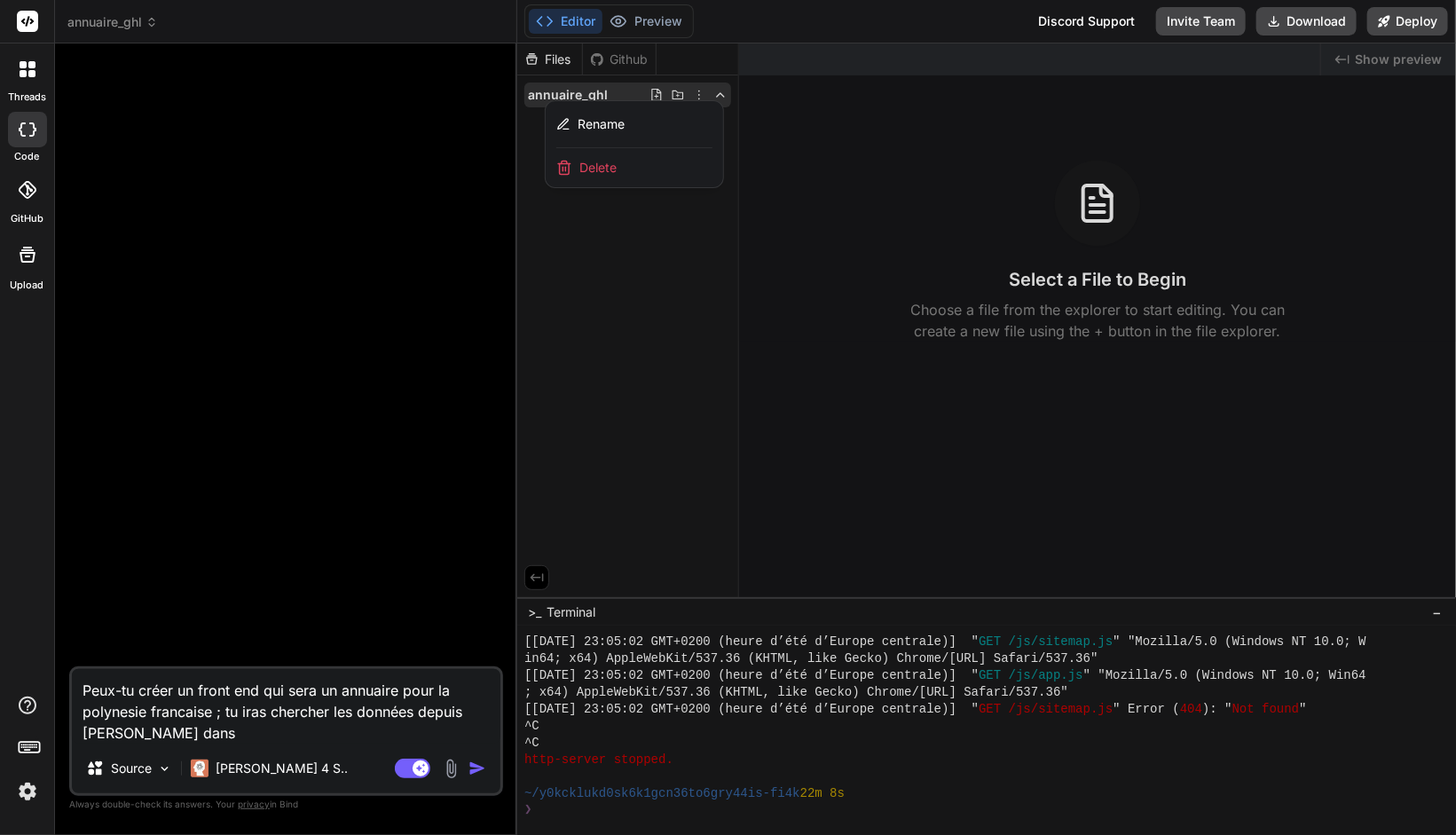
click at [726, 279] on div at bounding box center [987, 439] width 939 height 791
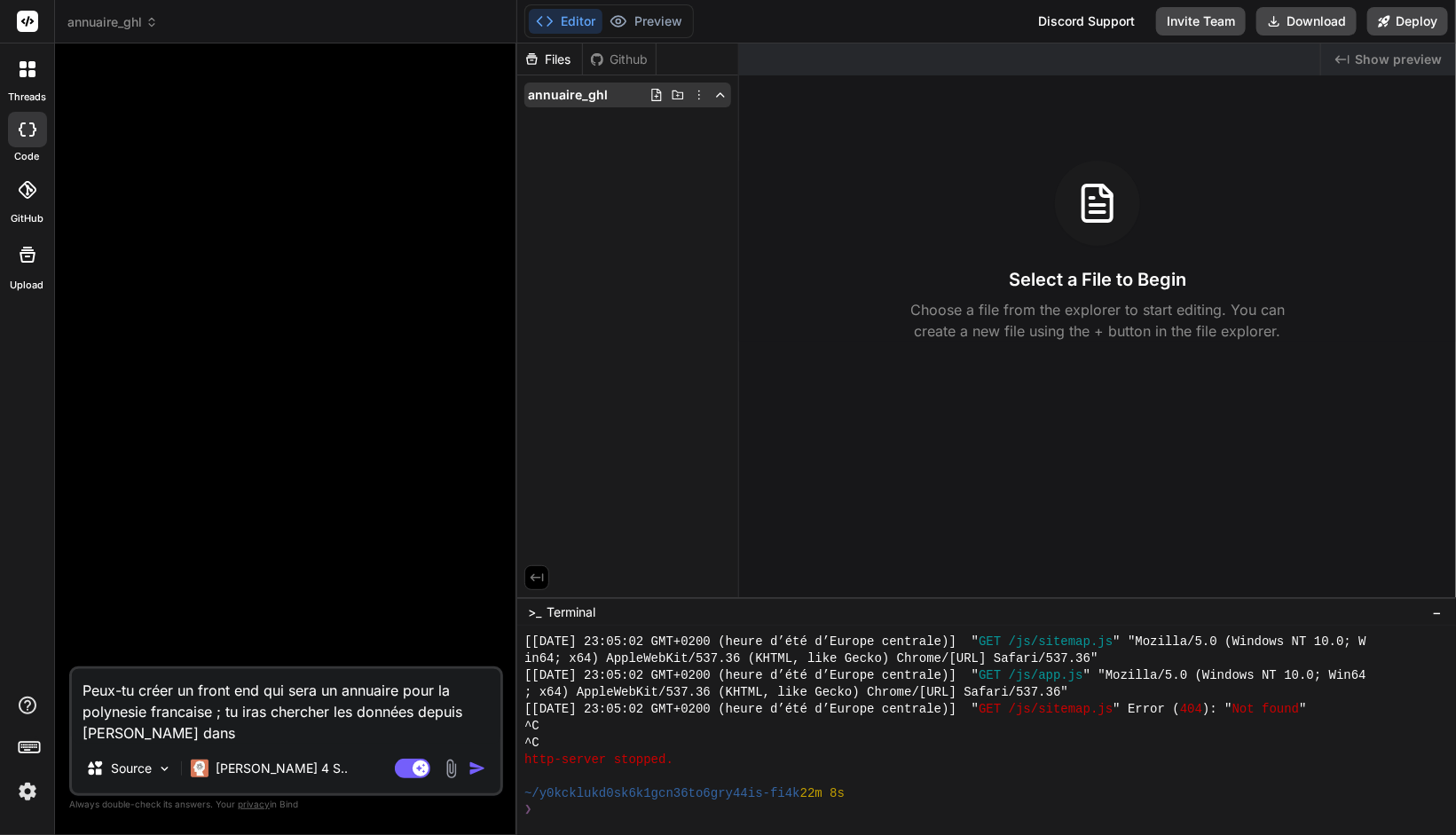
click at [676, 95] on icon at bounding box center [678, 94] width 12 height 9
click at [654, 96] on icon at bounding box center [656, 94] width 15 height 15
click at [113, 25] on span "annuaire_ghl" at bounding box center [112, 22] width 90 height 17
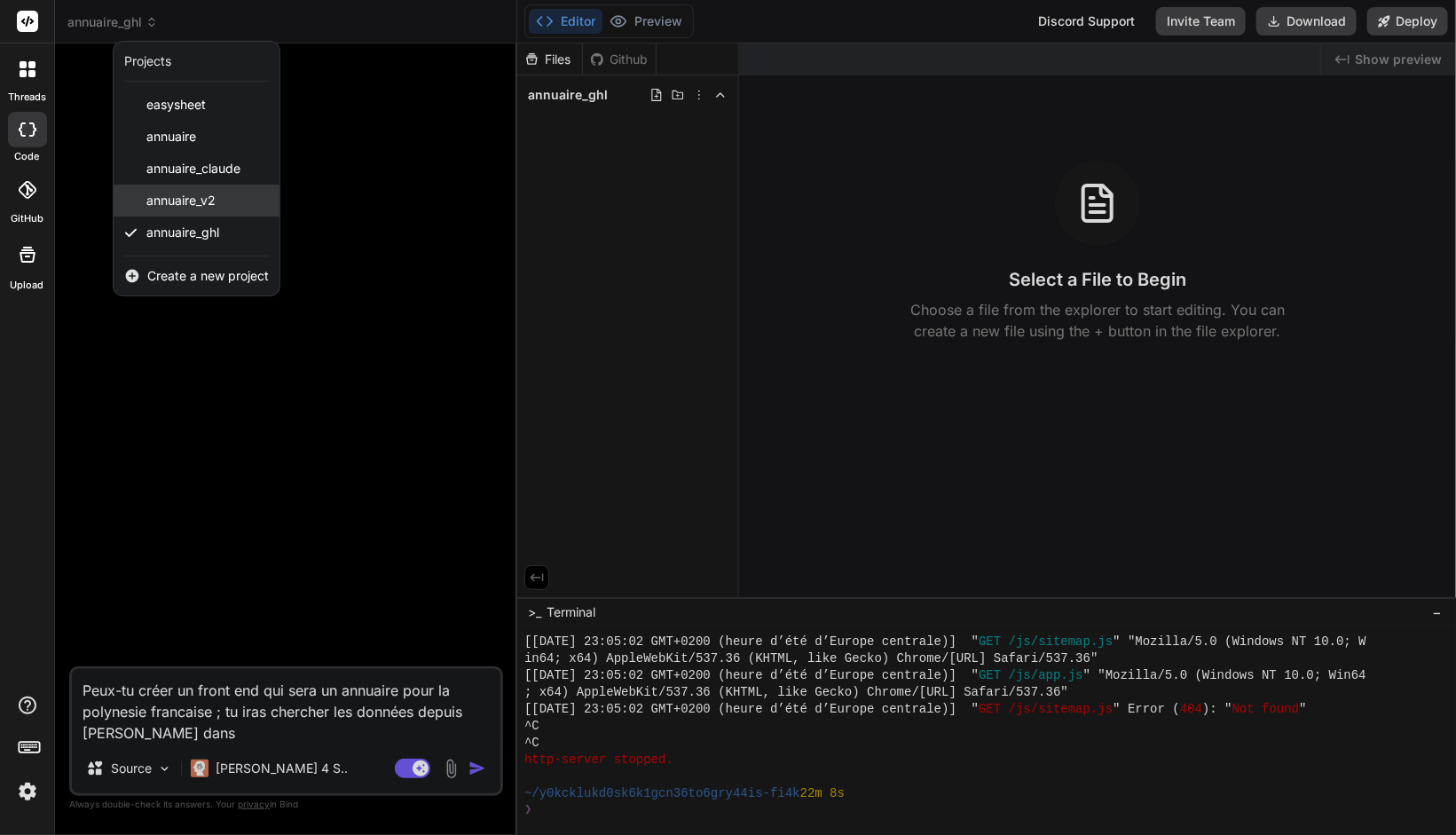
click at [181, 203] on span "annuaire_v2" at bounding box center [181, 200] width 69 height 17
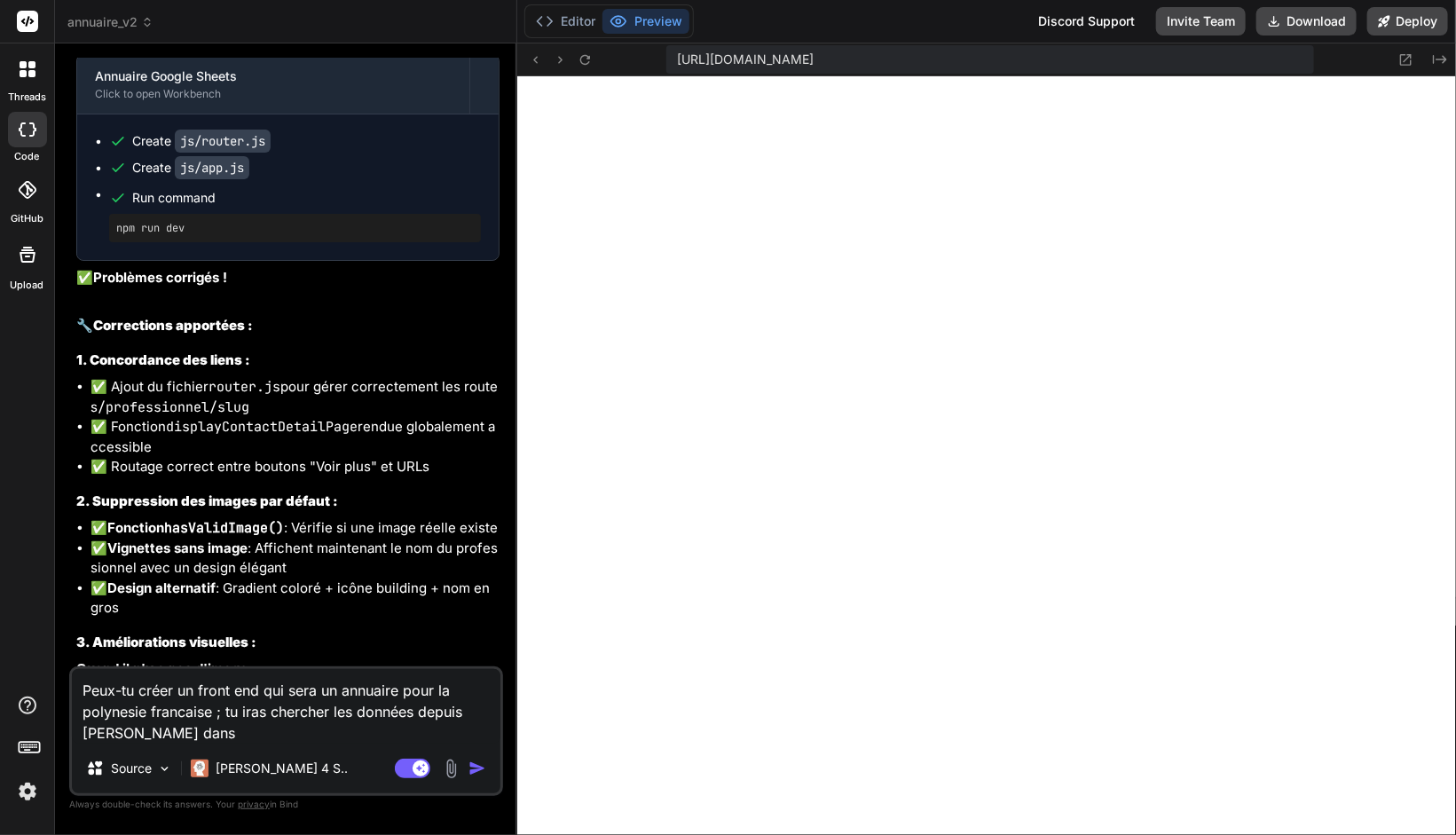
scroll to position [3629, 0]
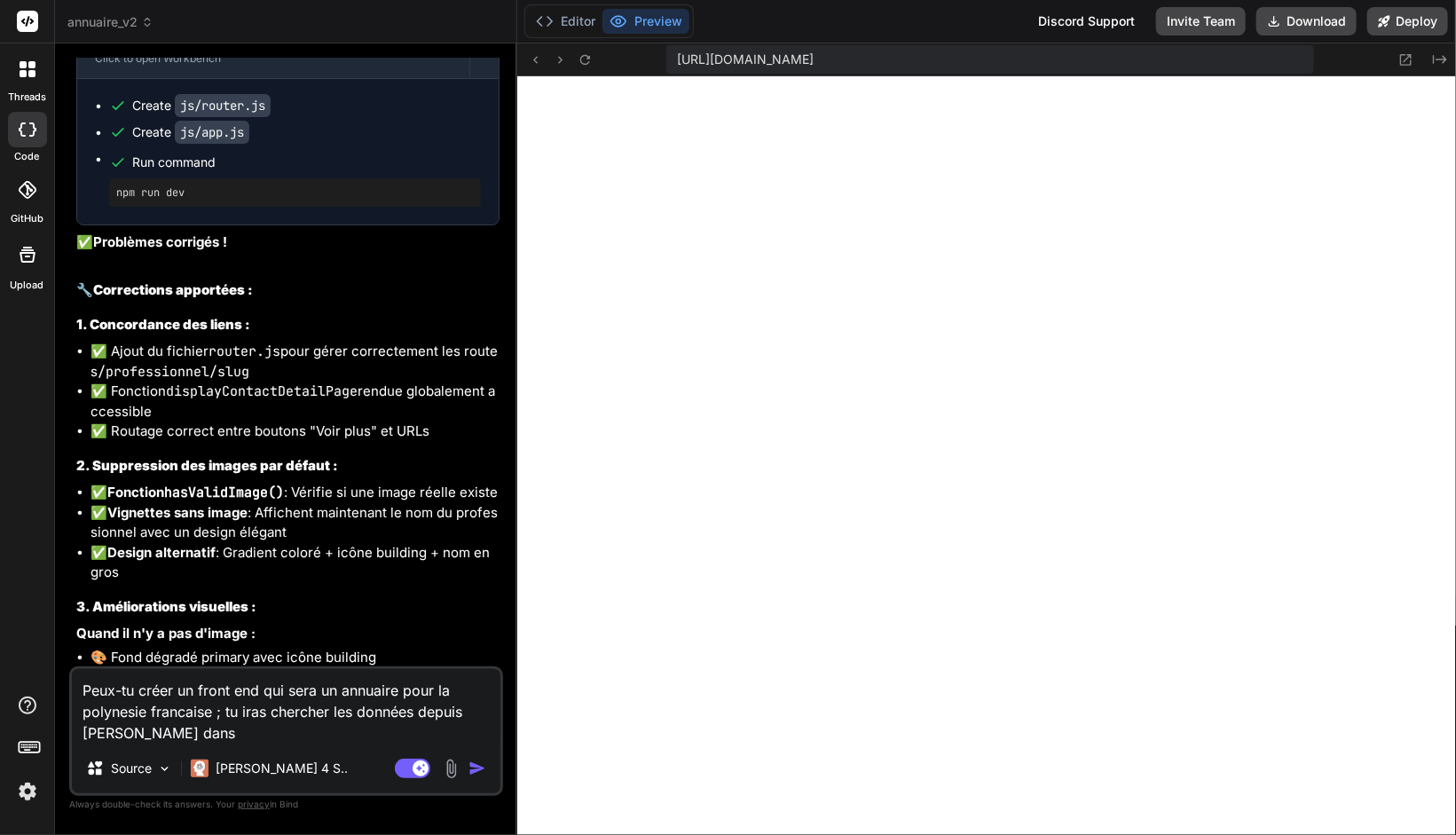
drag, startPoint x: 231, startPoint y: 740, endPoint x: 6, endPoint y: 653, distance: 241.2
click at [6, 653] on div "threads code GitHub Upload annuaire_v2 Created with Pixso. Bind AI Web Search C…" at bounding box center [728, 417] width 1456 height 835
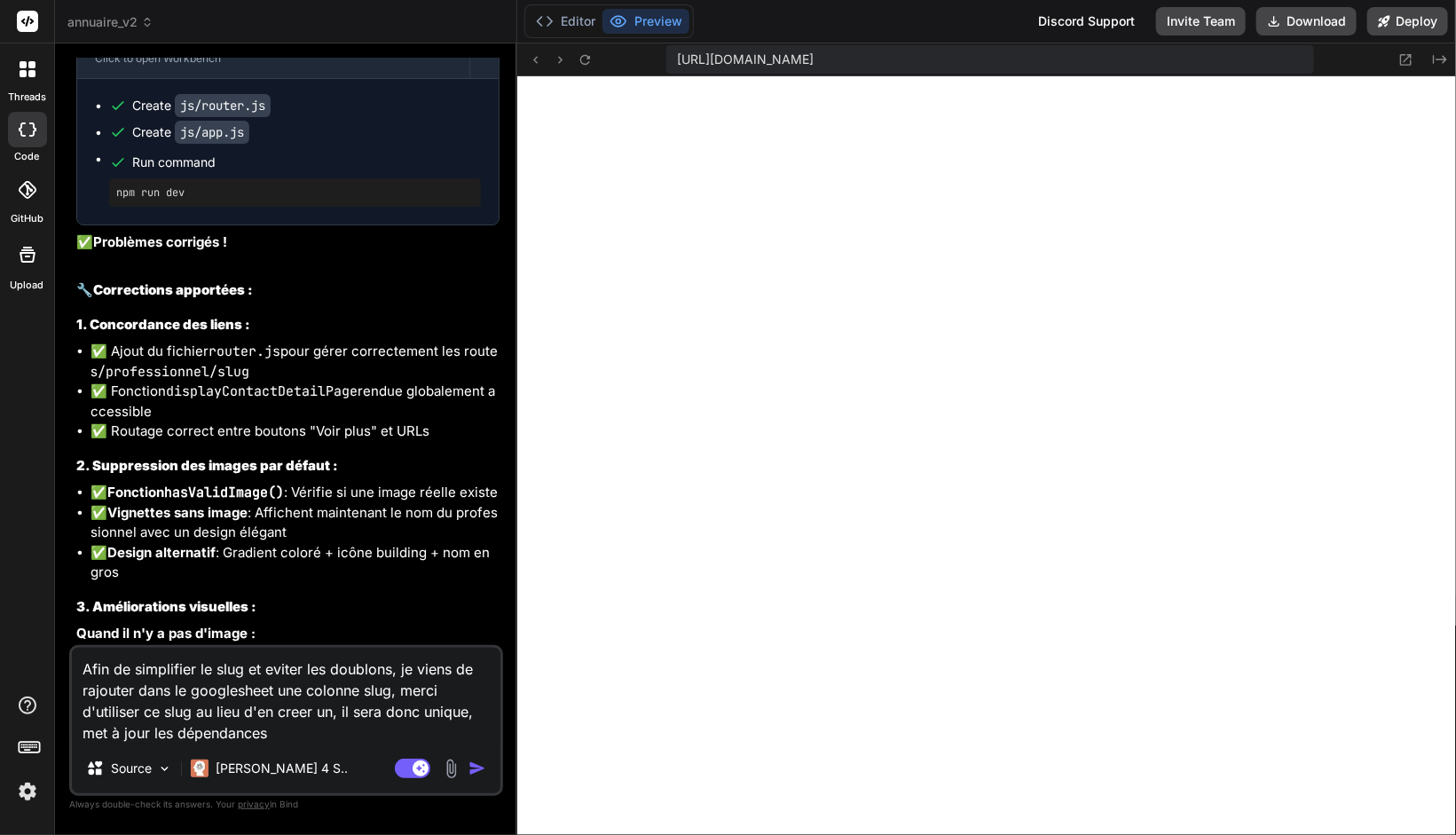
click at [298, 727] on textarea "Afin de simplifier le slug et eviter les doublons, je viens de rajouter dans le…" at bounding box center [286, 696] width 429 height 96
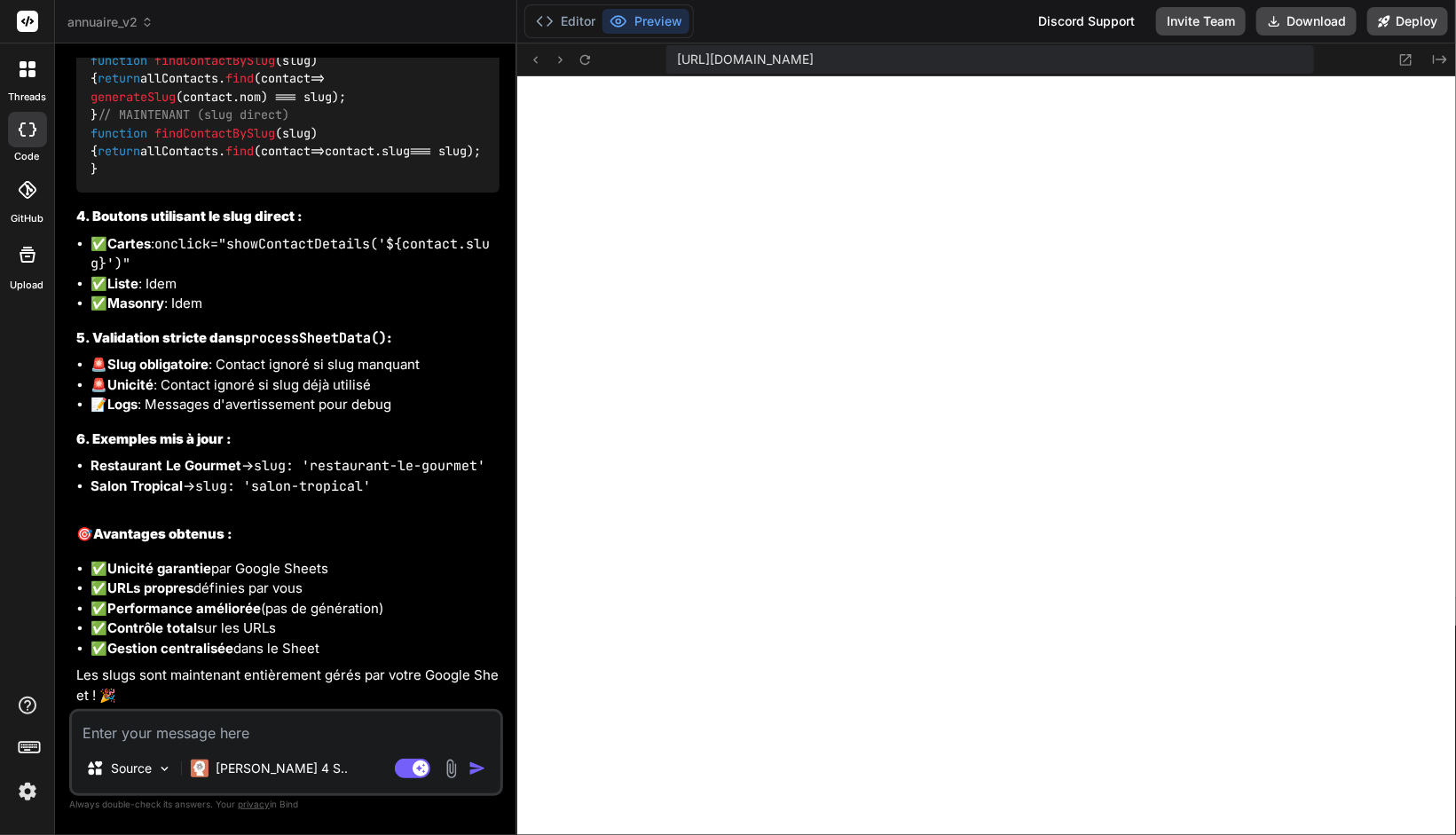
scroll to position [5674, 0]
click at [1409, 29] on button "Deploy" at bounding box center [1407, 20] width 81 height 28
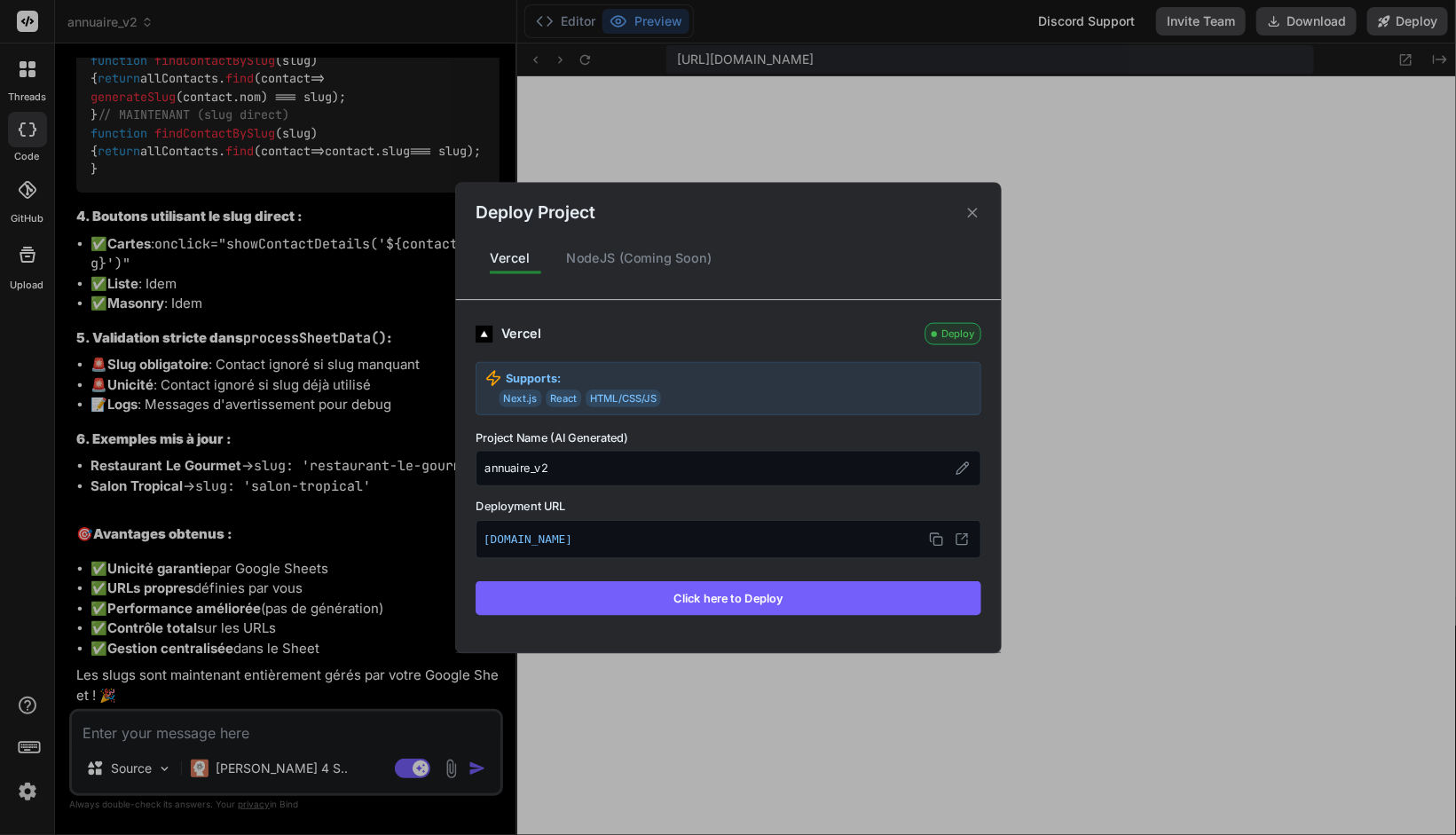
click at [722, 588] on button "Click here to Deploy" at bounding box center [728, 598] width 505 height 34
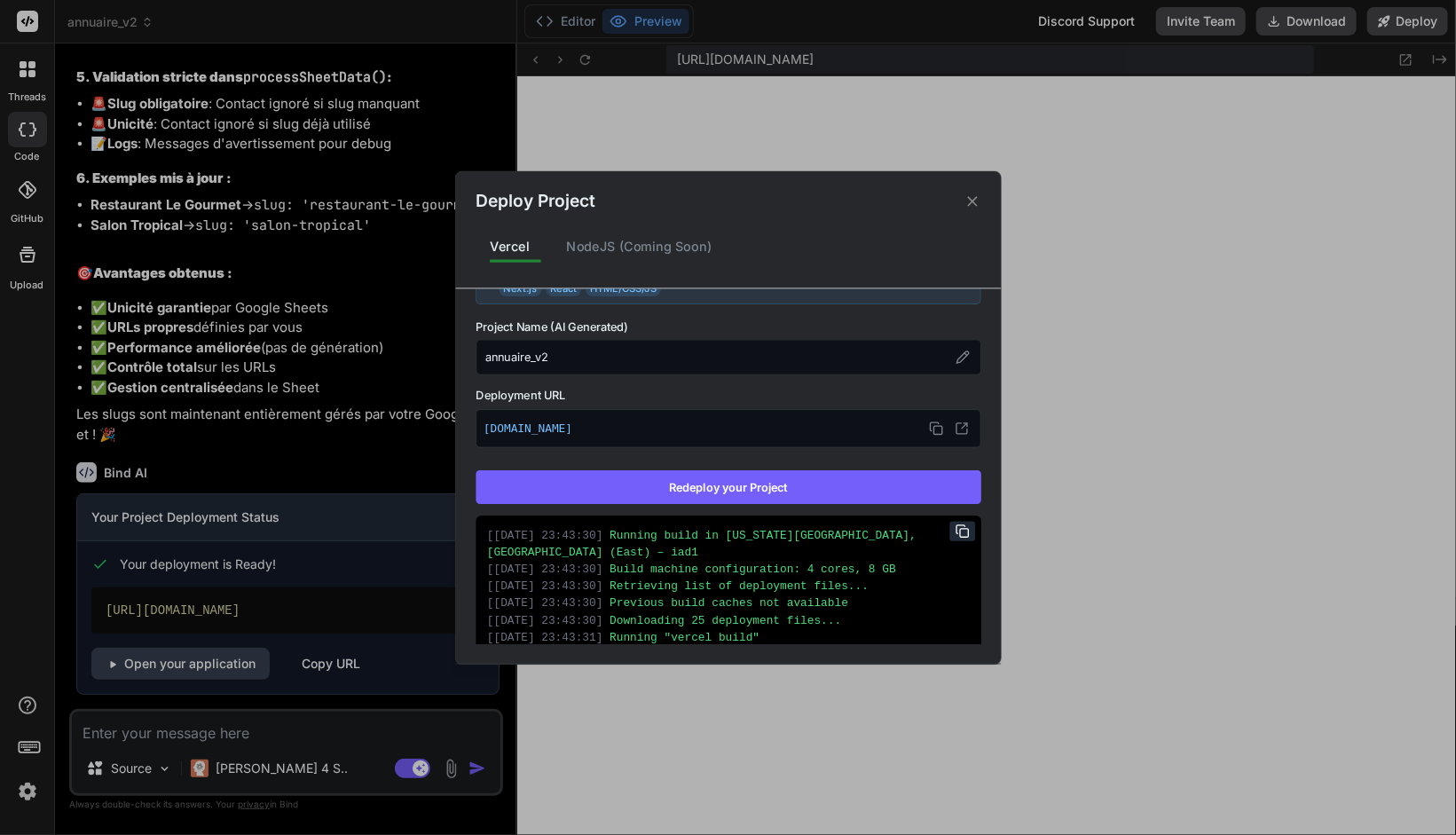
scroll to position [25, 0]
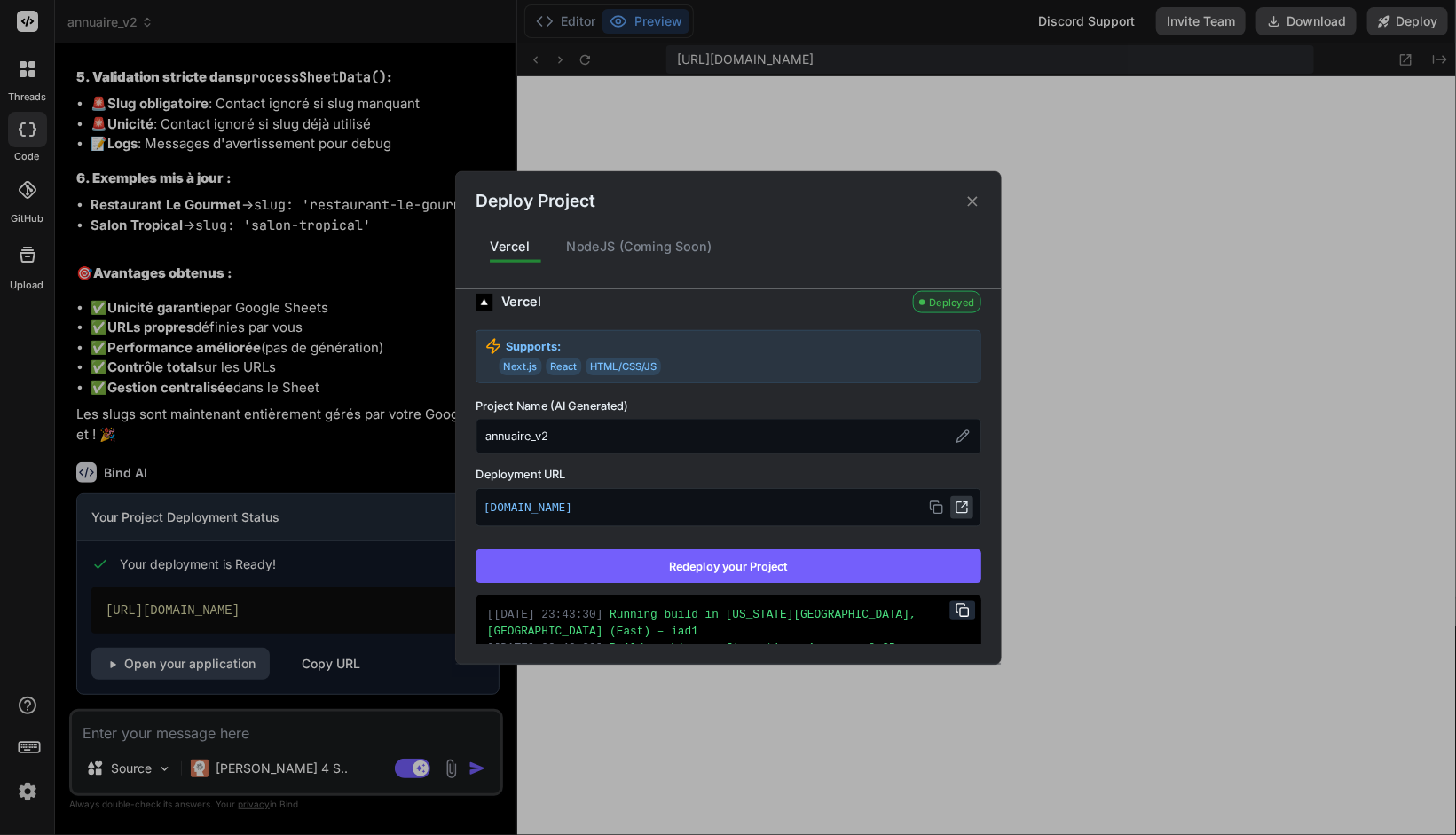
click at [955, 504] on icon at bounding box center [962, 506] width 15 height 15
click at [974, 208] on icon at bounding box center [972, 200] width 17 height 17
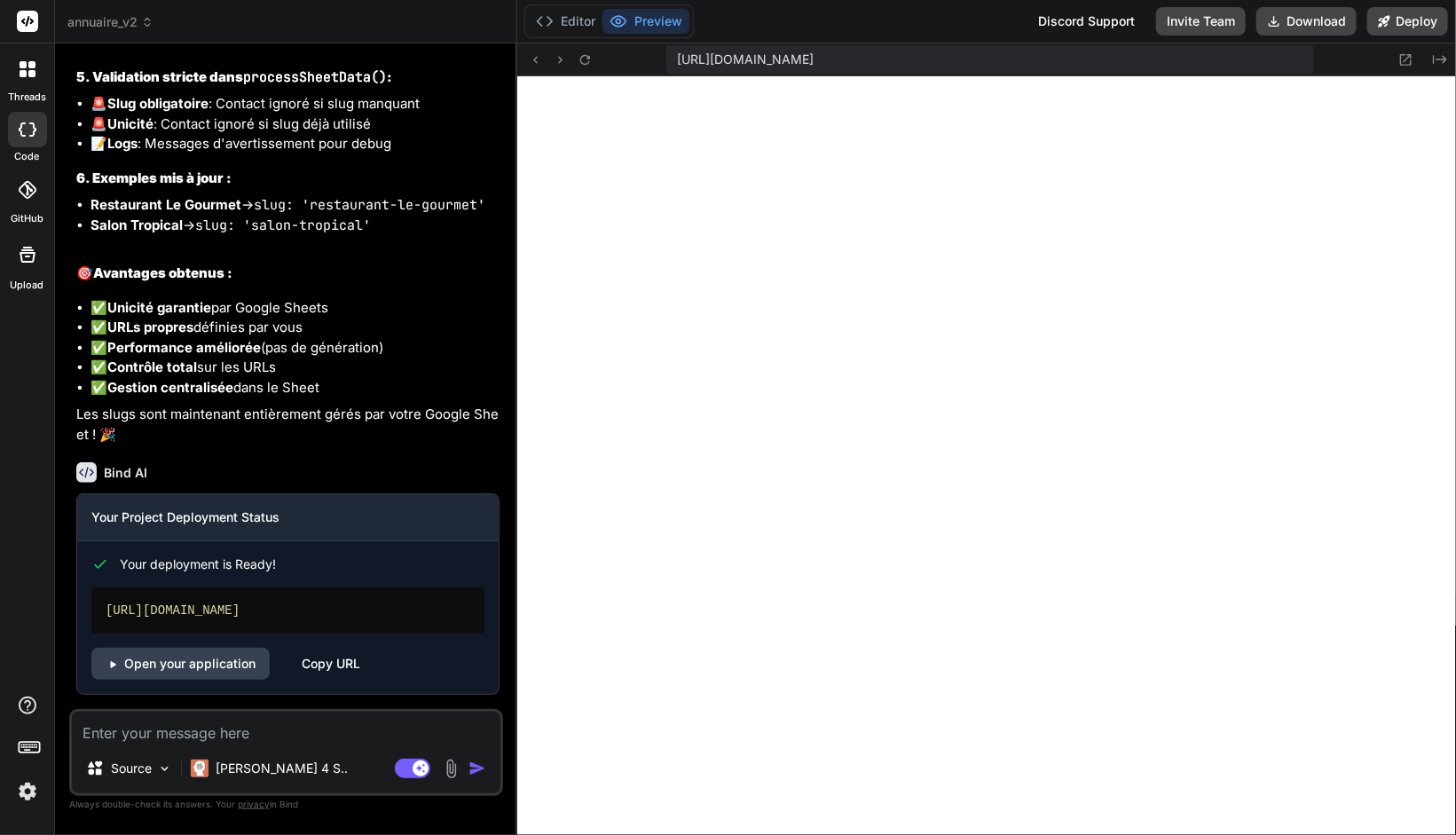
scroll to position [5934, 0]
click at [173, 726] on textarea at bounding box center [286, 727] width 429 height 32
paste textarea "Uncaught (in promise) TypeError: window.adminManager.hideAdminPage is not a fun…"
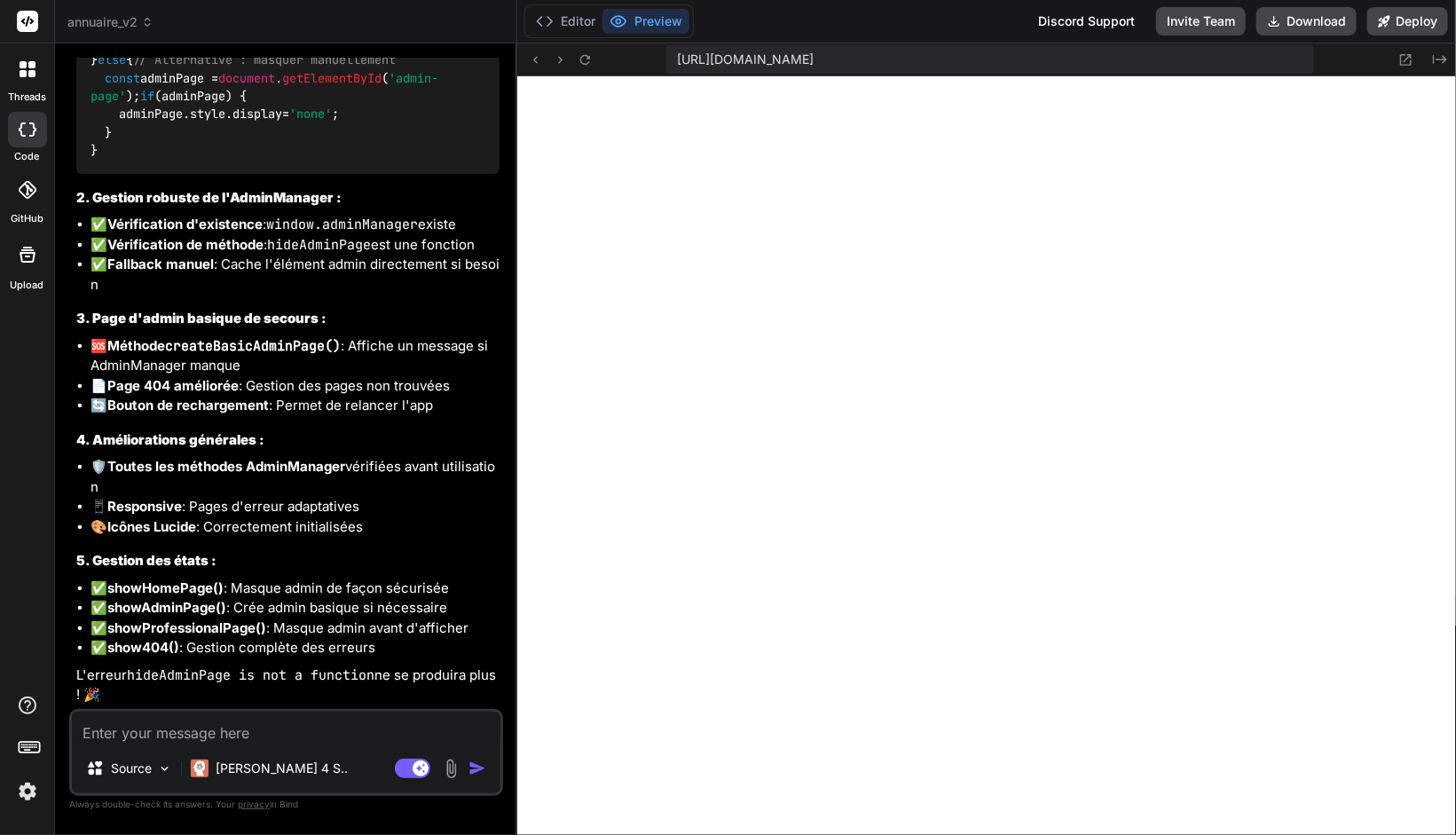
scroll to position [7332, 0]
click at [1402, 16] on button "Deploy" at bounding box center [1407, 20] width 81 height 28
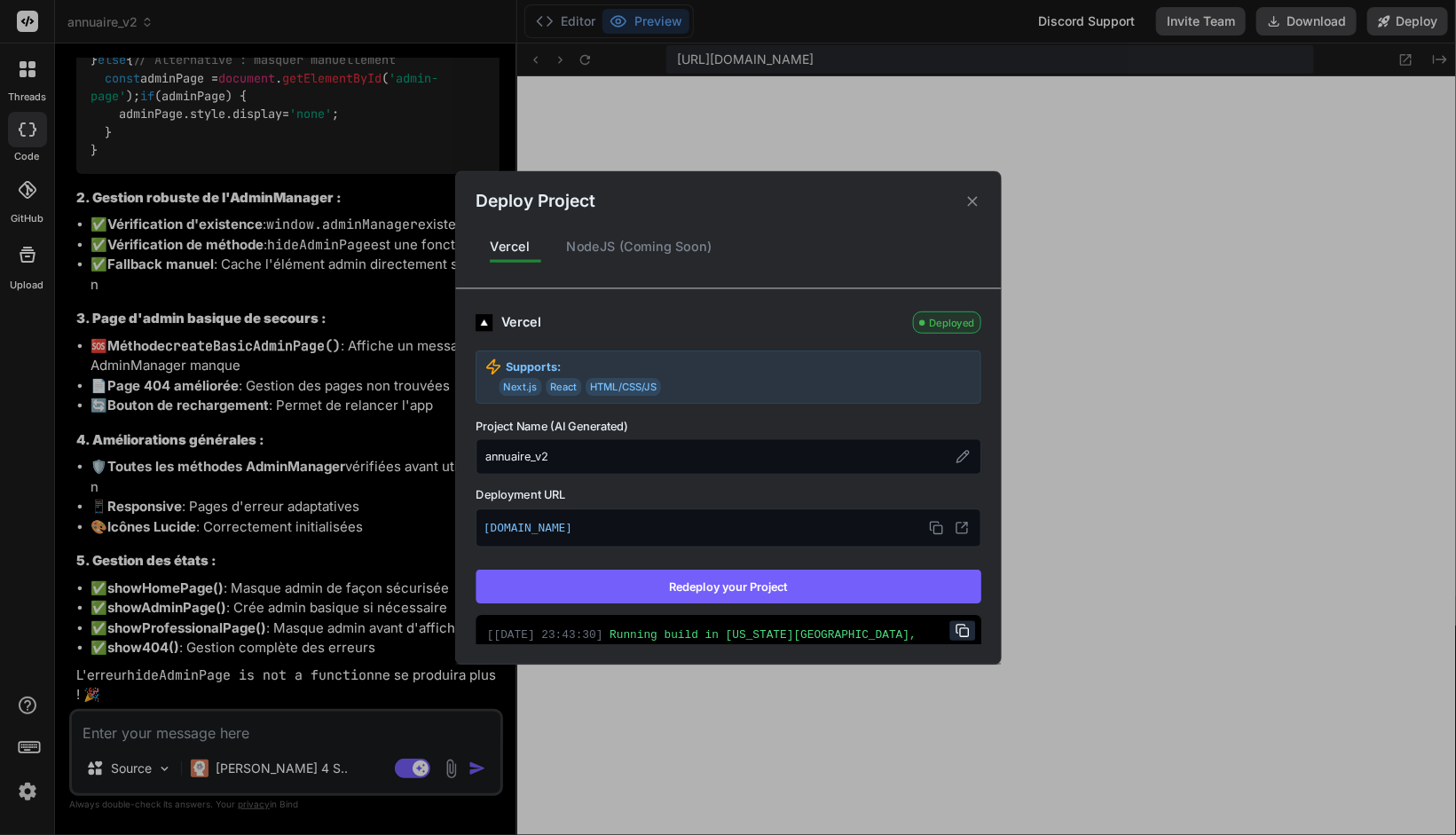
click at [739, 587] on button "Redeploy your Project" at bounding box center [728, 586] width 505 height 34
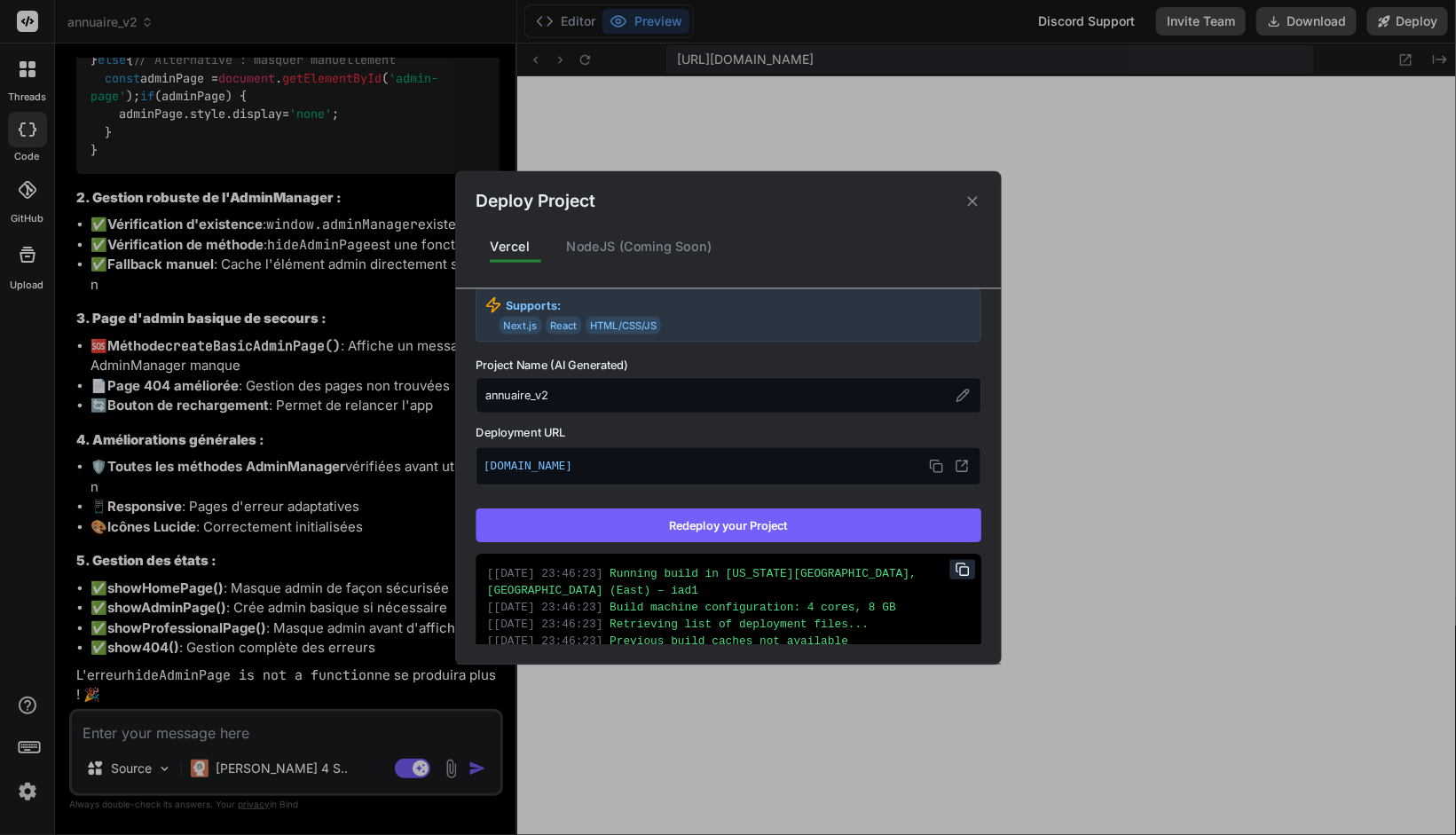
scroll to position [80, 0]
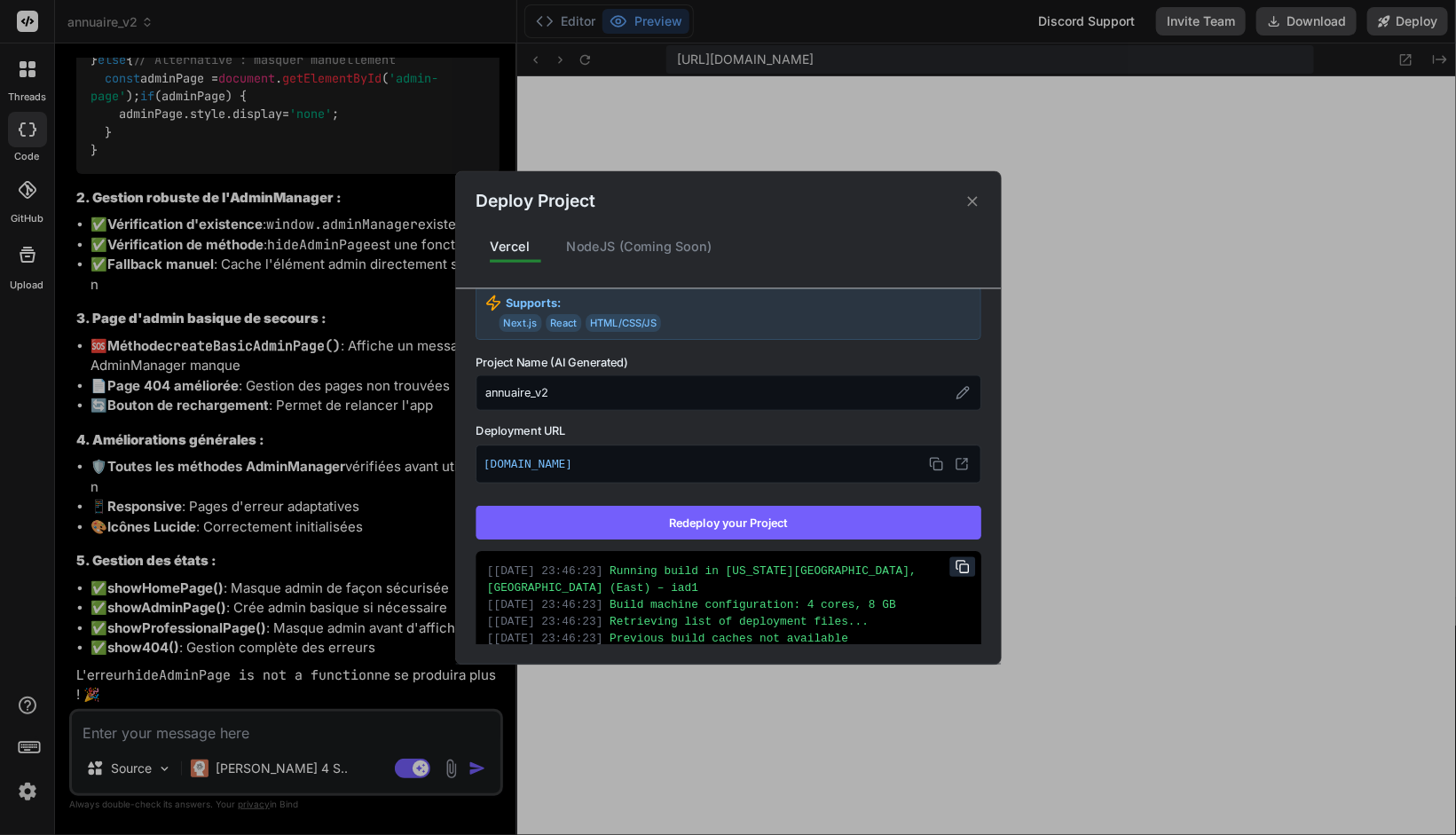
click at [669, 246] on div "NodeJS (Coming Soon)" at bounding box center [639, 247] width 174 height 37
click at [956, 465] on icon at bounding box center [962, 464] width 15 height 15
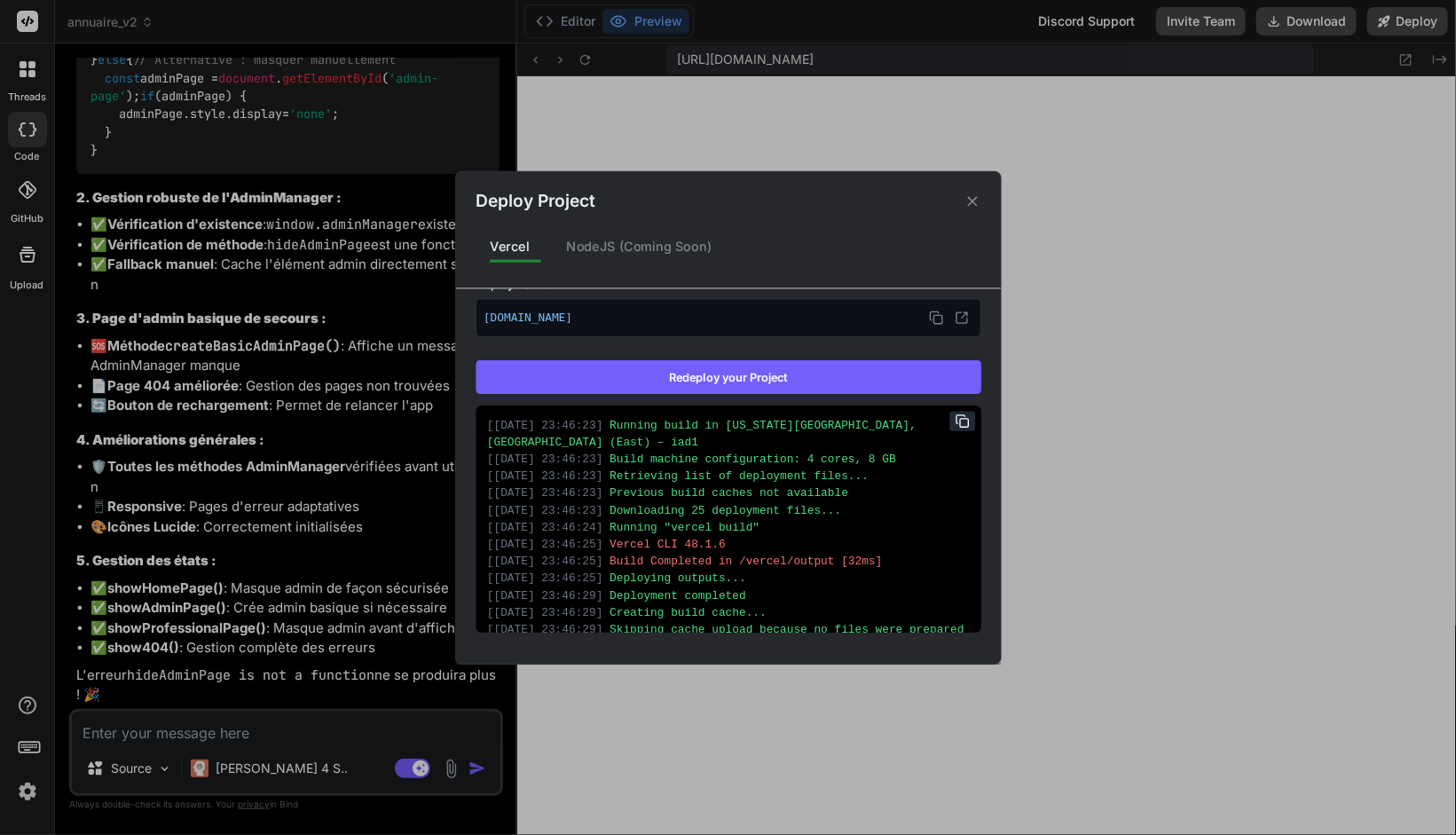
scroll to position [267, 0]
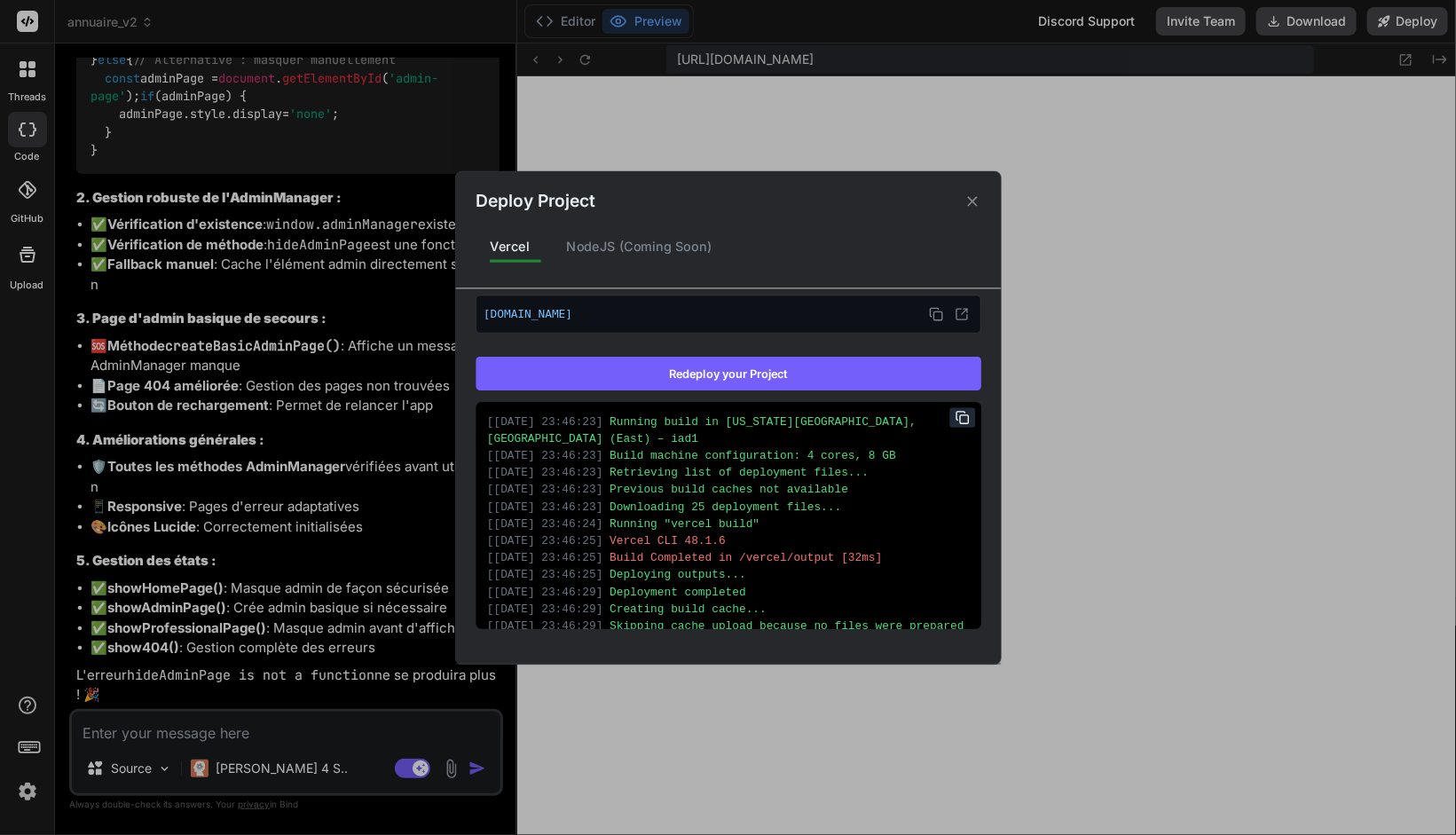
click at [970, 202] on icon at bounding box center [972, 201] width 10 height 10
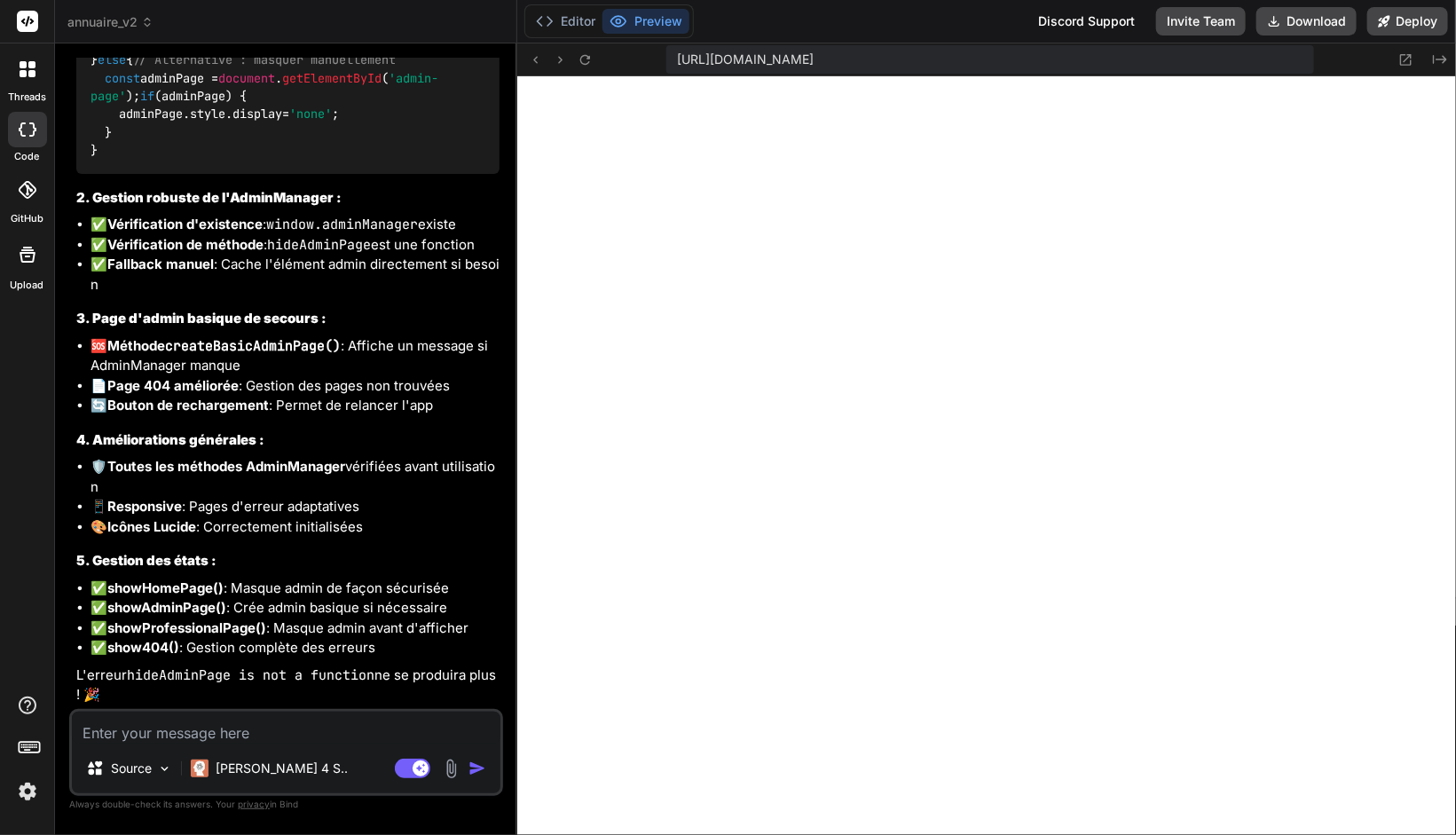
scroll to position [7332, 0]
click at [1404, 16] on button "Deploy" at bounding box center [1407, 20] width 81 height 28
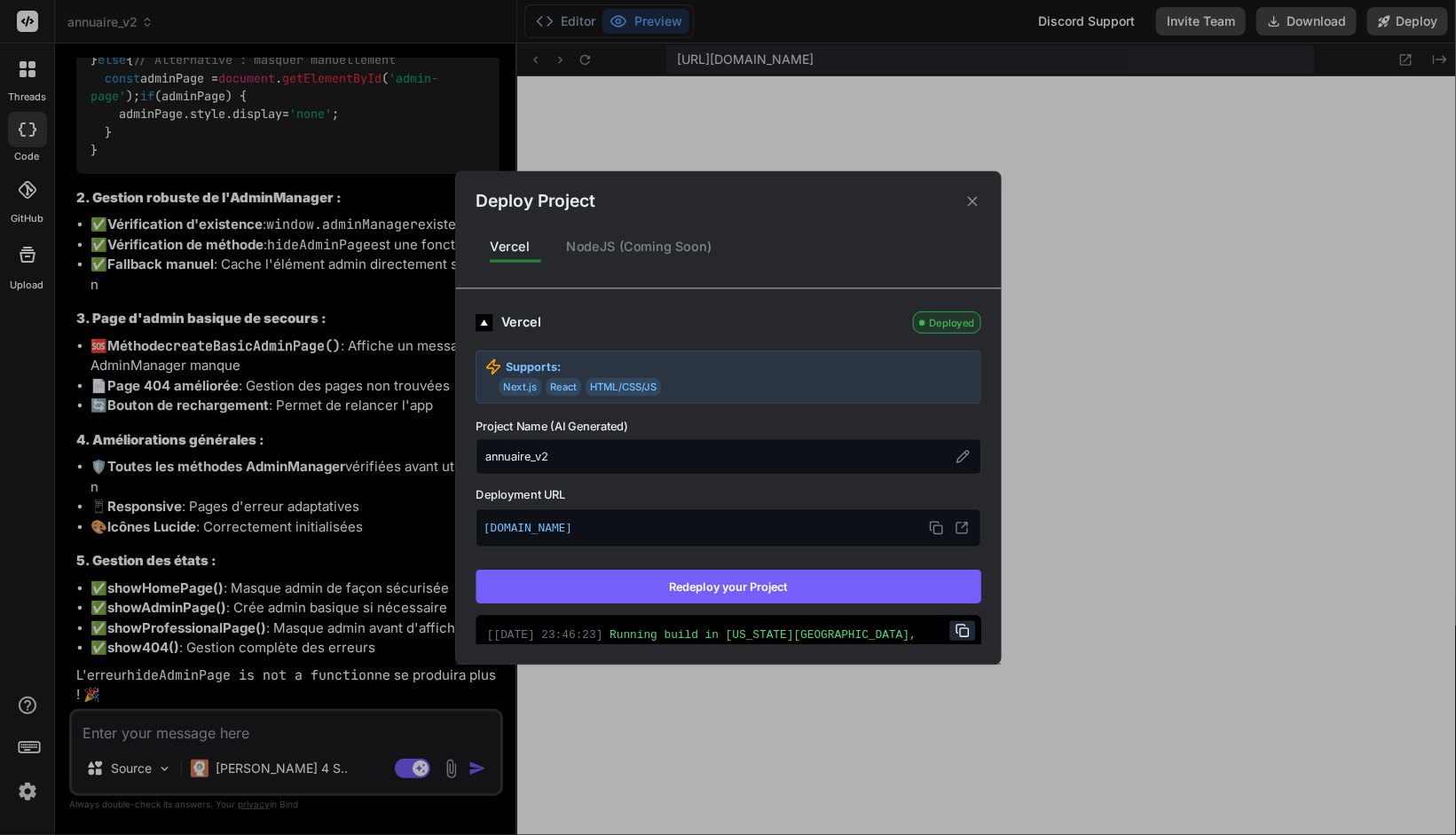
click at [709, 585] on button "Redeploy your Project" at bounding box center [728, 586] width 505 height 34
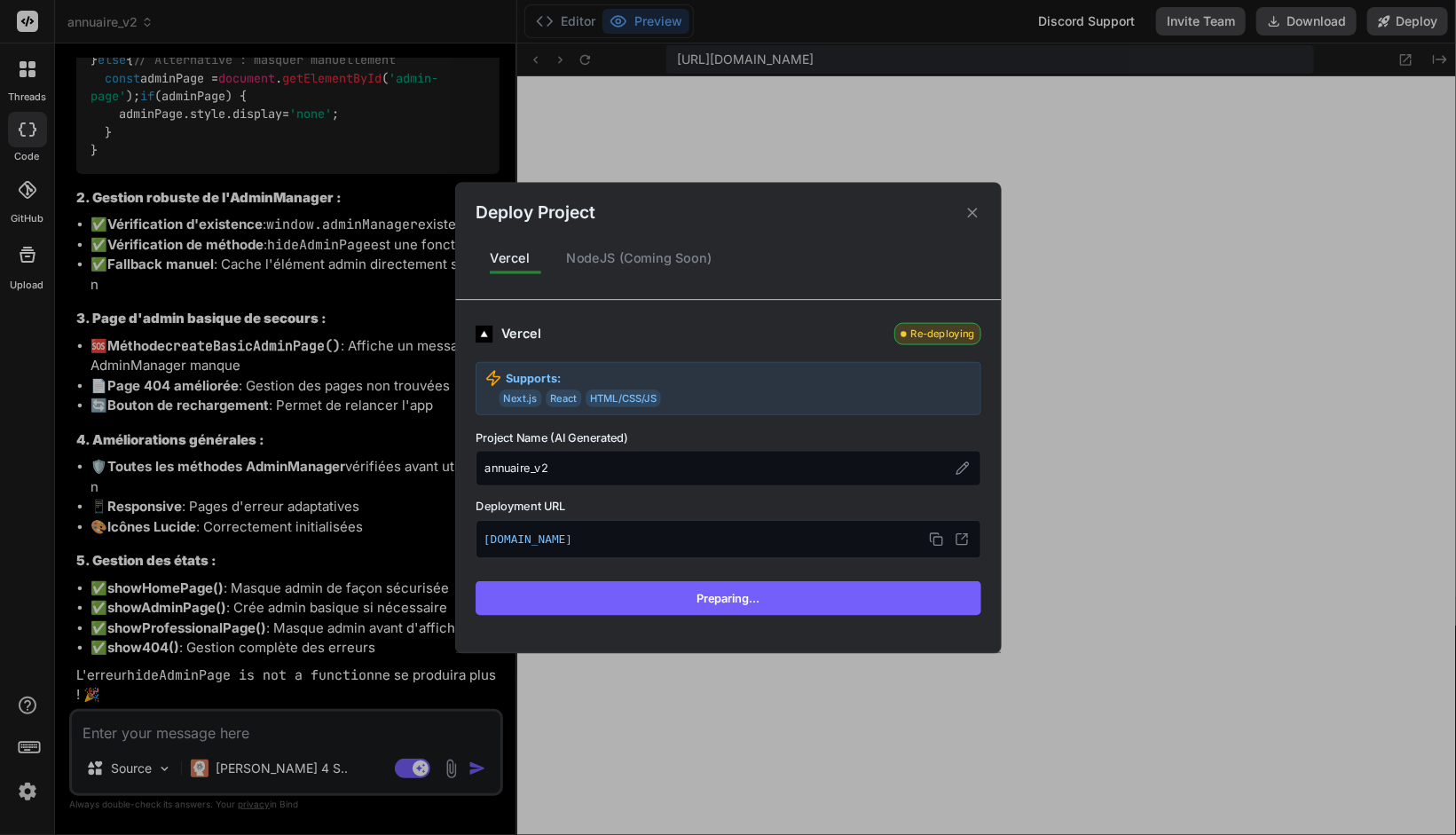
scroll to position [7226, 0]
drag, startPoint x: 709, startPoint y: 585, endPoint x: 711, endPoint y: 598, distance: 13.2
click at [711, 598] on button "Preparing..." at bounding box center [728, 598] width 505 height 34
click at [972, 537] on button at bounding box center [962, 539] width 23 height 23
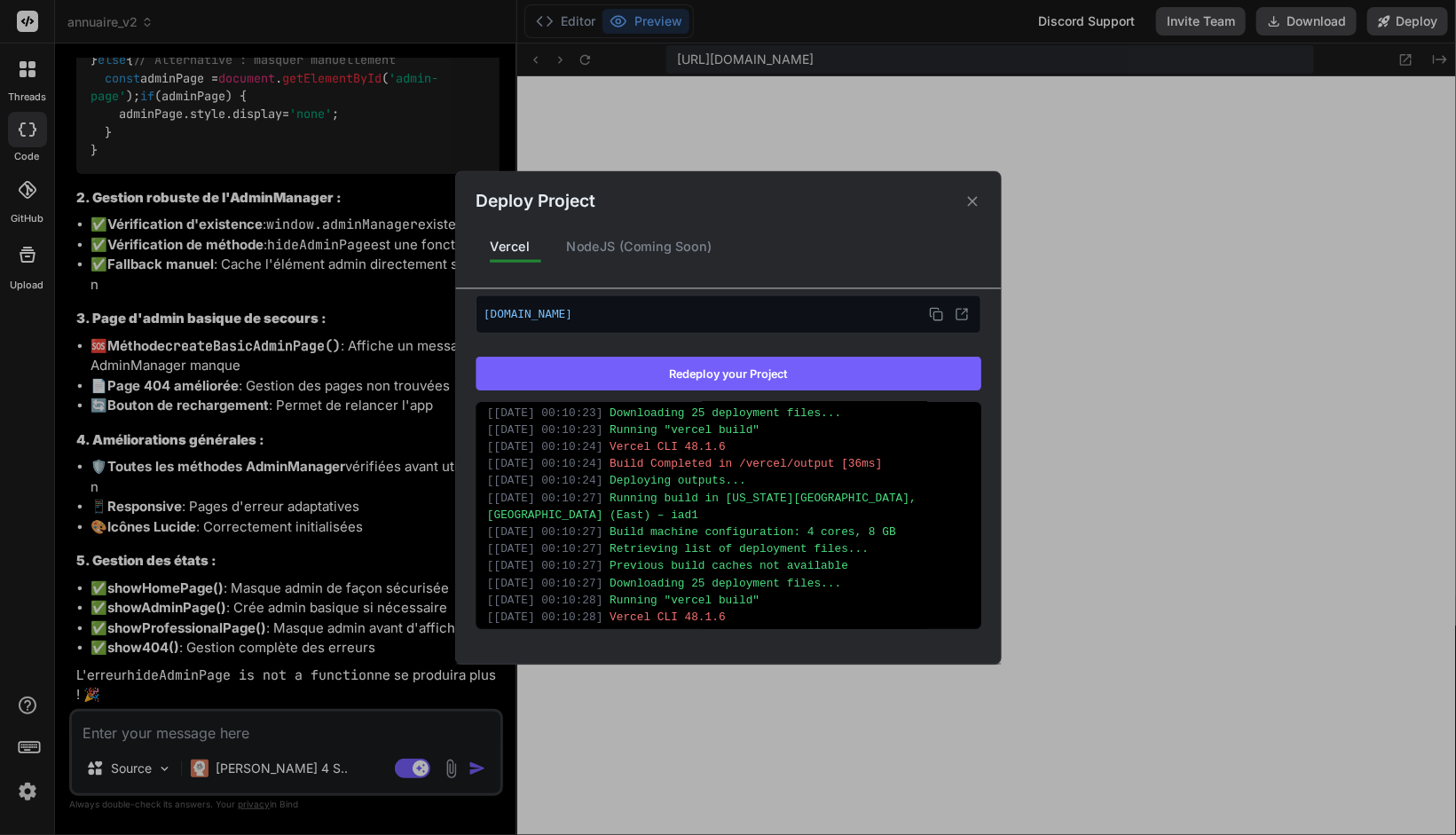
scroll to position [127, 0]
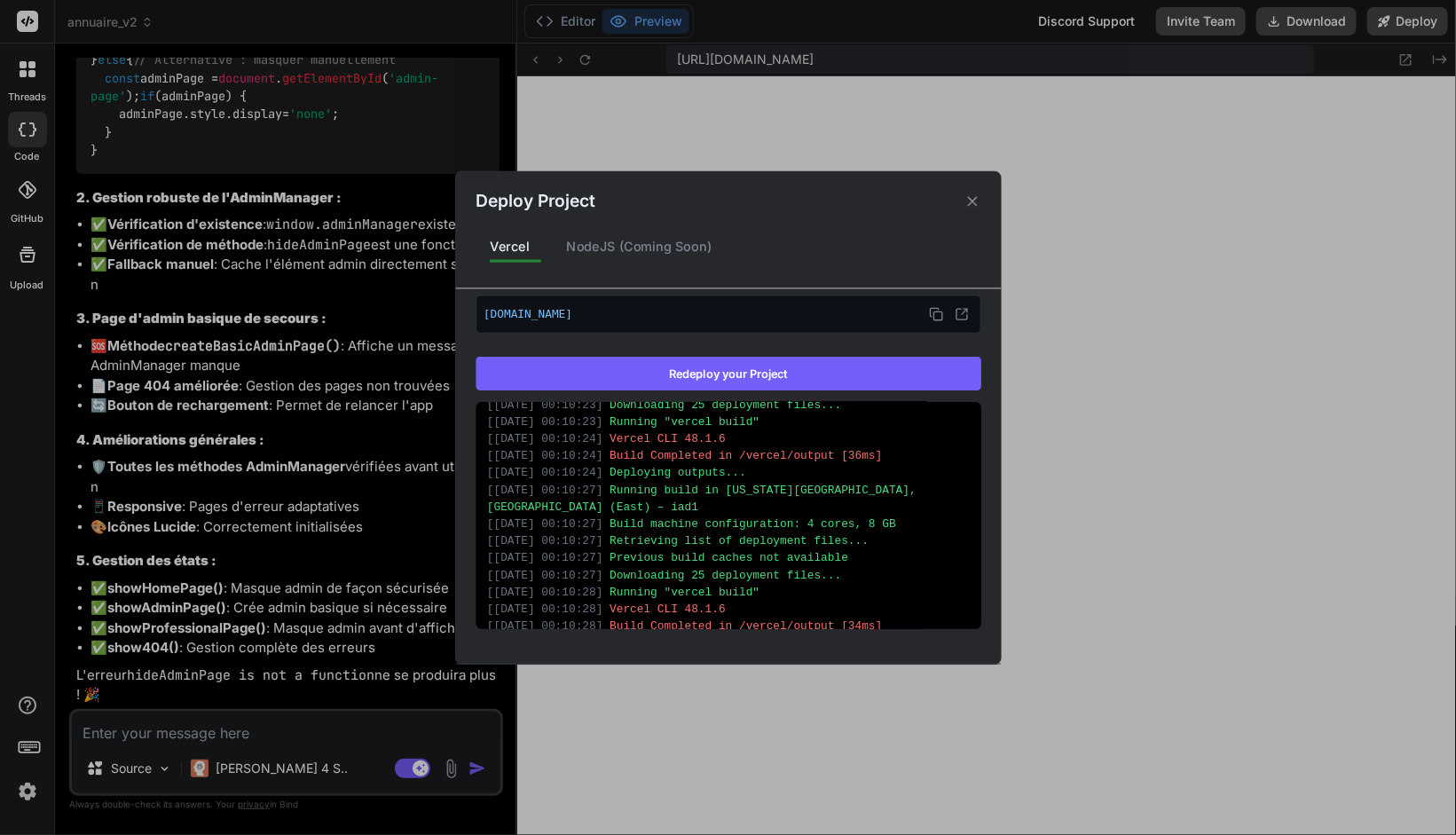
click at [221, 735] on div "Deploy Project Vercel NodeJS (Coming Soon) Vercel Deployed Supports: Next.js Re…" at bounding box center [728, 417] width 1456 height 835
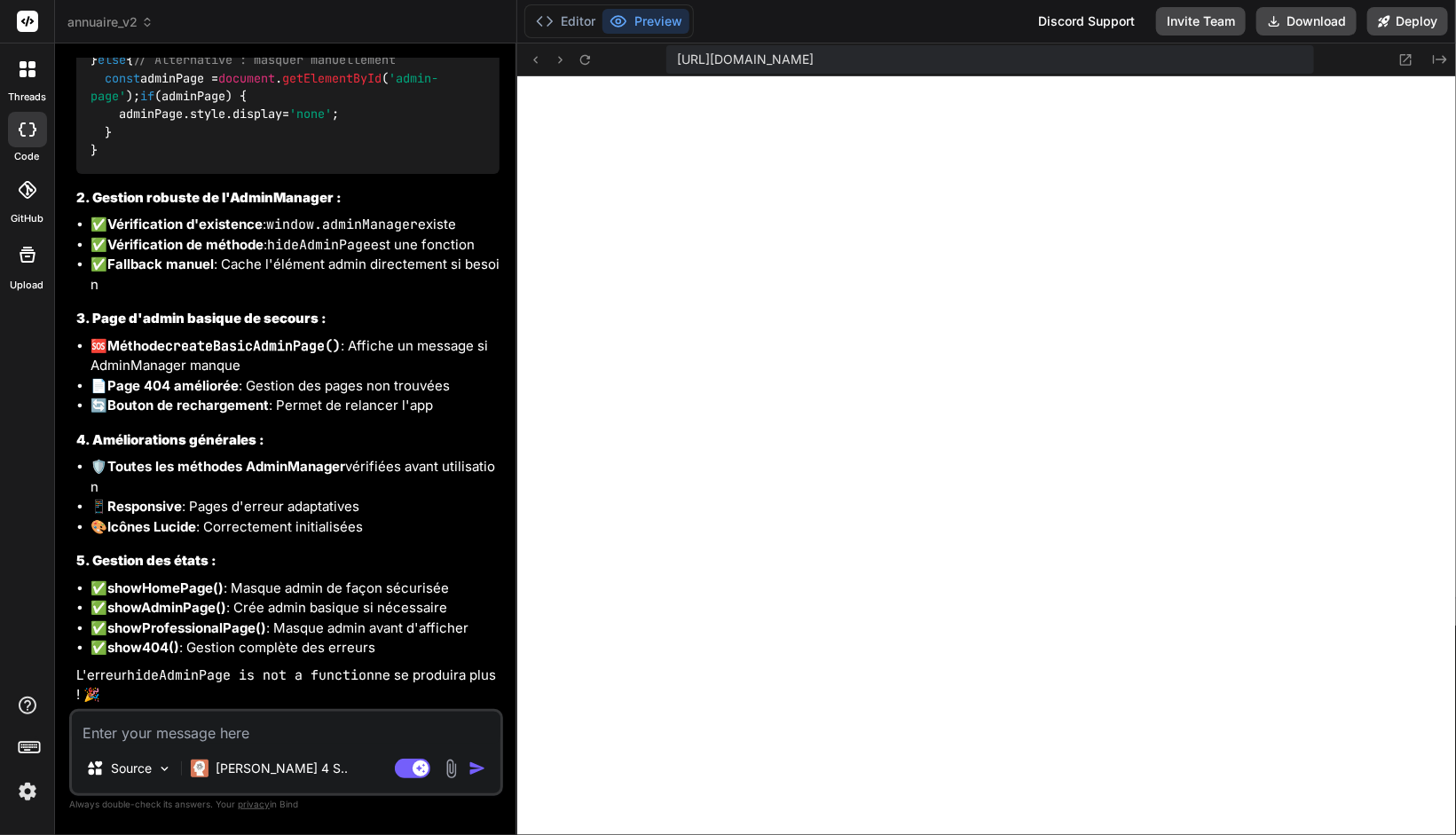
click at [223, 734] on textarea at bounding box center [286, 727] width 429 height 32
click at [165, 738] on textarea at bounding box center [286, 727] width 429 height 32
click at [237, 735] on textarea "dans la f" at bounding box center [286, 727] width 429 height 32
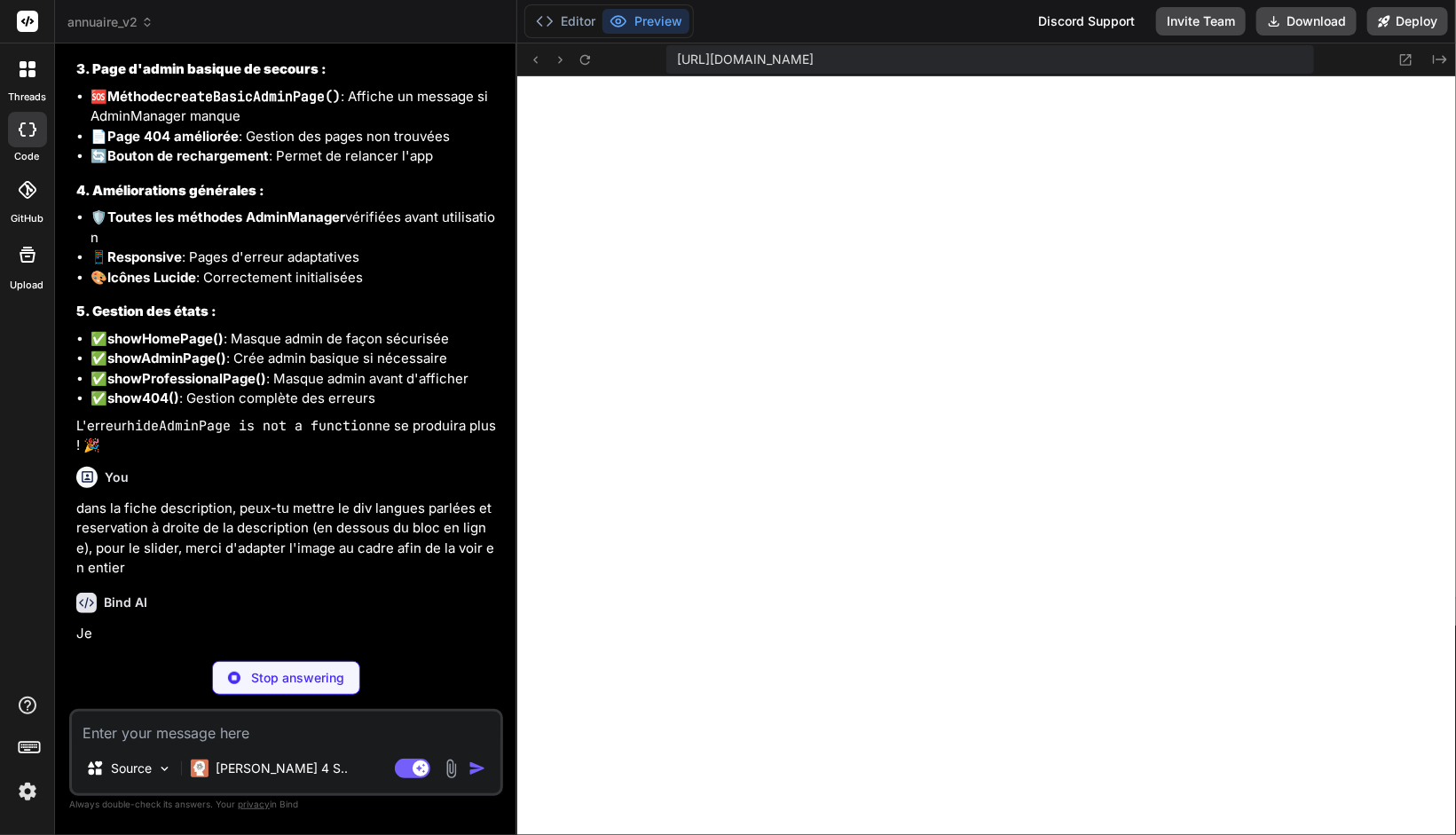
scroll to position [7577, 0]
